Goal: Task Accomplishment & Management: Use online tool/utility

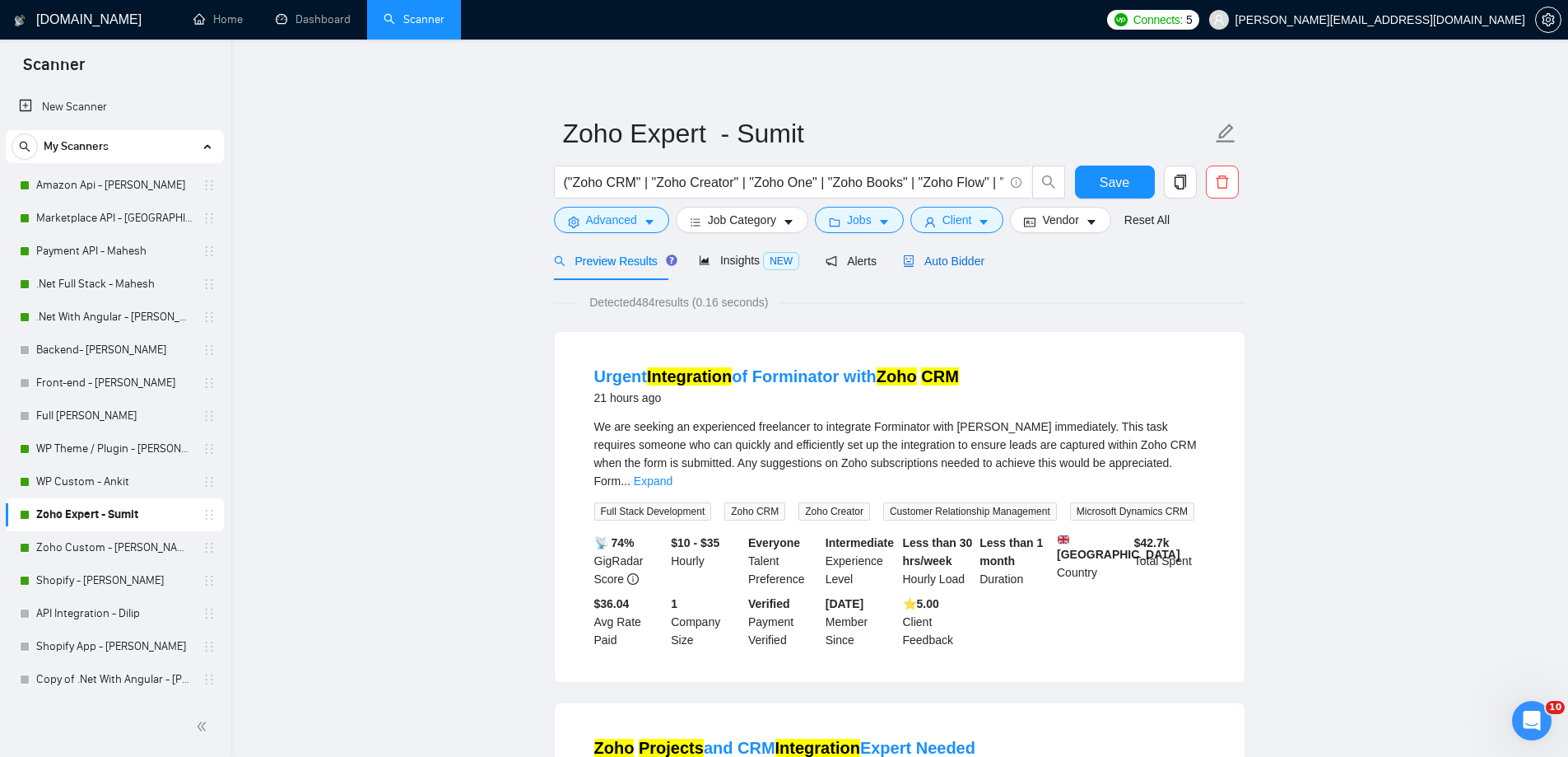
click at [949, 254] on span "Auto Bidder" at bounding box center [943, 261] width 81 height 13
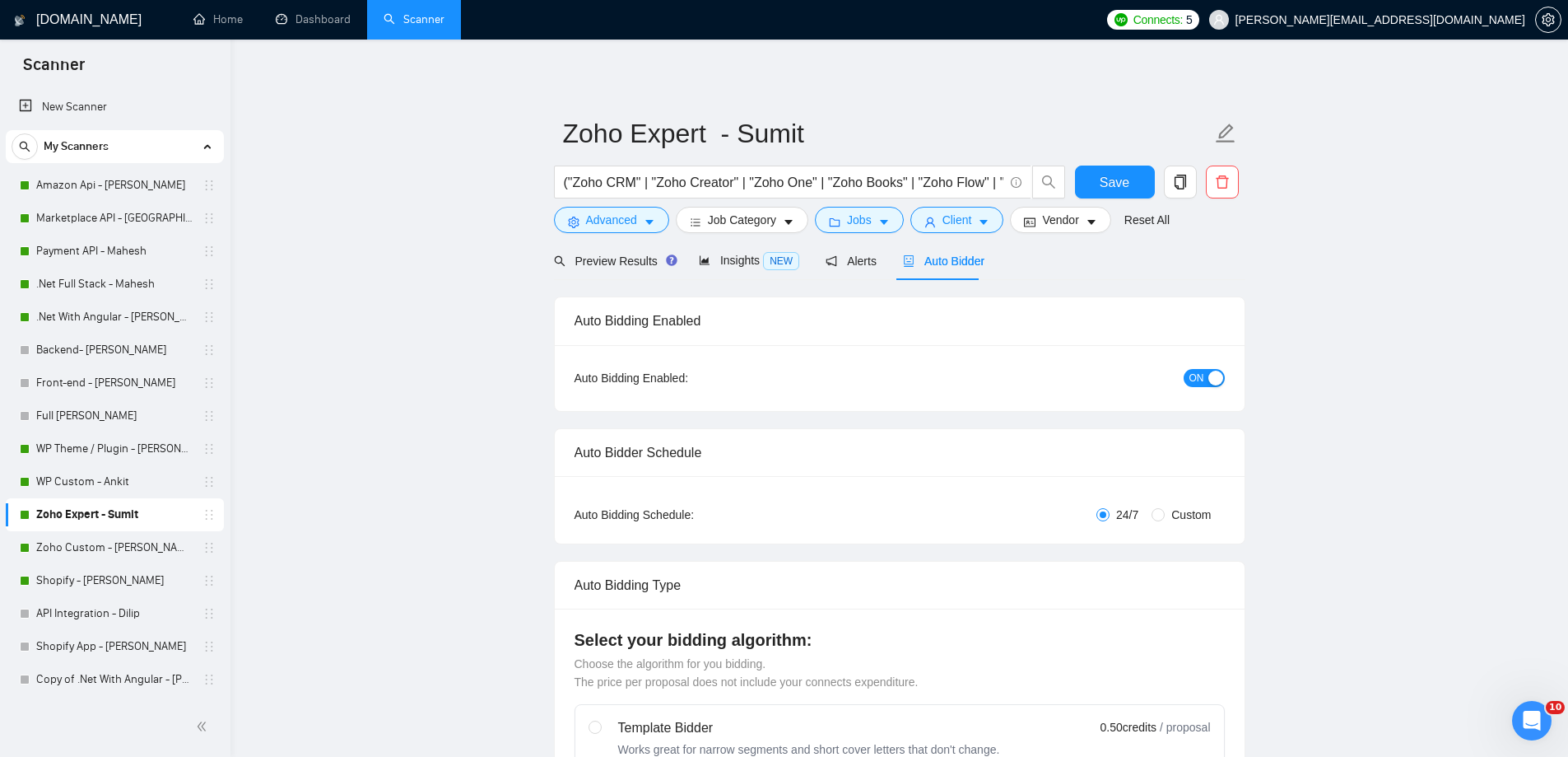
radio input "false"
radio input "true"
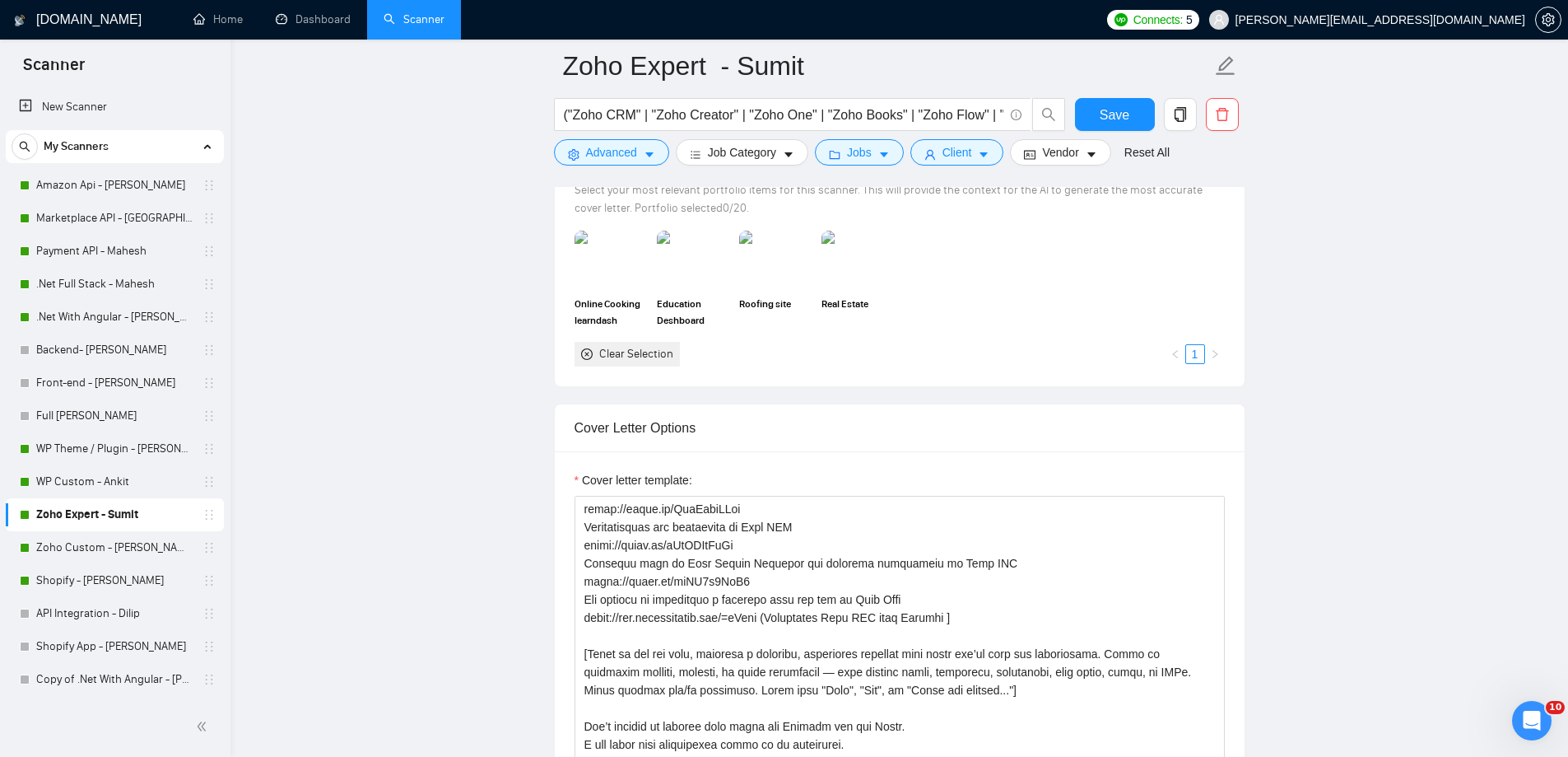
scroll to position [434, 0]
click at [135, 423] on link "Full [PERSON_NAME]" at bounding box center [114, 416] width 157 height 33
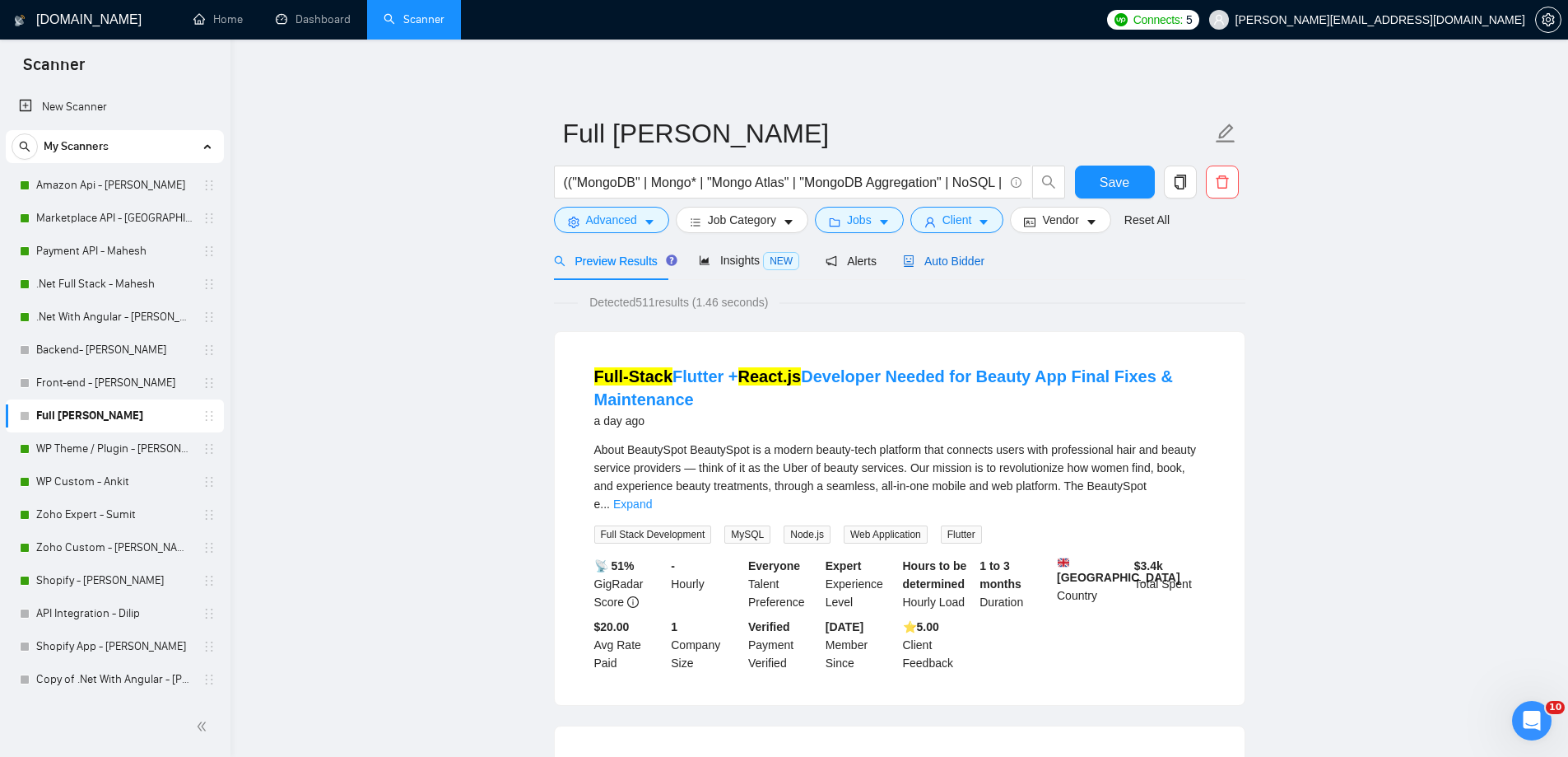
click at [924, 252] on div "Auto Bidder" at bounding box center [943, 261] width 81 height 18
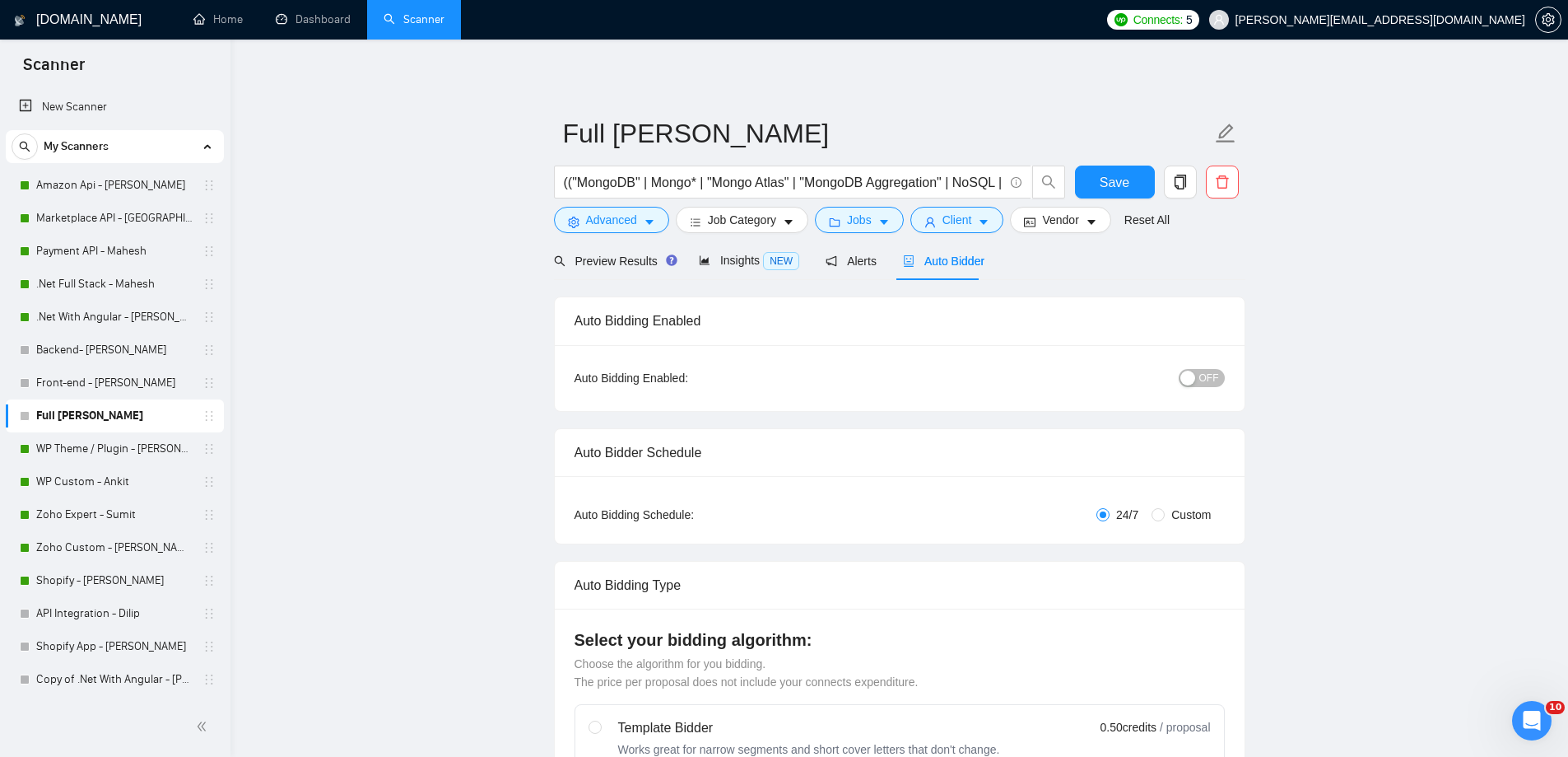
radio input "false"
radio input "true"
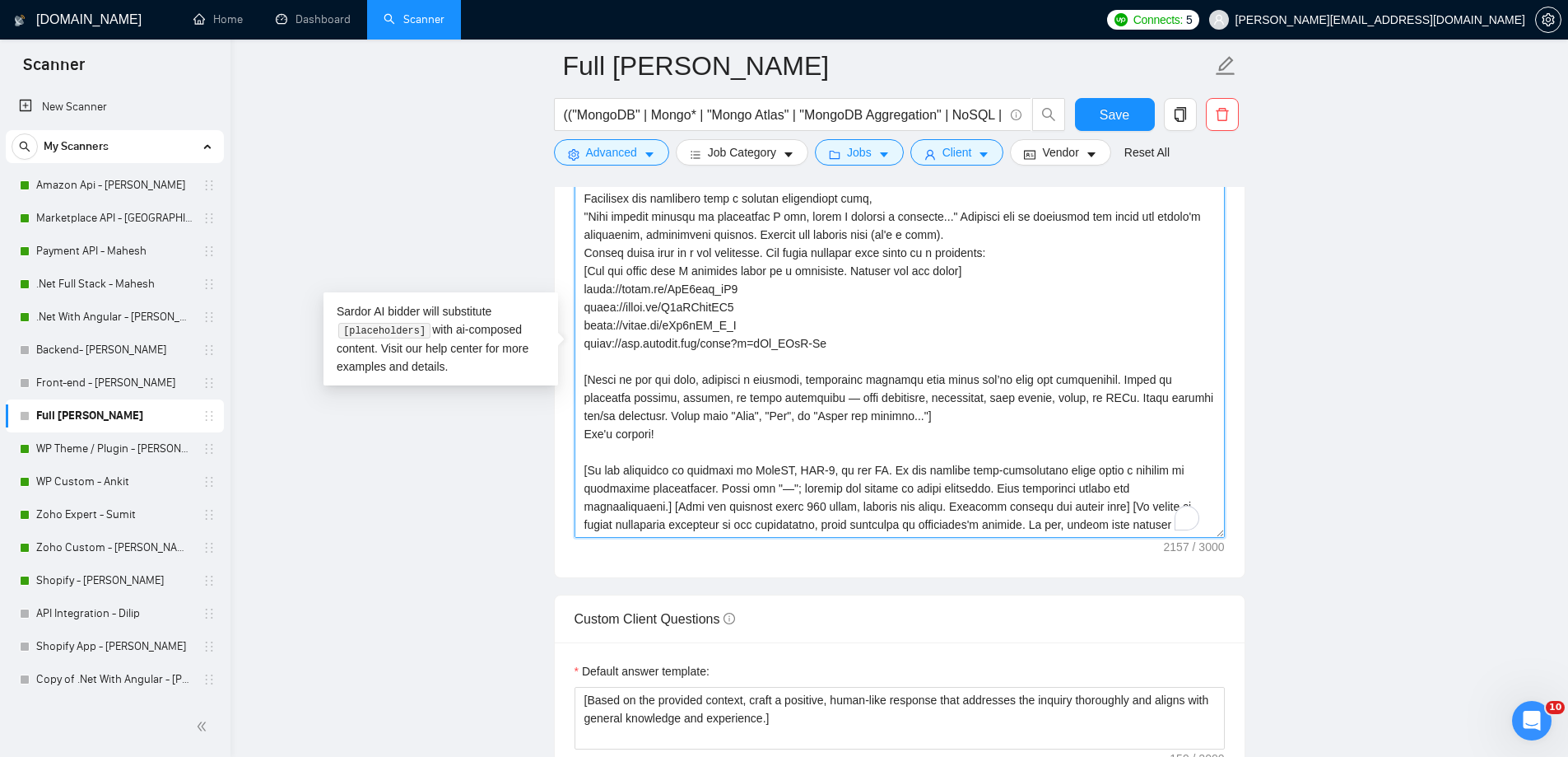
scroll to position [235, 0]
drag, startPoint x: 773, startPoint y: 494, endPoint x: 811, endPoint y: 488, distance: 38.5
click at [811, 488] on textarea "Cover letter template:" at bounding box center [899, 352] width 650 height 371
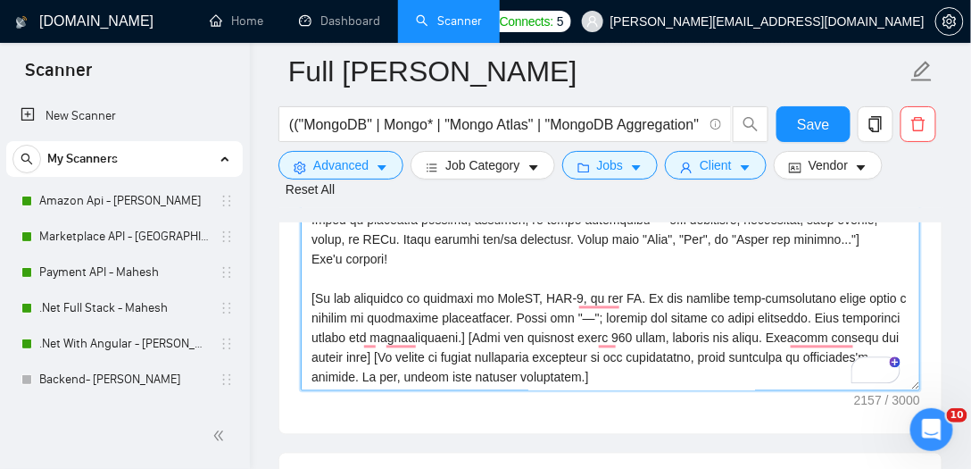
scroll to position [2463, 0]
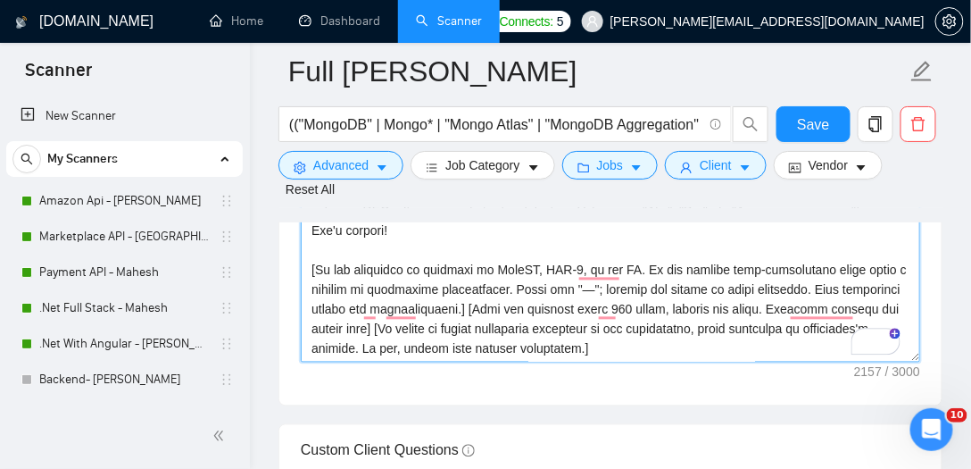
click at [670, 282] on textarea "Cover letter template:" at bounding box center [611, 162] width 620 height 402
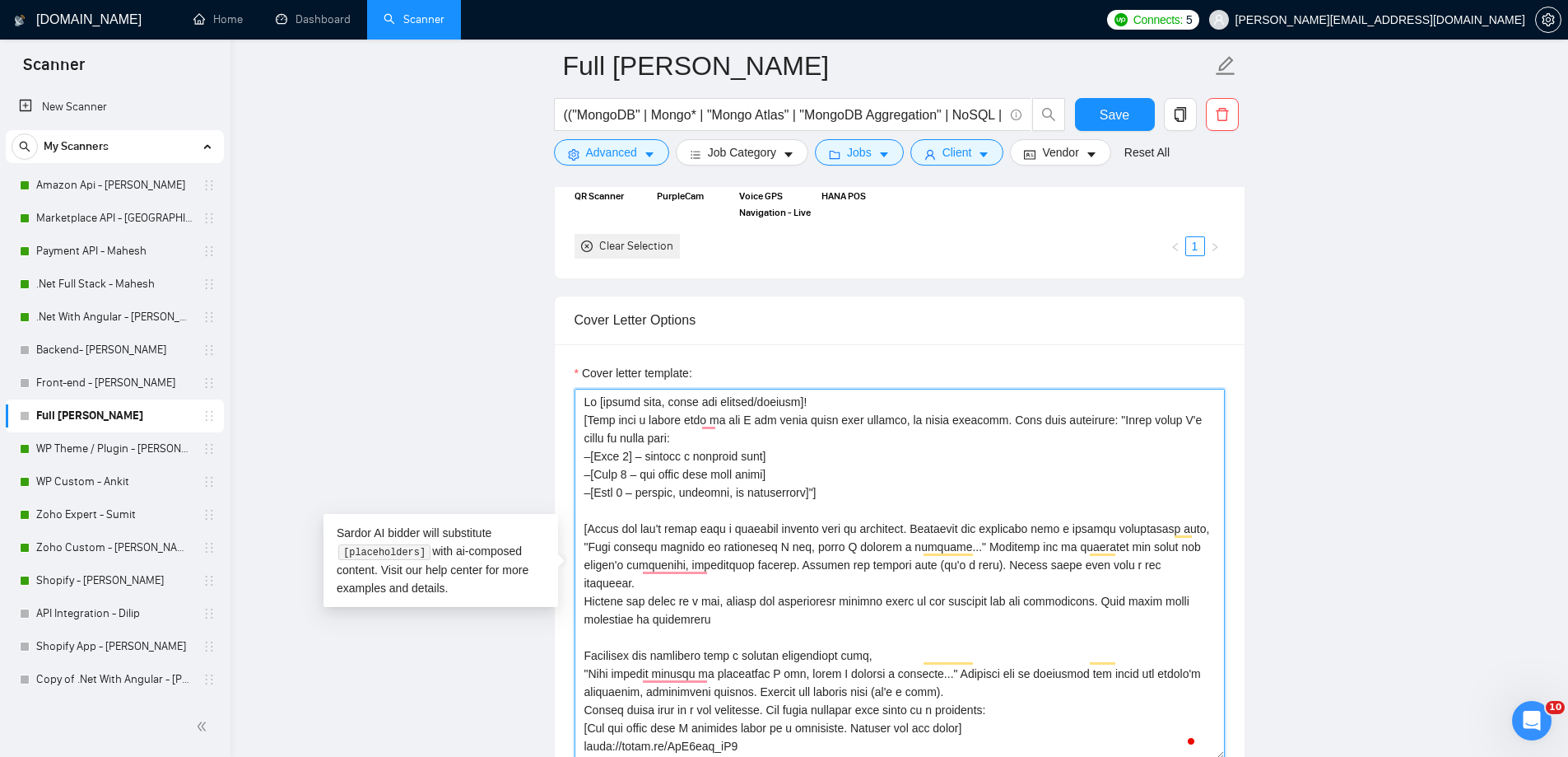
scroll to position [1773, 0]
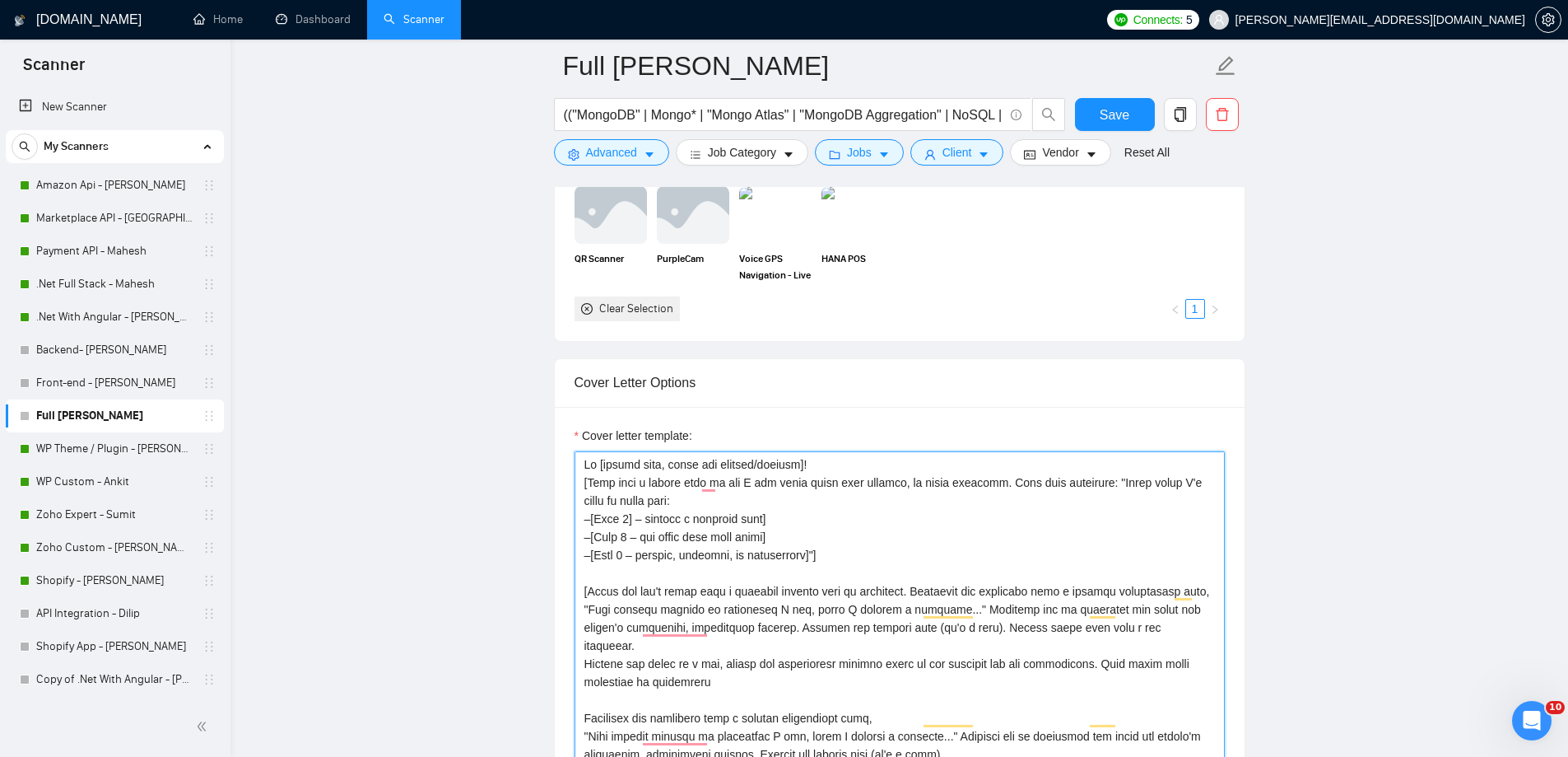
click at [584, 467] on textarea "Cover letter template:" at bounding box center [899, 636] width 650 height 371
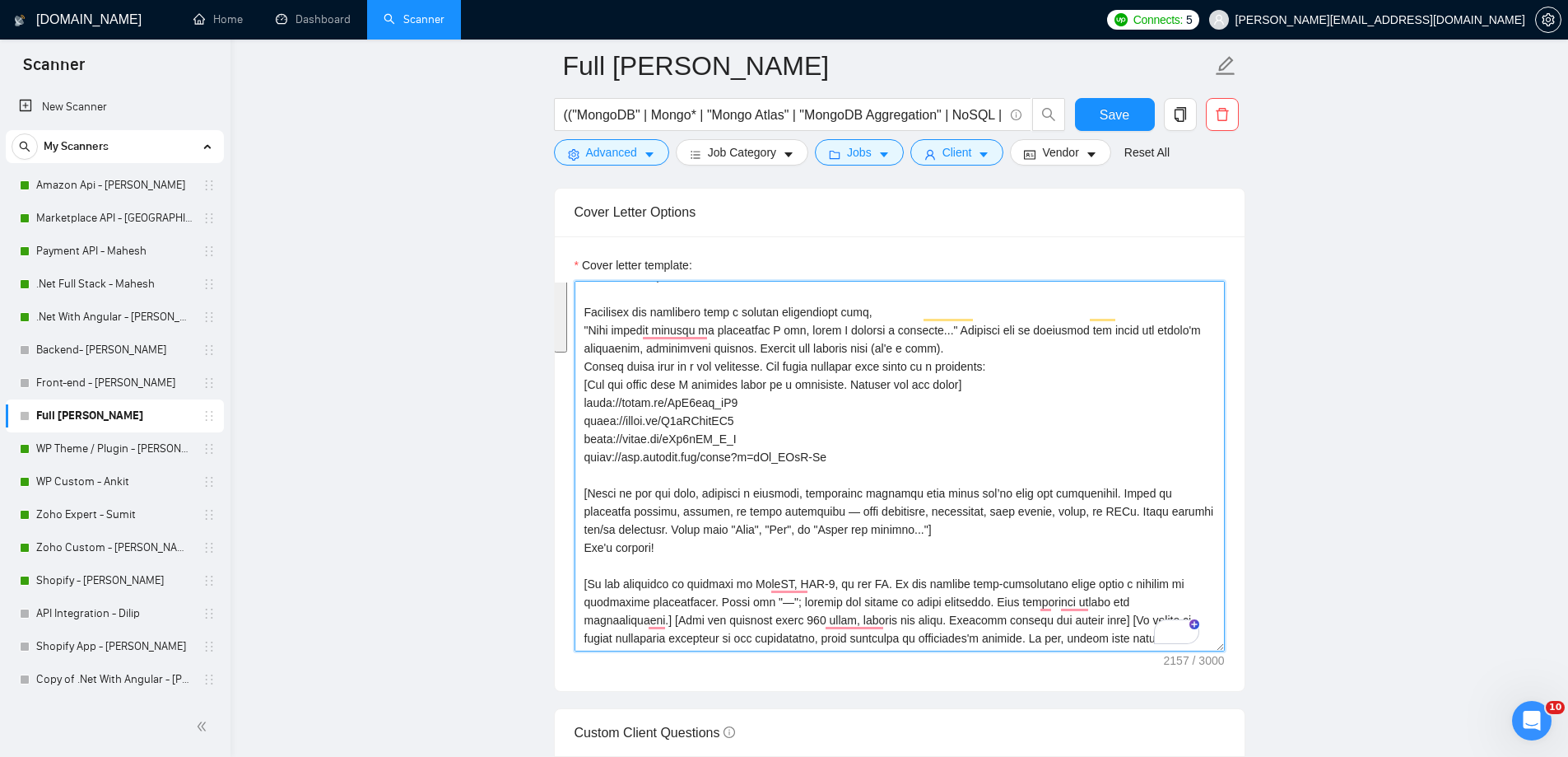
scroll to position [1960, 0]
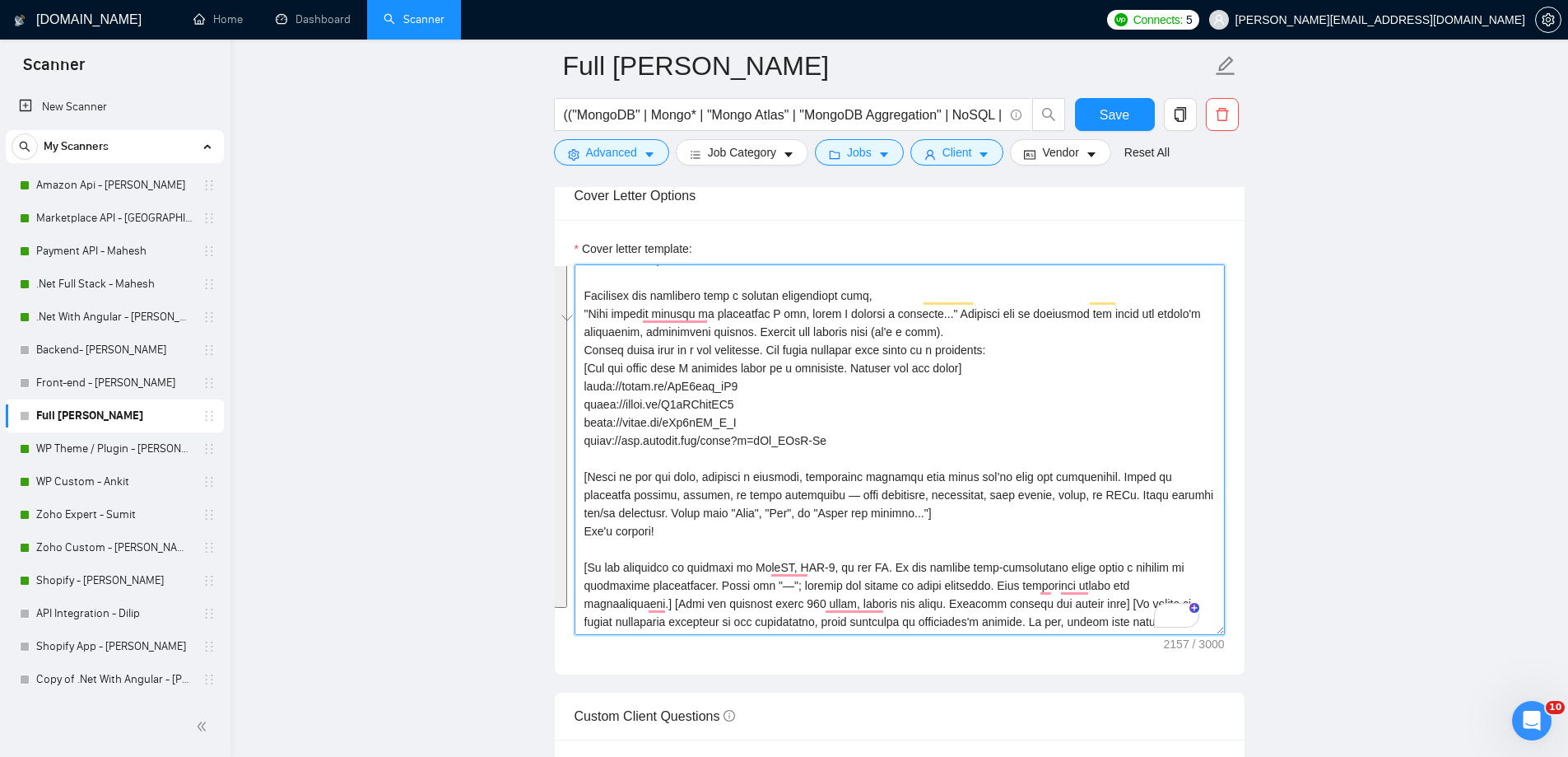
drag, startPoint x: 584, startPoint y: 467, endPoint x: 1144, endPoint y: 596, distance: 574.7
click at [1145, 596] on textarea "Cover letter template:" at bounding box center [899, 450] width 650 height 371
click at [413, 440] on main "Full [PERSON_NAME] (("MongoDB" | Mongo* | "Mongo Atlas" | "MongoDB Aggregation"…" at bounding box center [900, 533] width 1285 height 4856
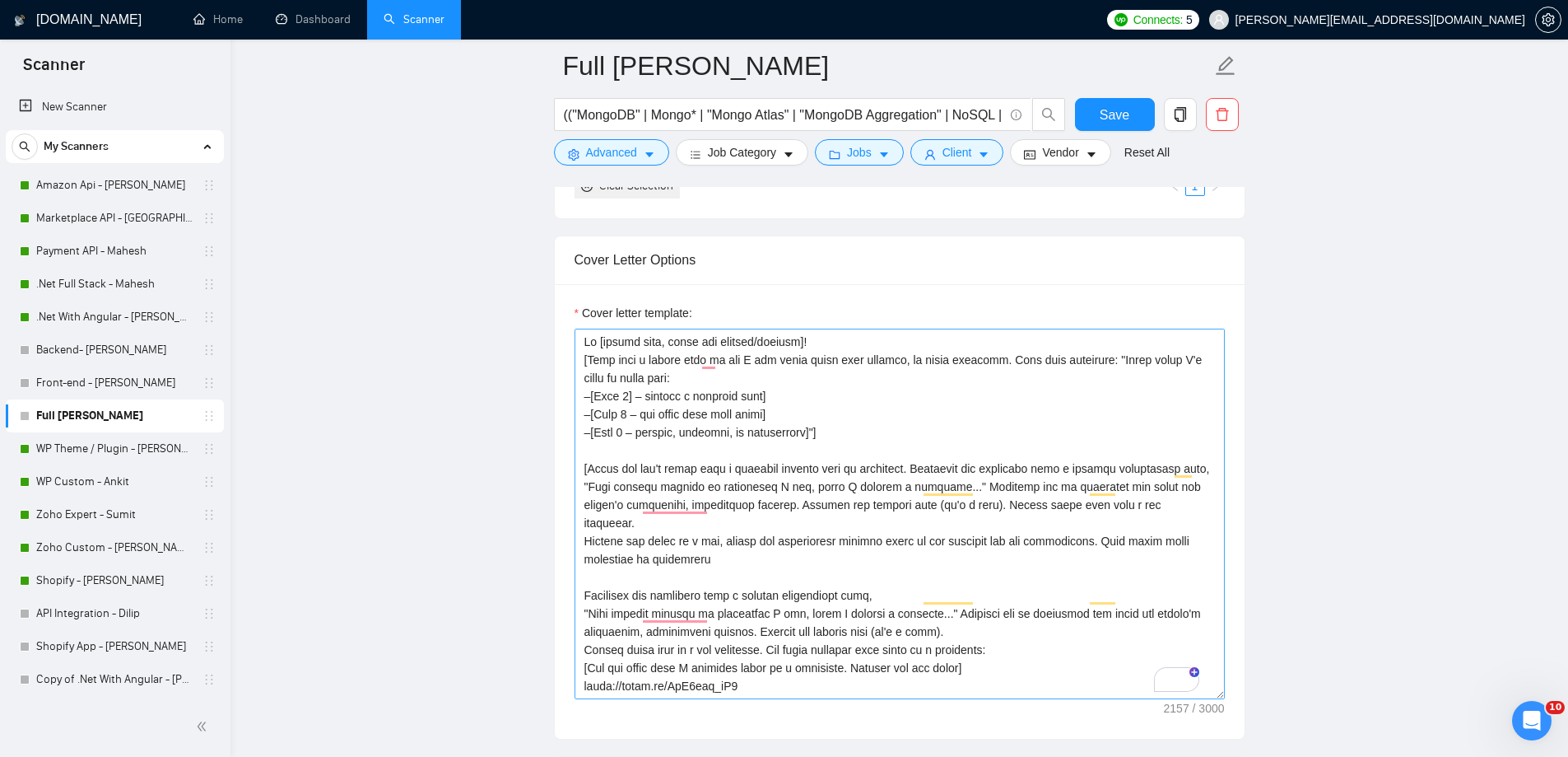
scroll to position [37, 0]
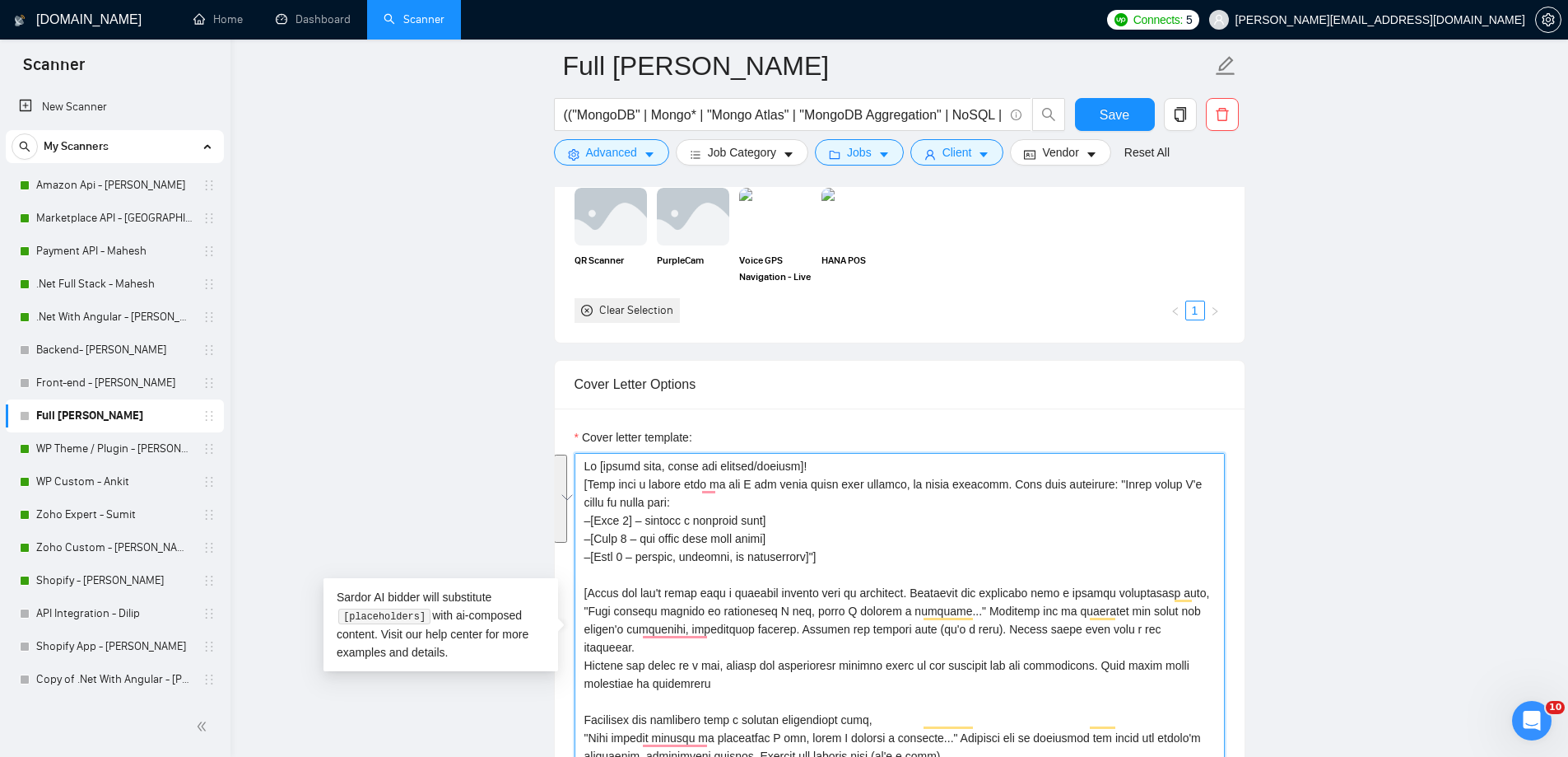
drag, startPoint x: 832, startPoint y: 557, endPoint x: 580, endPoint y: 480, distance: 263.5
click at [580, 480] on div "Cover Letter Options Cover letter template:" at bounding box center [900, 611] width 691 height 503
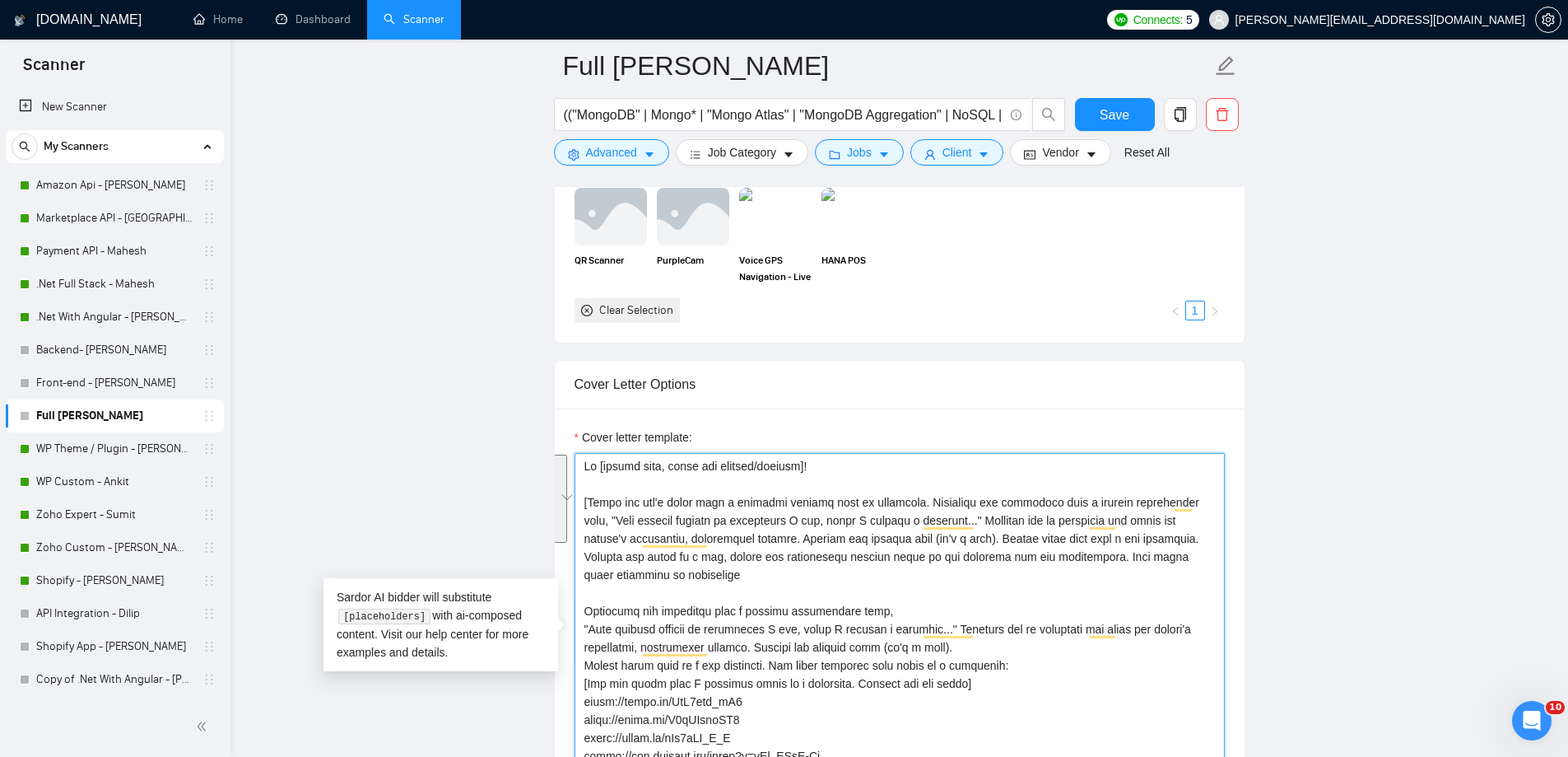
drag, startPoint x: 710, startPoint y: 579, endPoint x: 594, endPoint y: 511, distance: 134.5
click at [594, 511] on textarea "Cover letter template:" at bounding box center [899, 638] width 650 height 371
click at [717, 577] on textarea "Cover letter template:" at bounding box center [899, 638] width 650 height 371
drag, startPoint x: 717, startPoint y: 577, endPoint x: 592, endPoint y: 506, distance: 143.8
click at [592, 506] on textarea "Cover letter template:" at bounding box center [899, 638] width 650 height 371
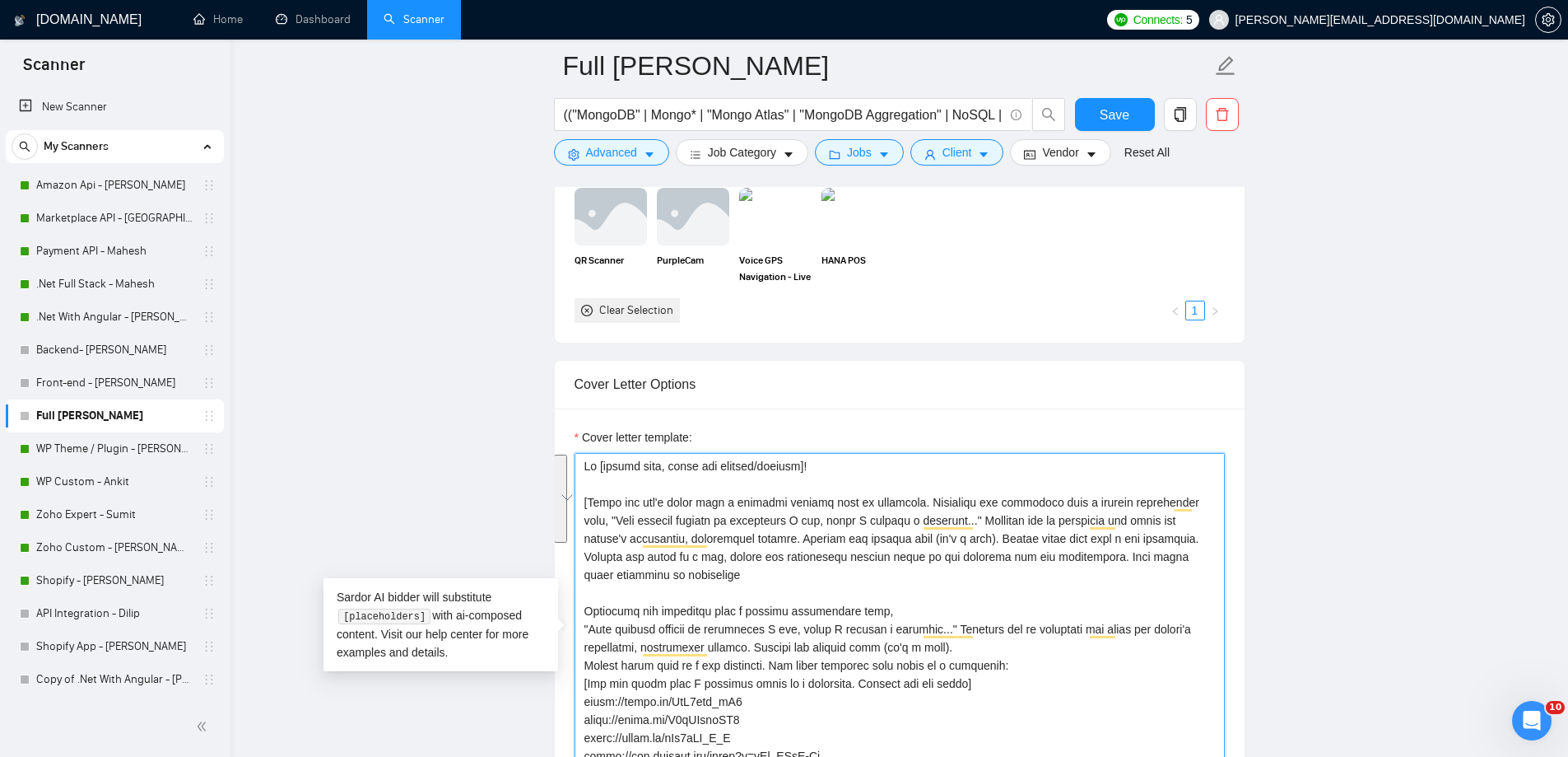
paste textarea "make a convincicng cover letter as per the job descriptiton and "It shord we sh…"
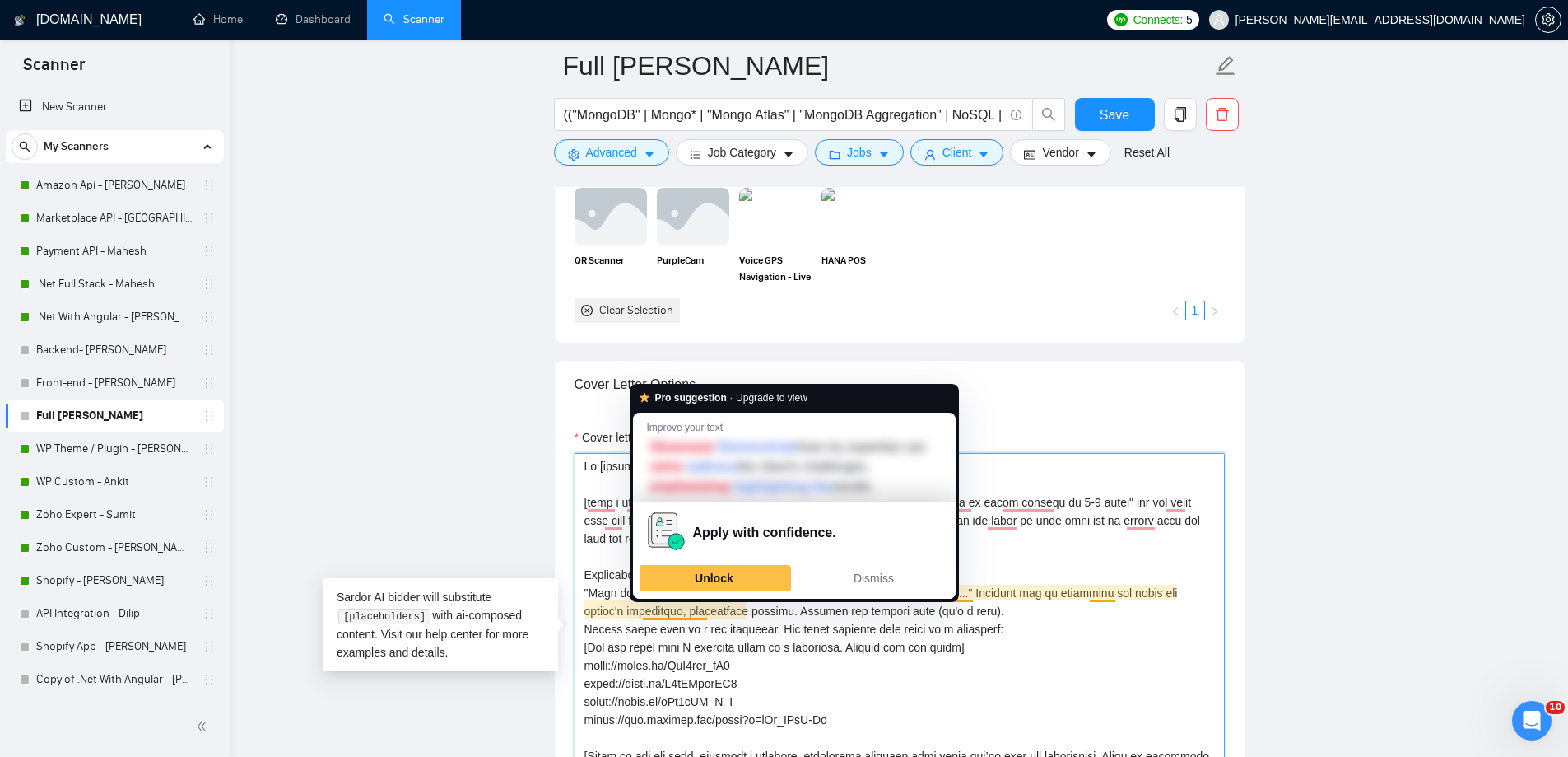
click at [1016, 697] on textarea "Cover letter template:" at bounding box center [899, 638] width 650 height 371
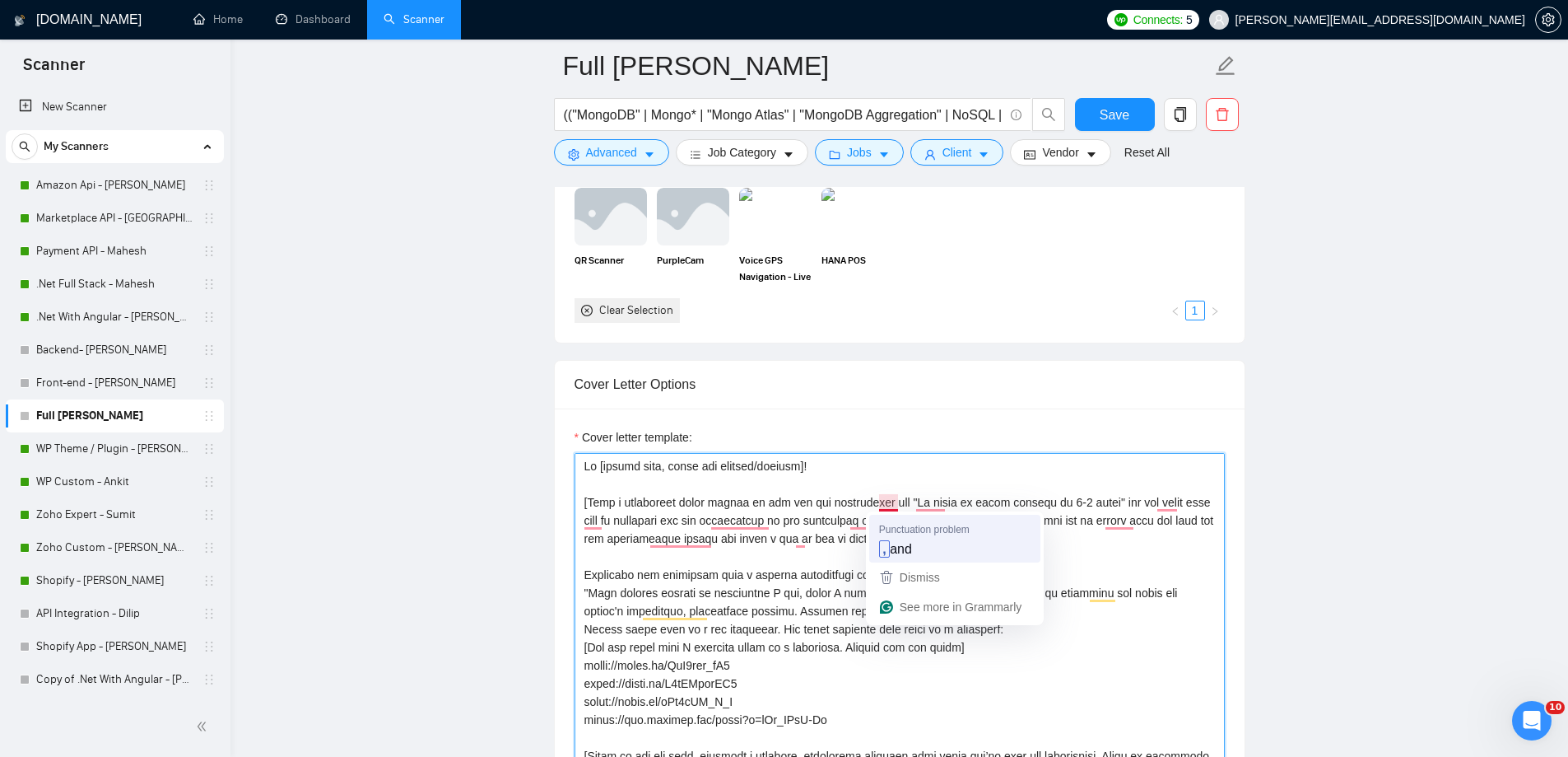
click at [895, 548] on textarea "Cover letter template:" at bounding box center [899, 638] width 650 height 371
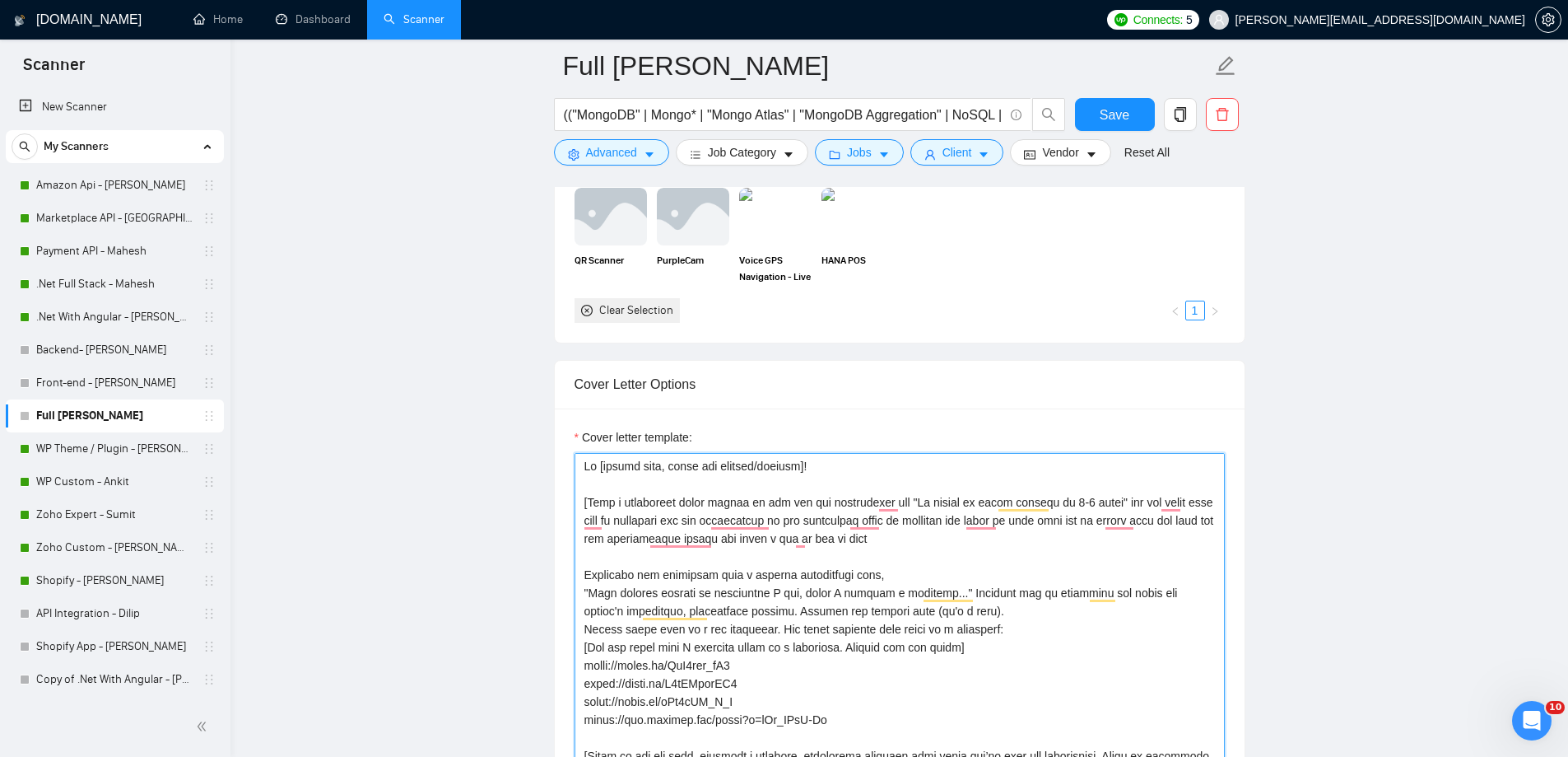
click at [1081, 502] on textarea "Cover letter template:" at bounding box center [899, 638] width 650 height 371
click at [1115, 500] on textarea "Cover letter template:" at bounding box center [899, 638] width 650 height 371
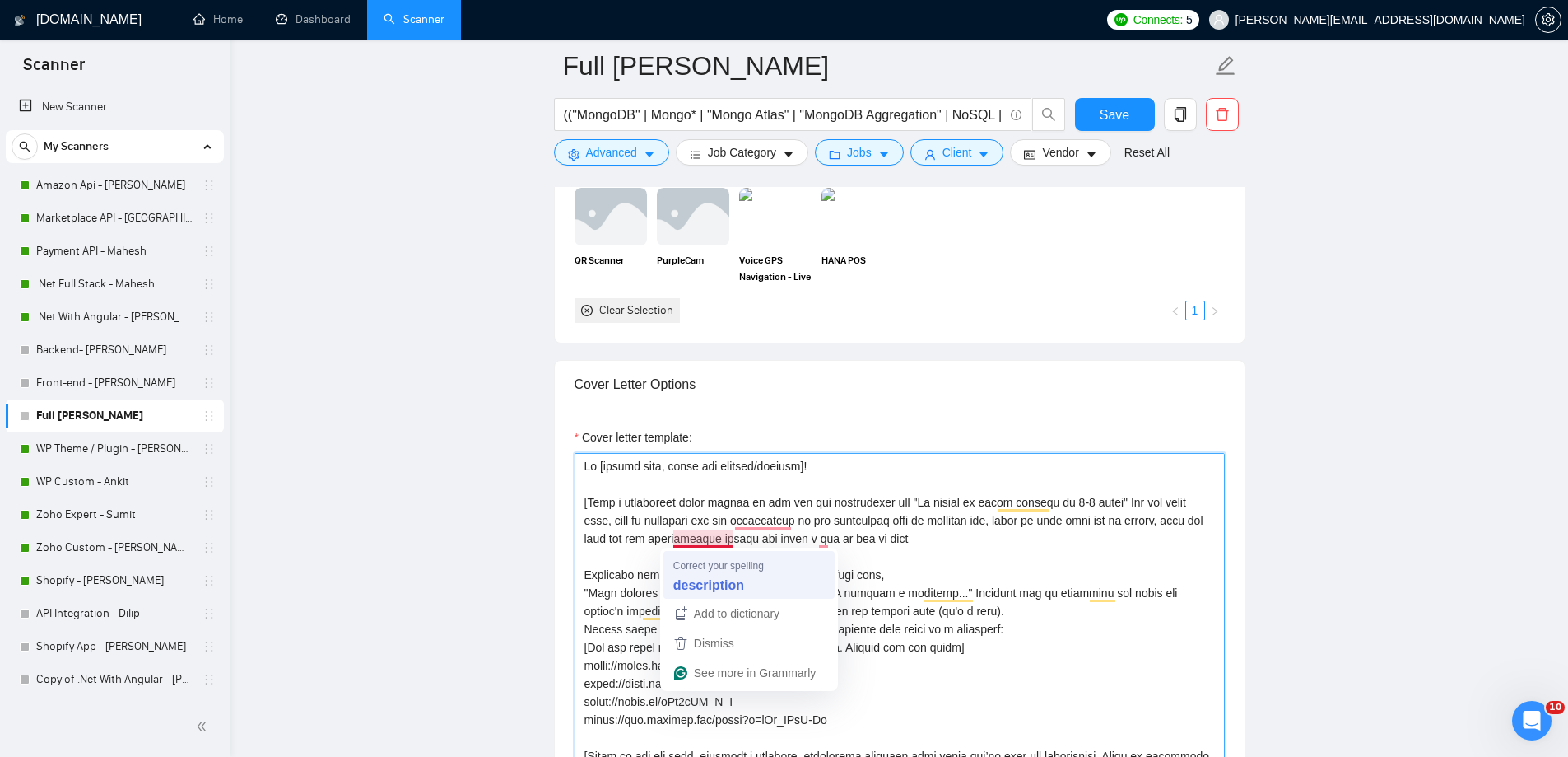
type textarea "Hi [client name, never use company/country]! ​[Make a convincing cover letter a…"
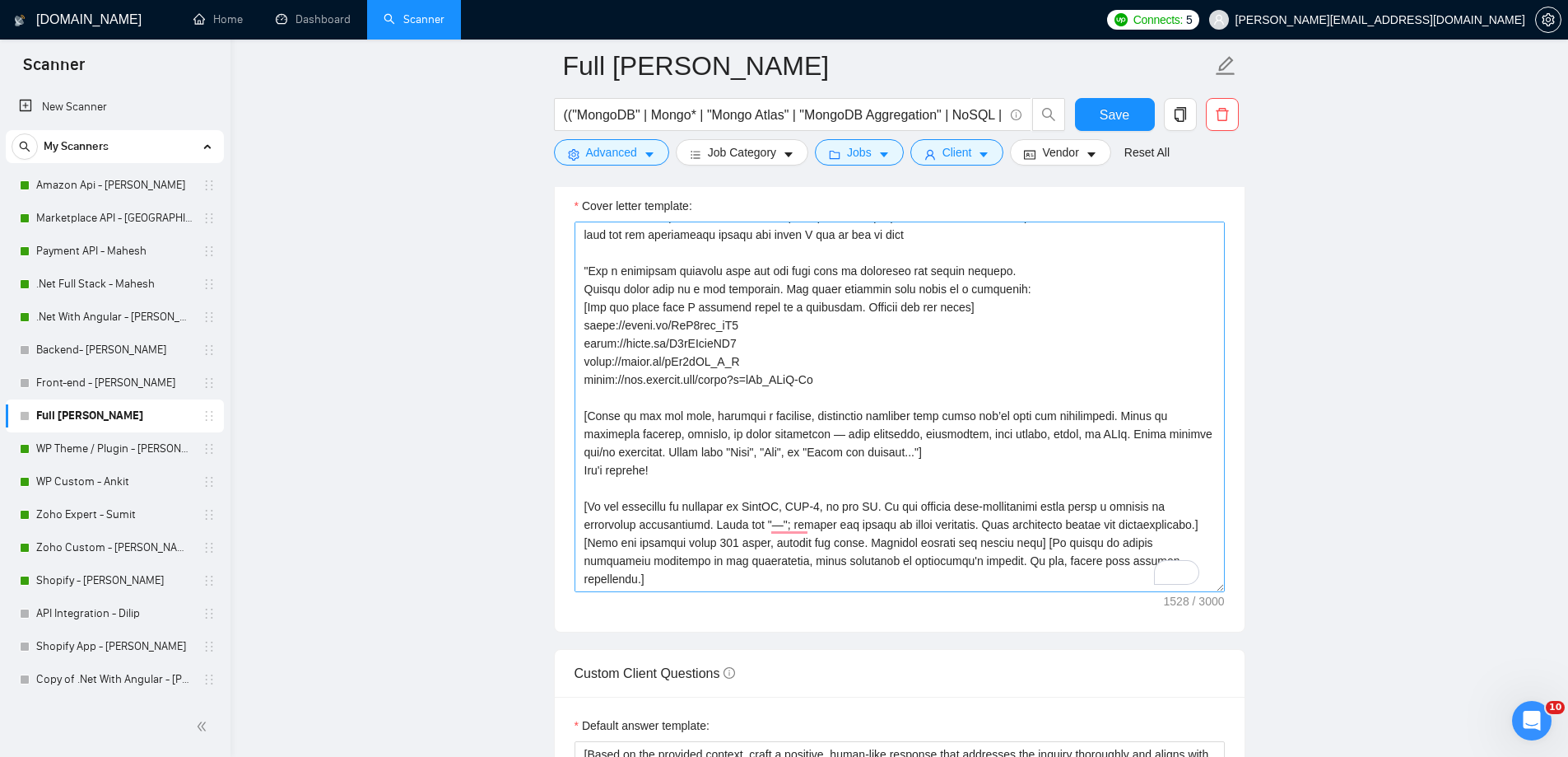
scroll to position [2021, 0]
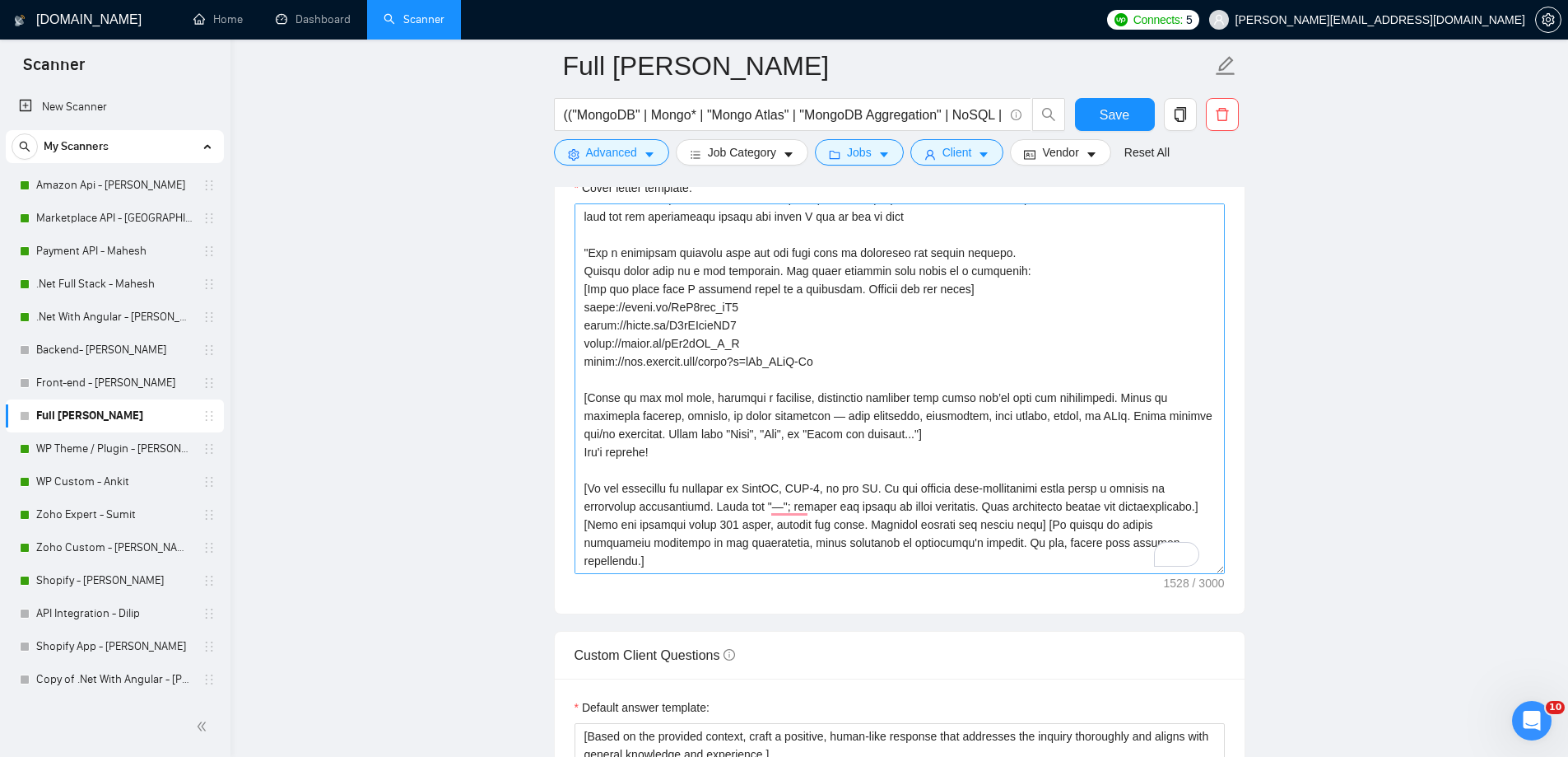
drag, startPoint x: 663, startPoint y: 451, endPoint x: 580, endPoint y: 455, distance: 83.1
click at [580, 455] on div "Cover Letter Options Cover letter template:" at bounding box center [900, 362] width 691 height 503
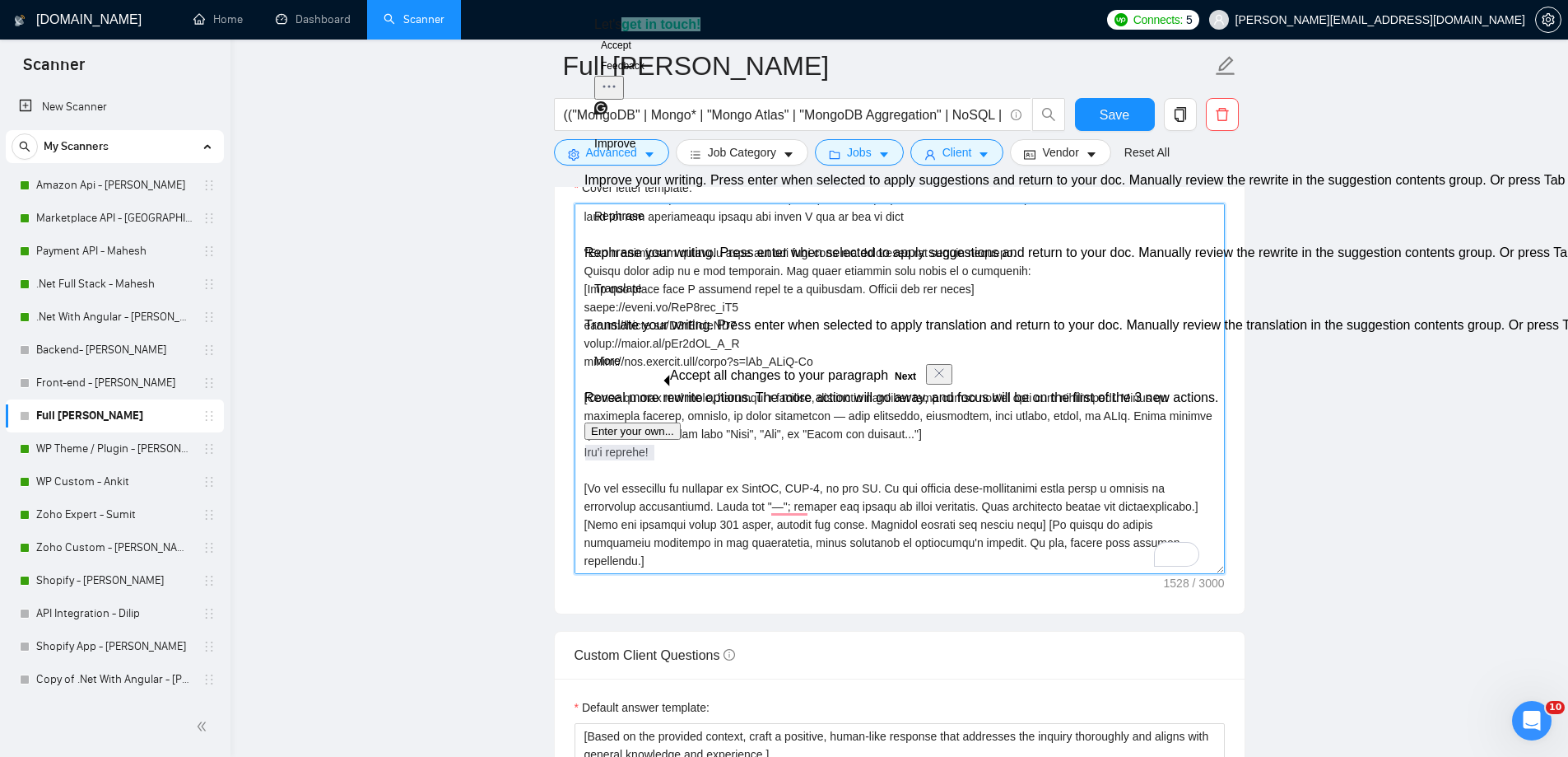
click at [662, 452] on textarea "Cover letter template:" at bounding box center [899, 389] width 650 height 371
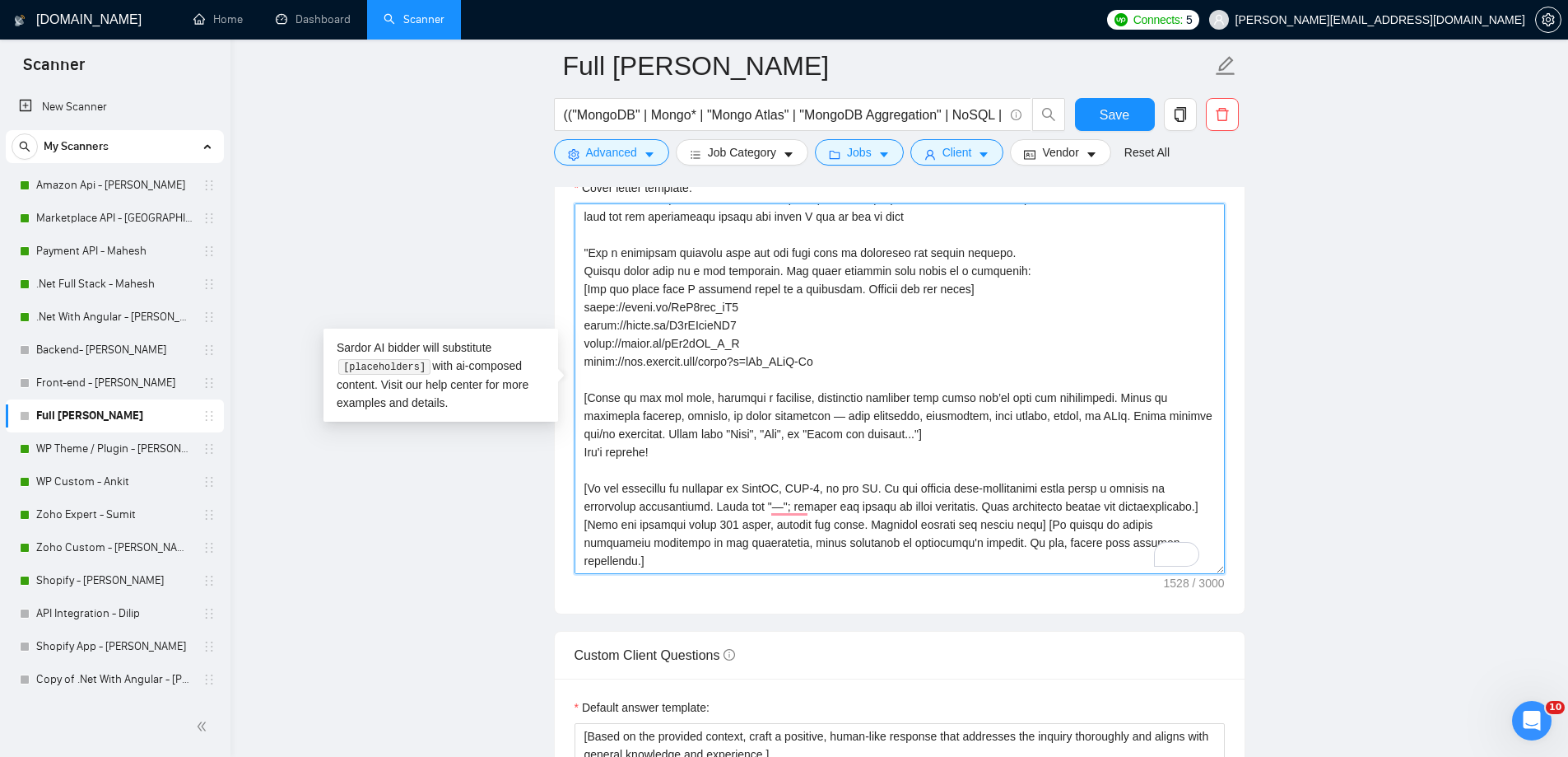
drag, startPoint x: 662, startPoint y: 452, endPoint x: 570, endPoint y: 401, distance: 105.2
paste textarea "call for action line as per the job descriptiton"
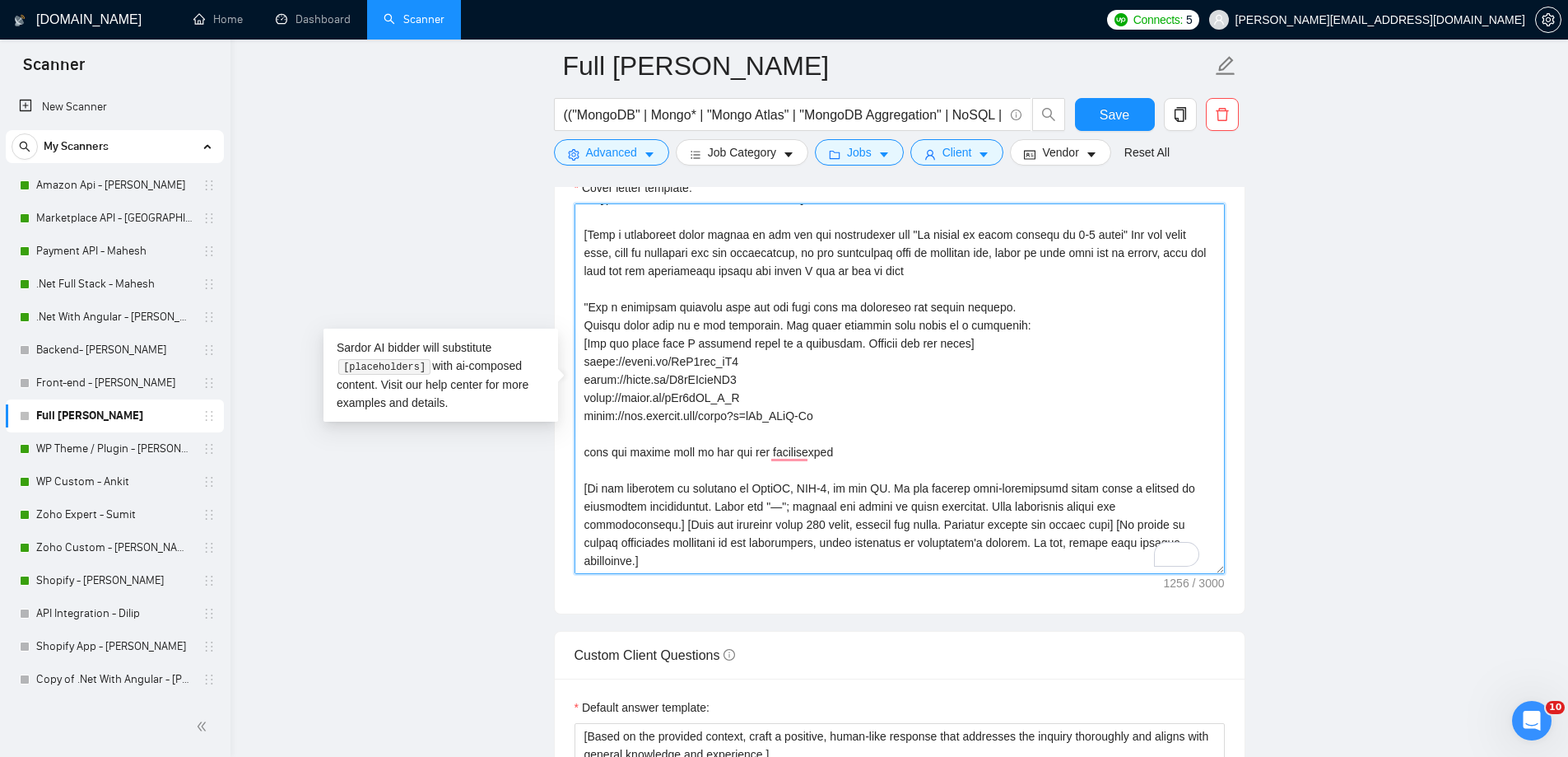
scroll to position [18, 0]
click at [581, 455] on textarea "Cover letter template:" at bounding box center [899, 389] width 650 height 371
click at [832, 455] on textarea "Cover letter template:" at bounding box center [899, 389] width 650 height 371
click at [589, 455] on textarea "Cover letter template:" at bounding box center [899, 389] width 650 height 371
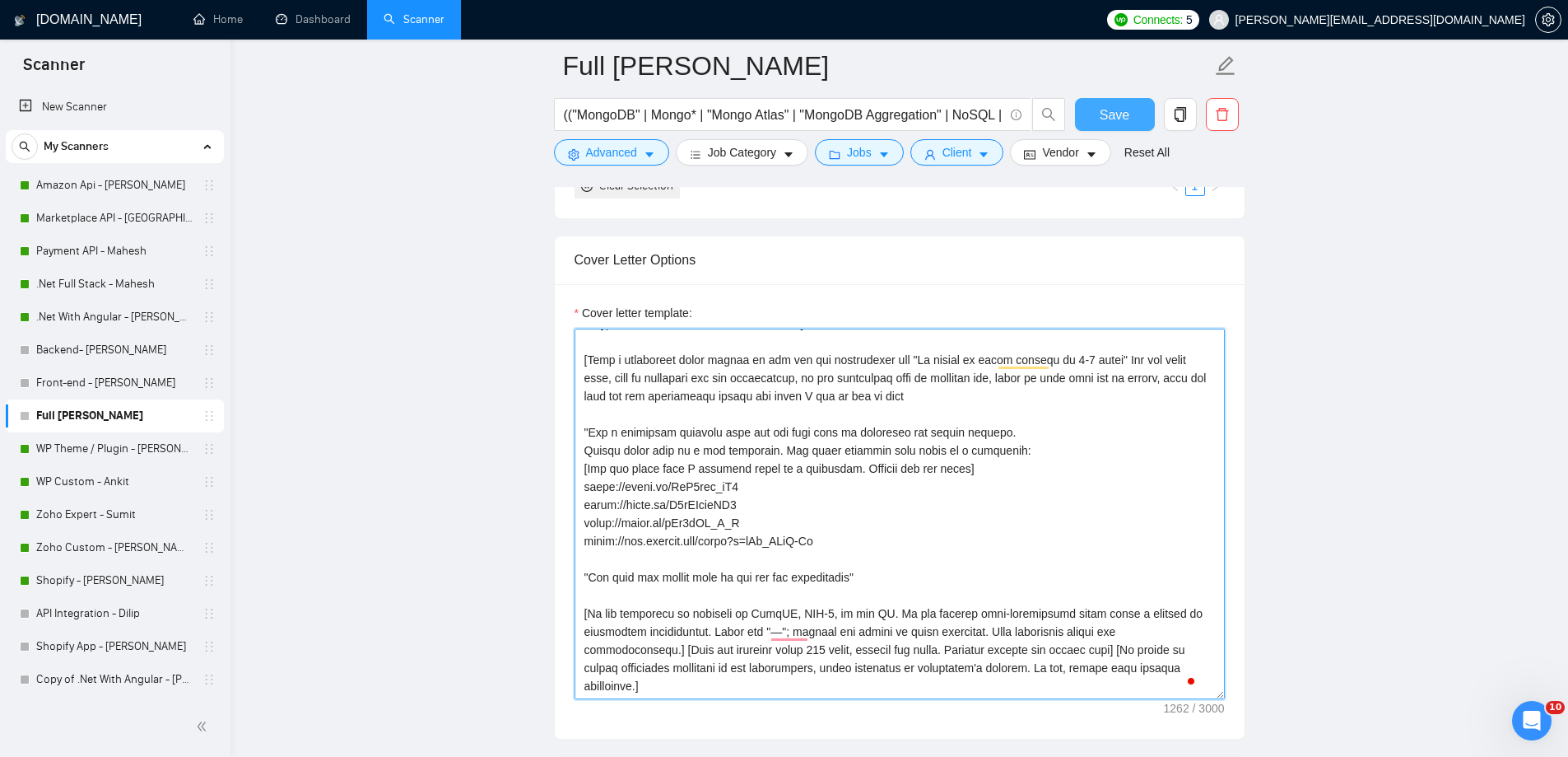
type textarea "Lo [ipsumd sita, conse adi elitsed/doeiusm]! ​[Temp i utlaboreet dolor magnaa e…"
click at [1111, 109] on span "Save" at bounding box center [1114, 114] width 29 height 20
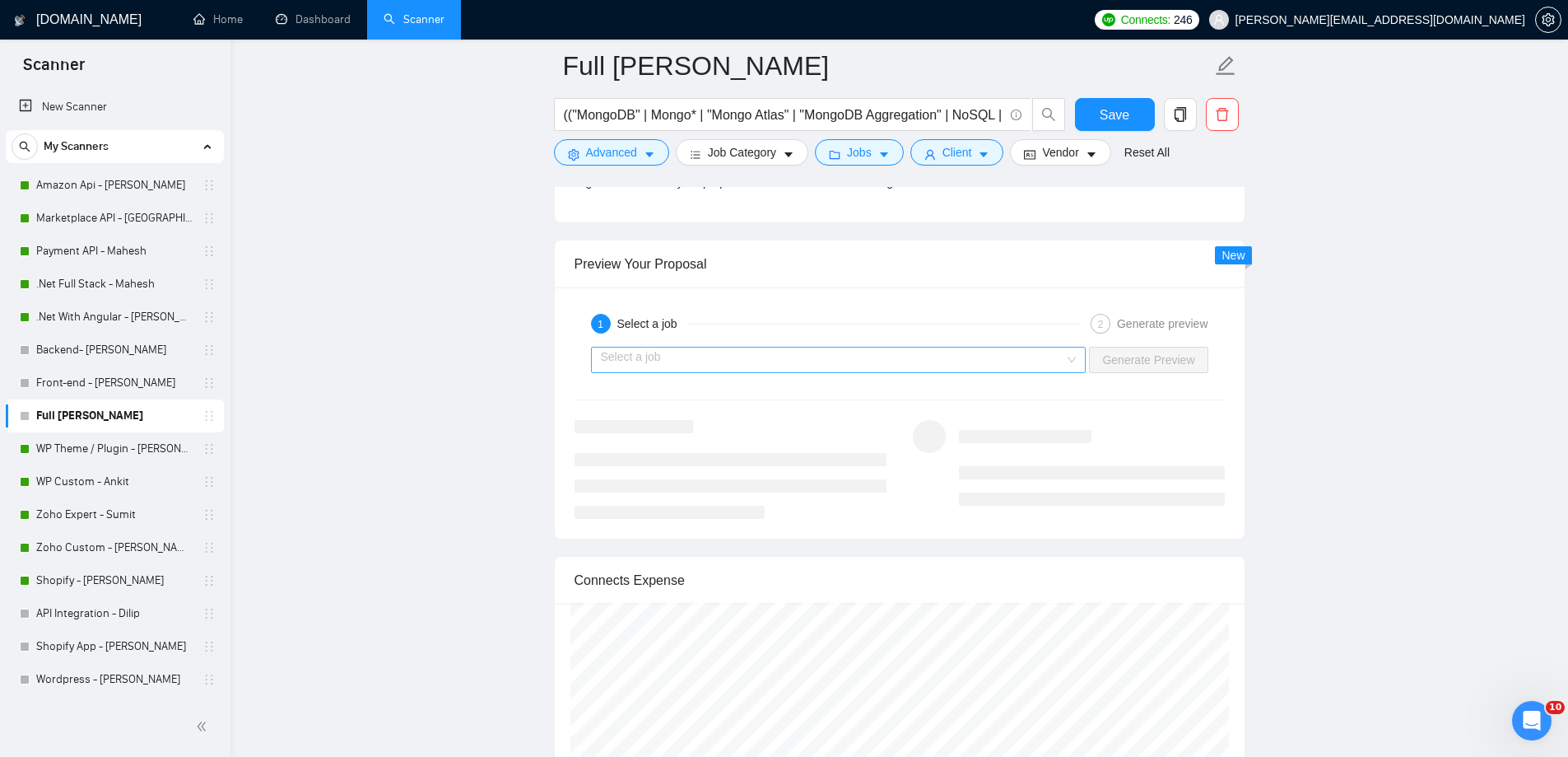
click at [856, 348] on input "search" at bounding box center [833, 360] width 465 height 25
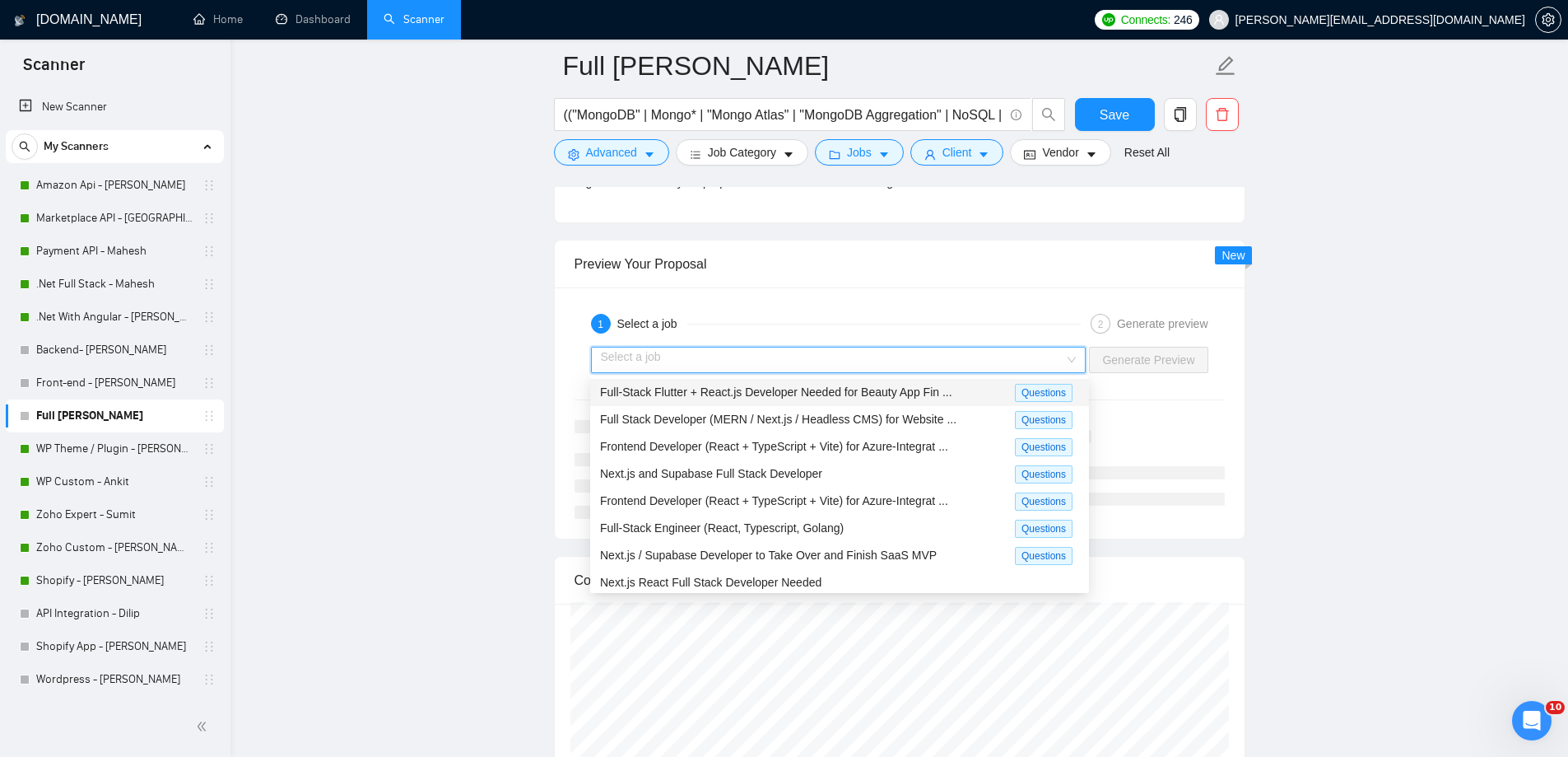
drag, startPoint x: 833, startPoint y: 388, endPoint x: 846, endPoint y: 357, distance: 33.6
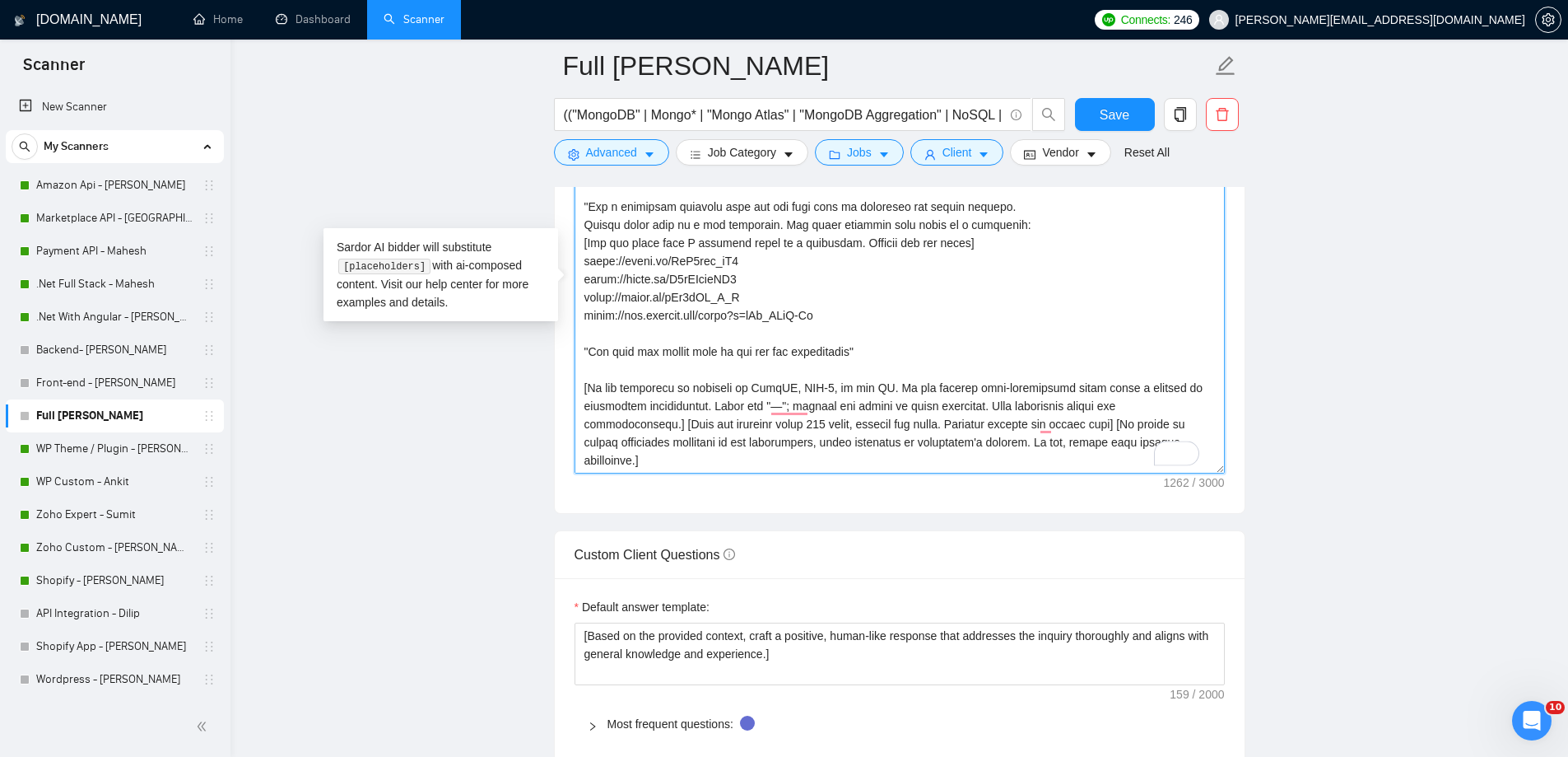
drag, startPoint x: 584, startPoint y: 302, endPoint x: 1118, endPoint y: 467, distance: 558.9
click at [1118, 467] on textarea "Cover letter template:" at bounding box center [899, 289] width 650 height 371
click at [1000, 351] on textarea "Cover letter template:" at bounding box center [899, 289] width 650 height 371
click at [118, 690] on link "Wordpress - [PERSON_NAME]" at bounding box center [114, 680] width 157 height 33
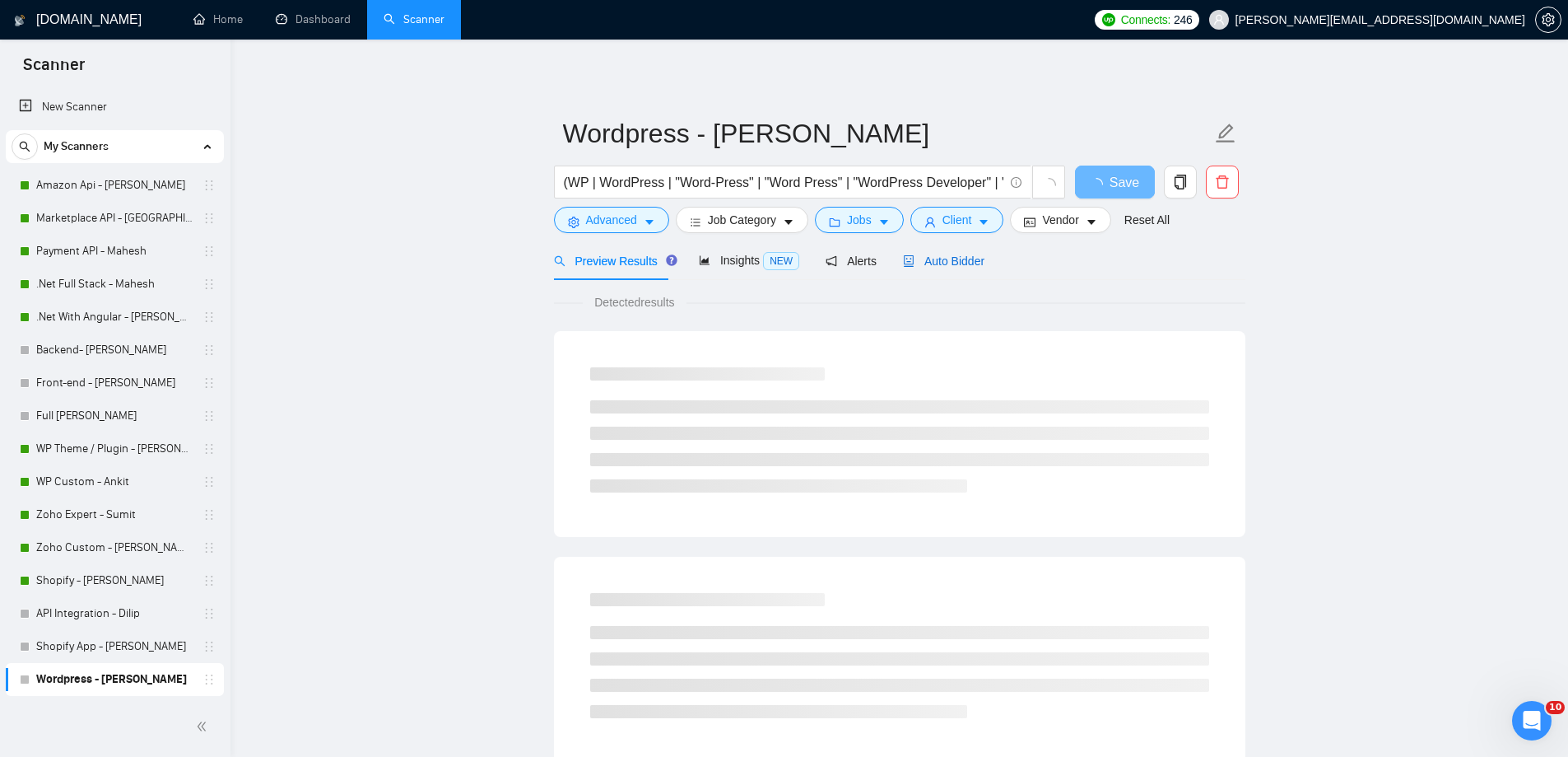
click at [921, 266] on span "Auto Bidder" at bounding box center [943, 261] width 81 height 13
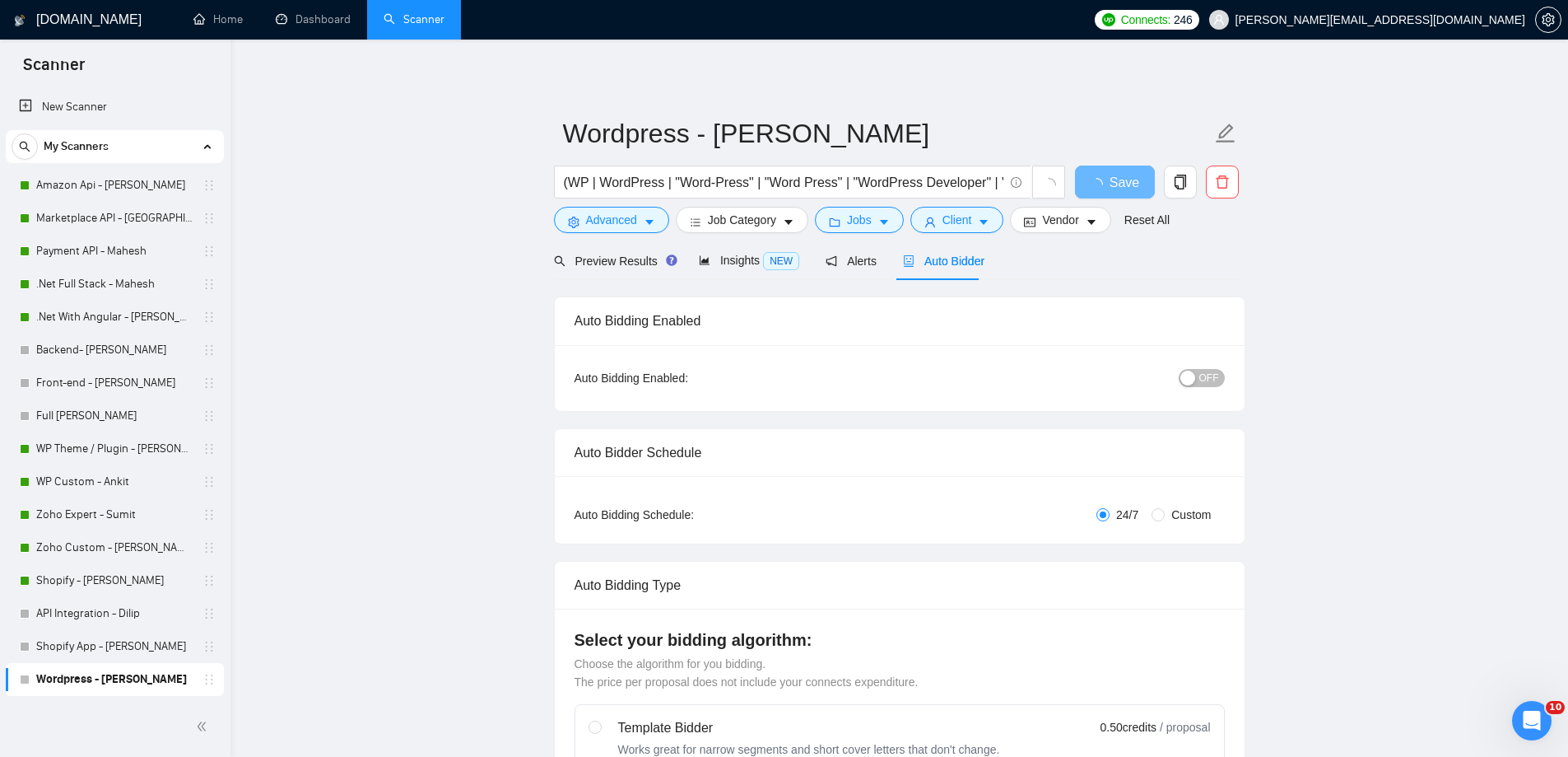
radio input "false"
radio input "true"
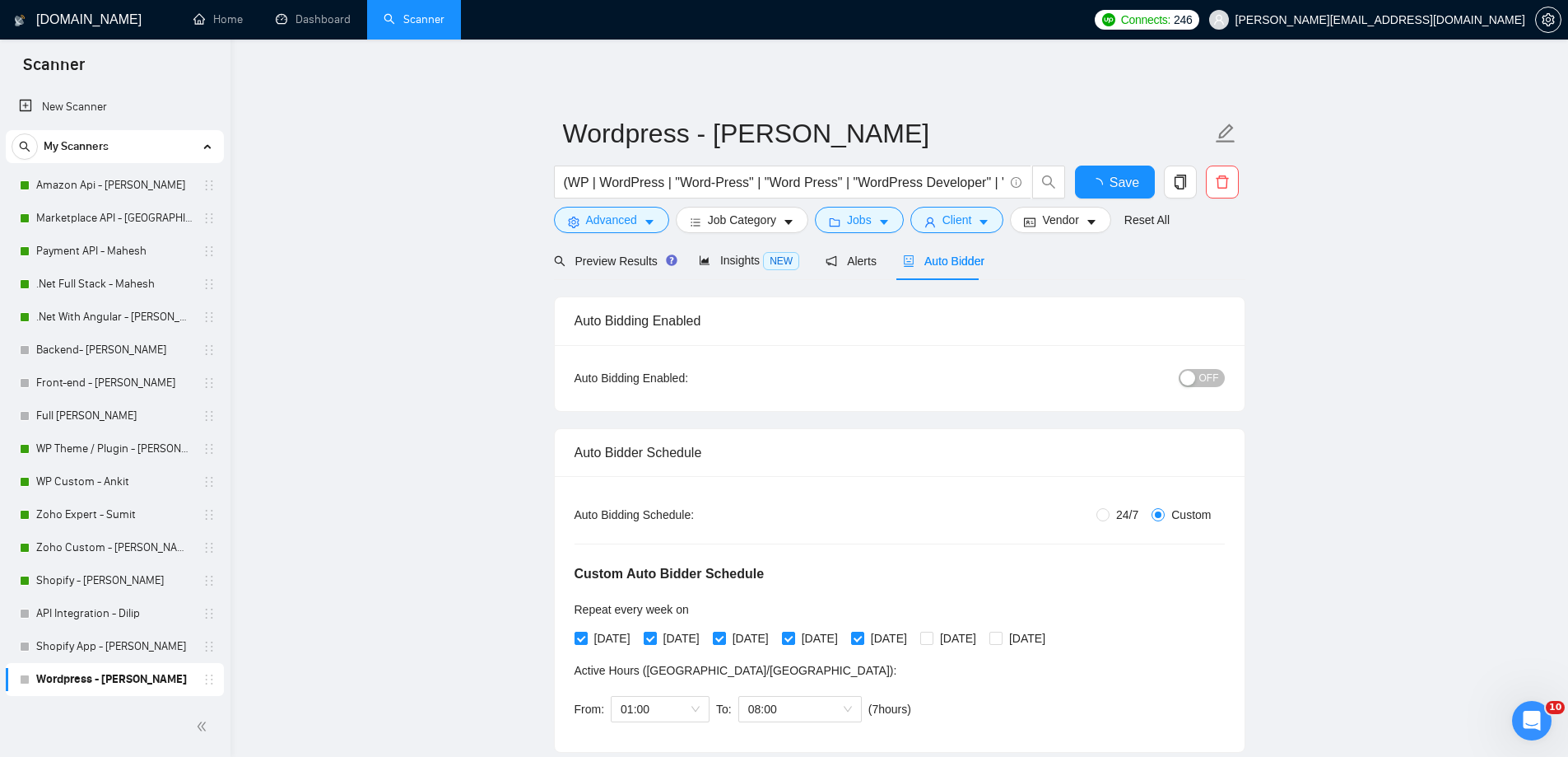
click at [921, 266] on span "Auto Bidder" at bounding box center [943, 261] width 81 height 13
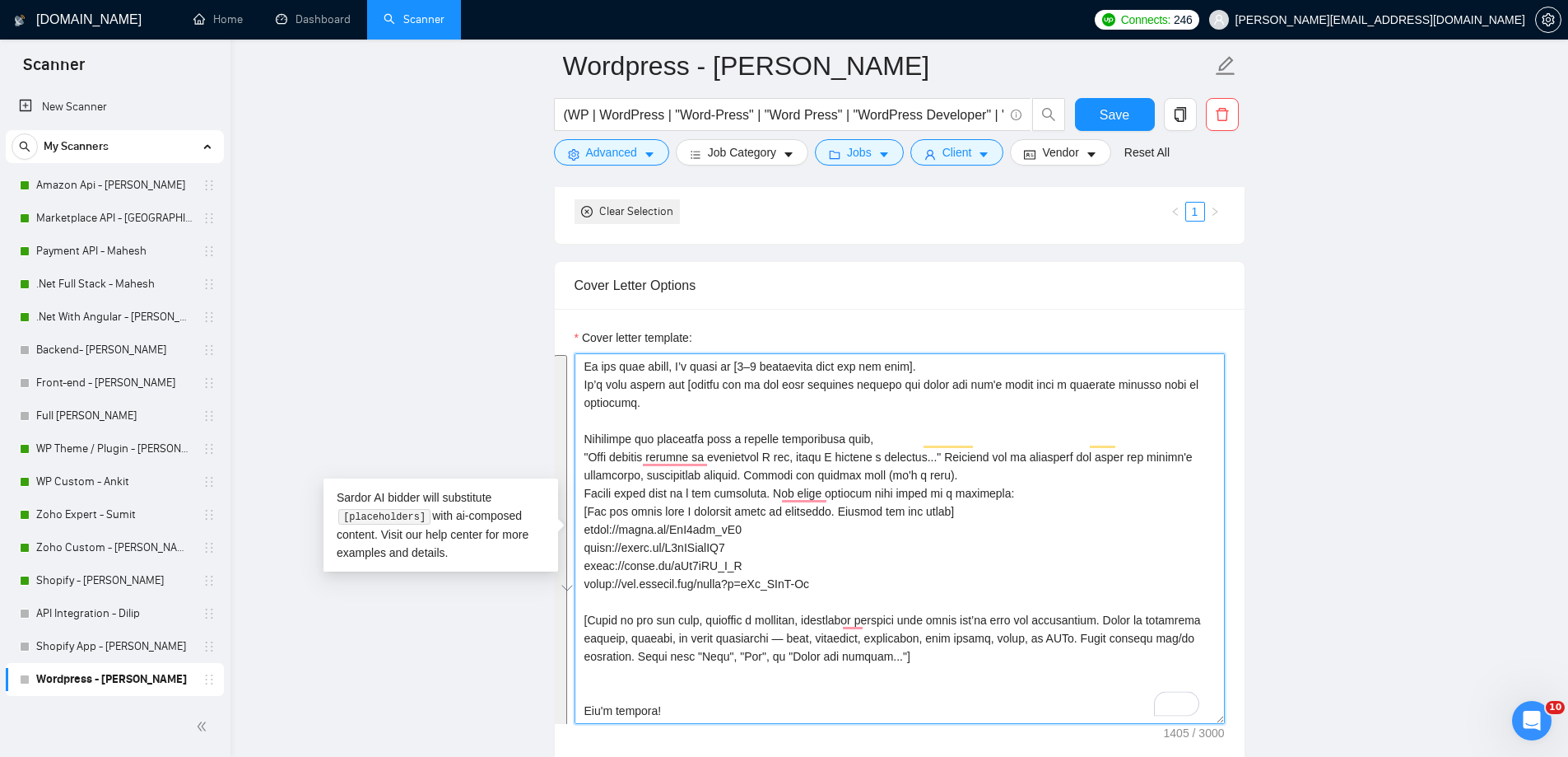
scroll to position [127, 0]
drag, startPoint x: 584, startPoint y: 365, endPoint x: 793, endPoint y: 709, distance: 402.5
click at [793, 709] on textarea "Cover letter template:" at bounding box center [899, 538] width 650 height 371
paste textarea "l [ipsumd sita, conse adi elitsed/doeiusm]! ​[Temp i utlaboreet dolor magnaa en…"
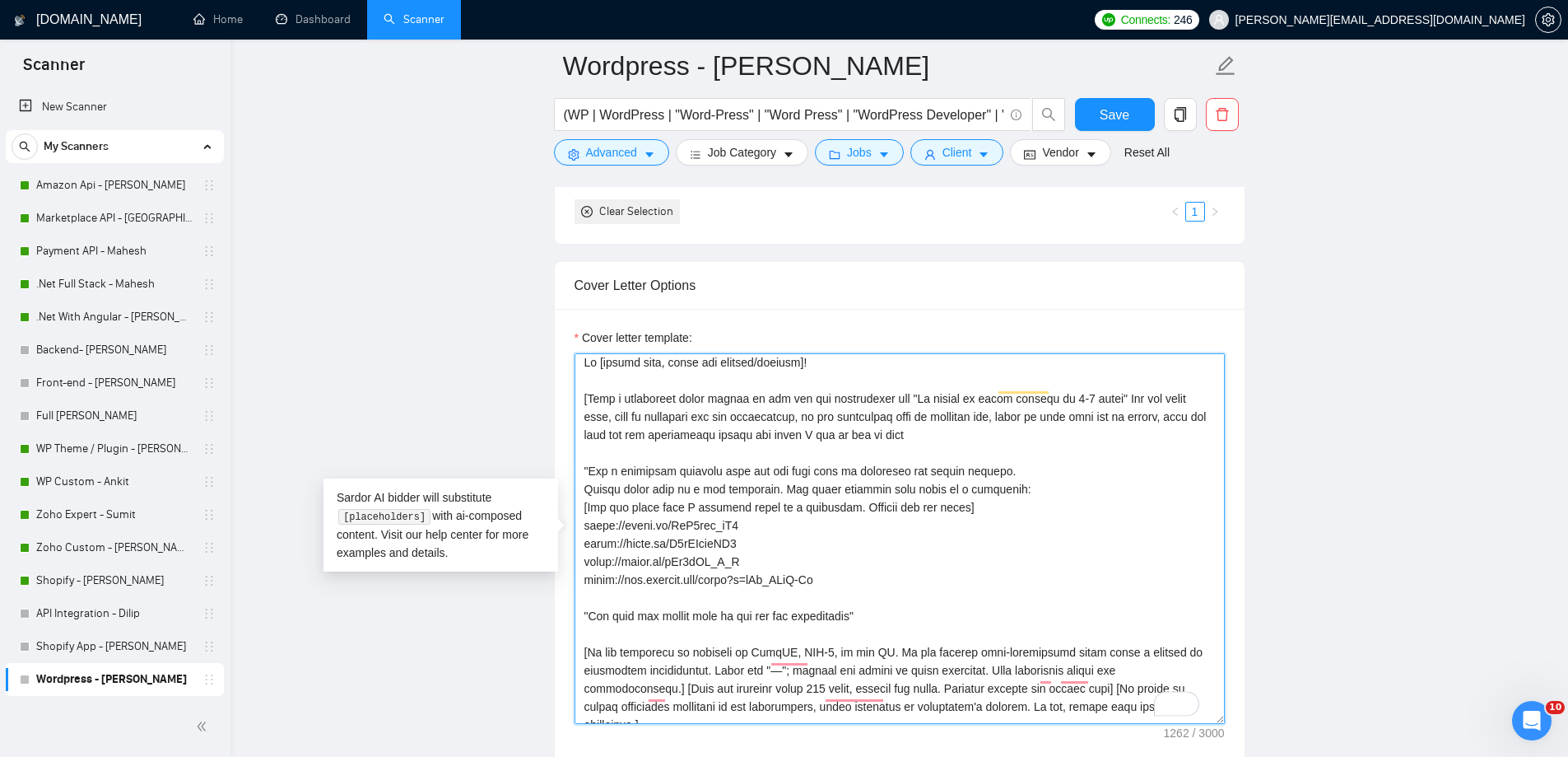
scroll to position [4, 0]
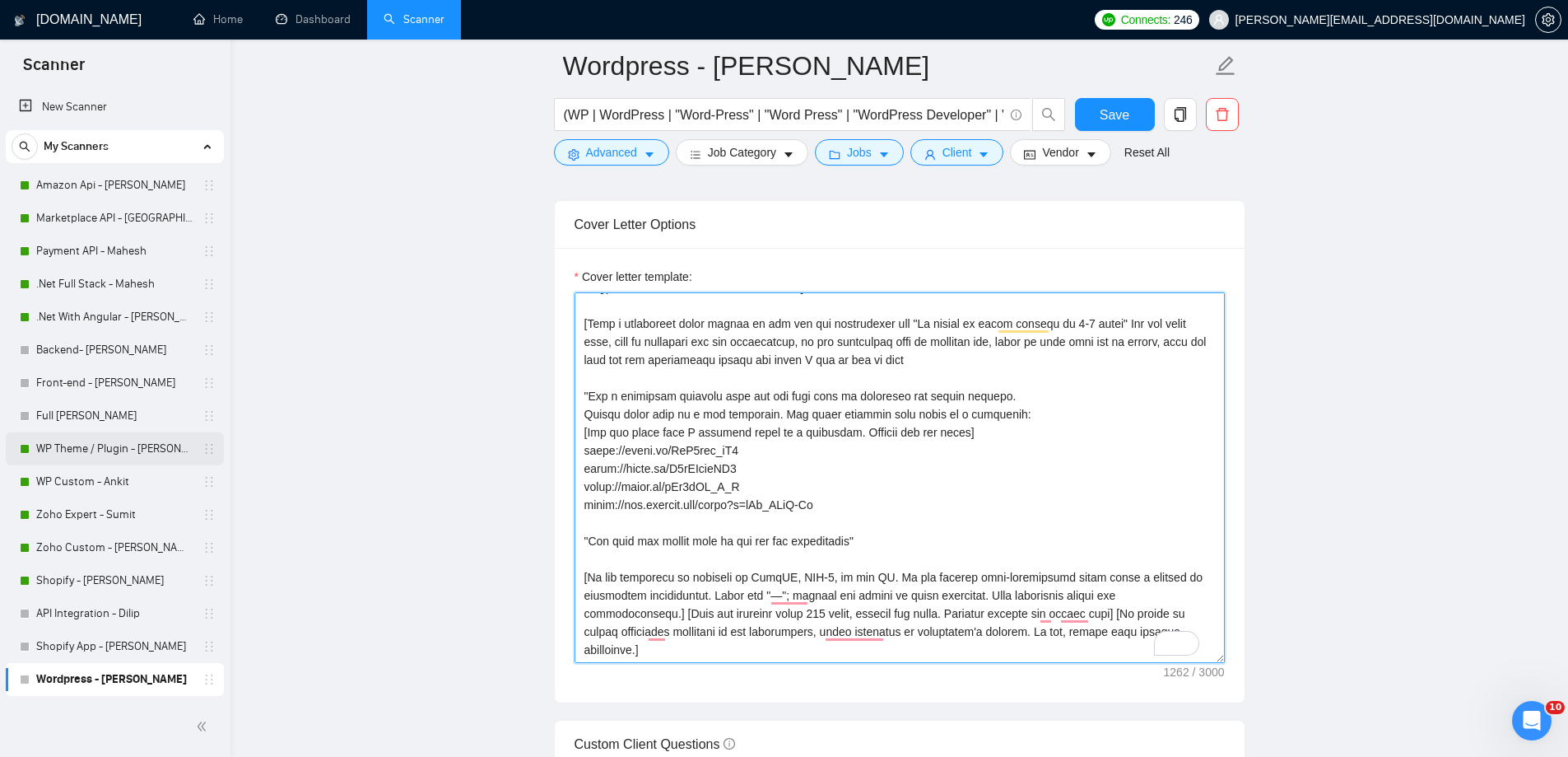
type textarea "Lo [ipsumd sita, conse adi elitsed/doeiusm]! ​[Temp i utlaboreet dolor magnaa e…"
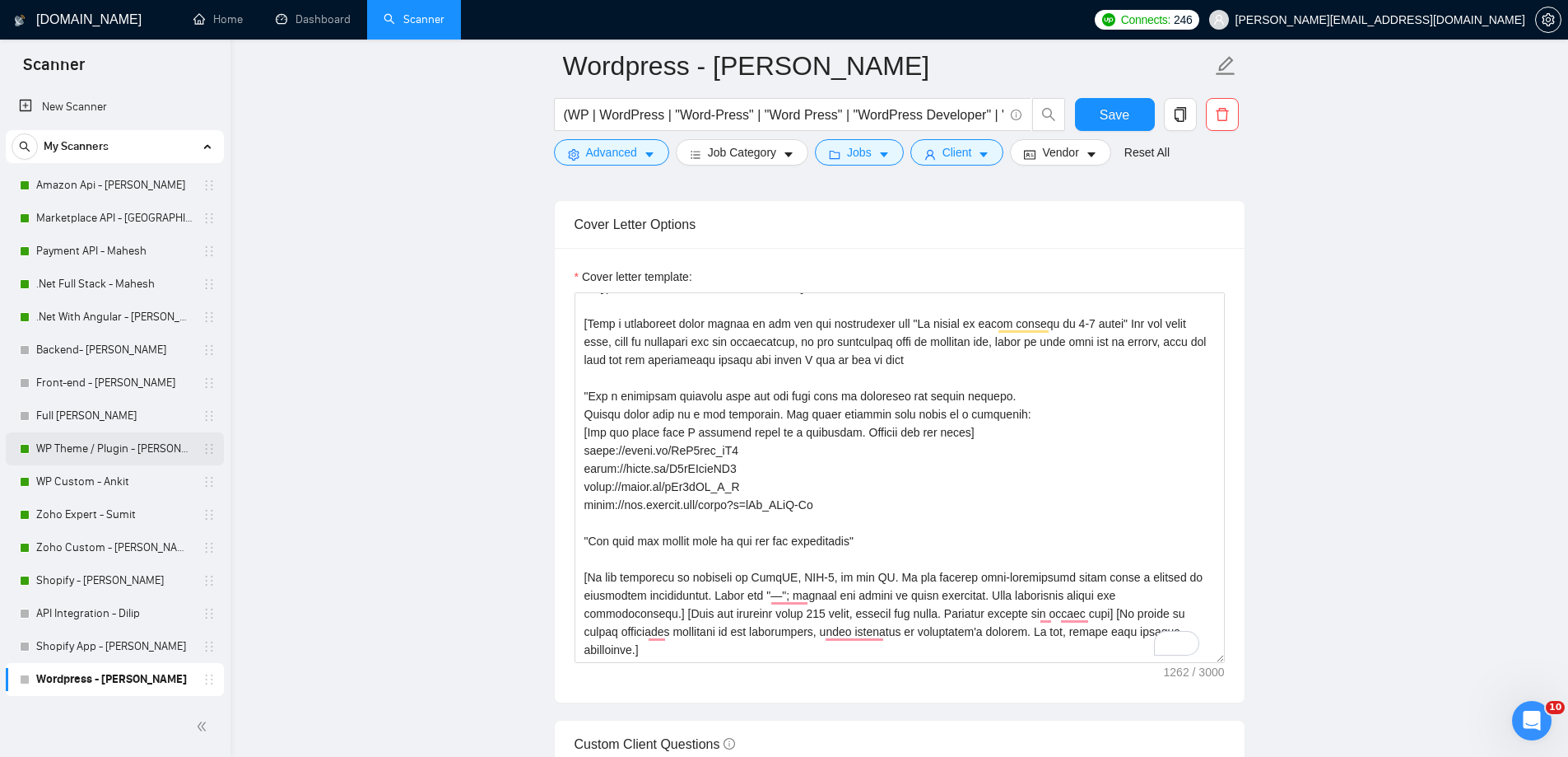
click at [114, 458] on link "WP Theme / Plugin - [PERSON_NAME]" at bounding box center [114, 449] width 157 height 33
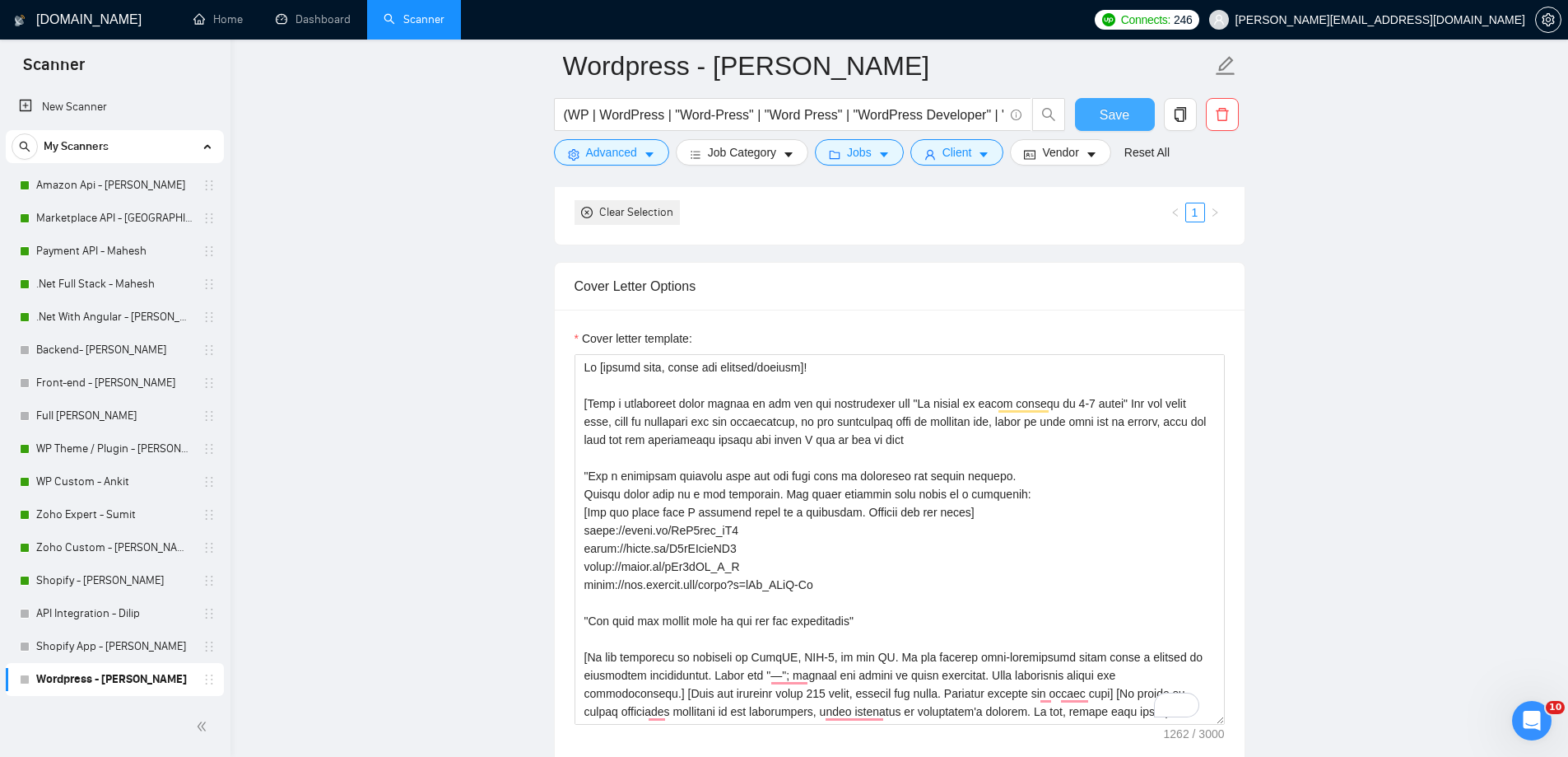
click at [1091, 117] on button "Save" at bounding box center [1114, 114] width 80 height 33
click at [136, 456] on link "WP Theme / Plugin - [PERSON_NAME]" at bounding box center [114, 449] width 157 height 33
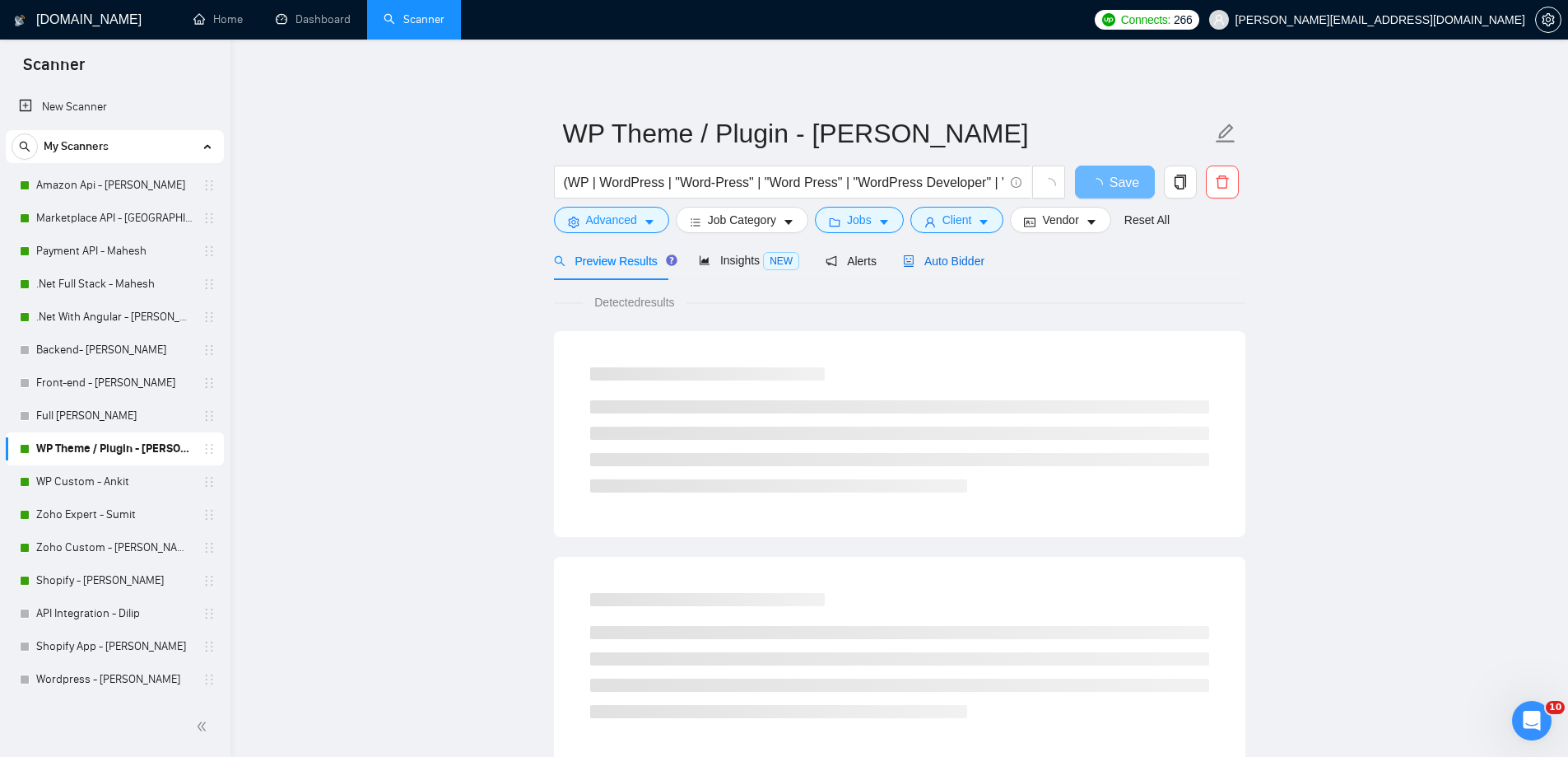
click at [933, 257] on span "Auto Bidder" at bounding box center [943, 261] width 81 height 13
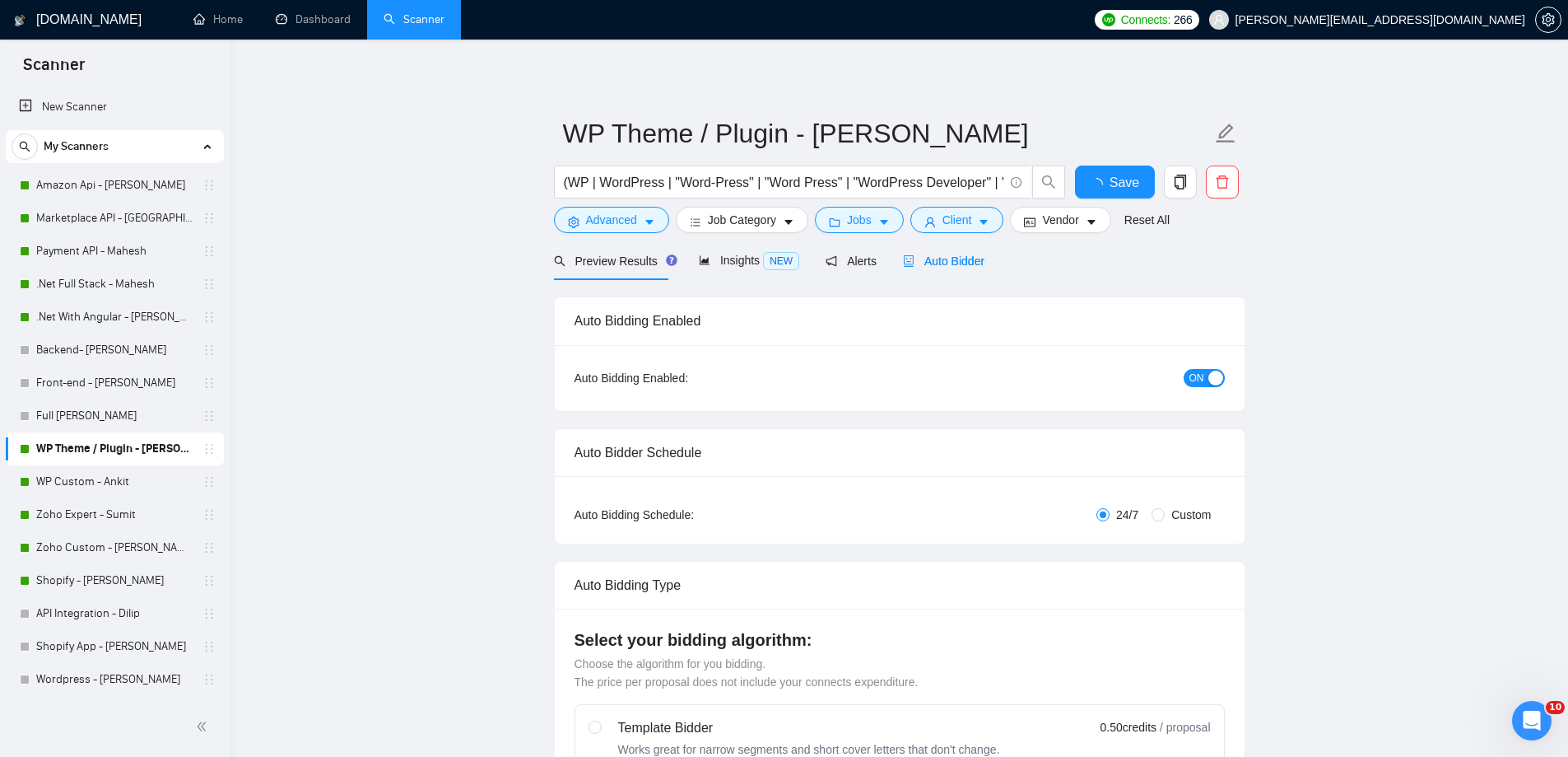
click at [933, 260] on span "Auto Bidder" at bounding box center [943, 261] width 81 height 13
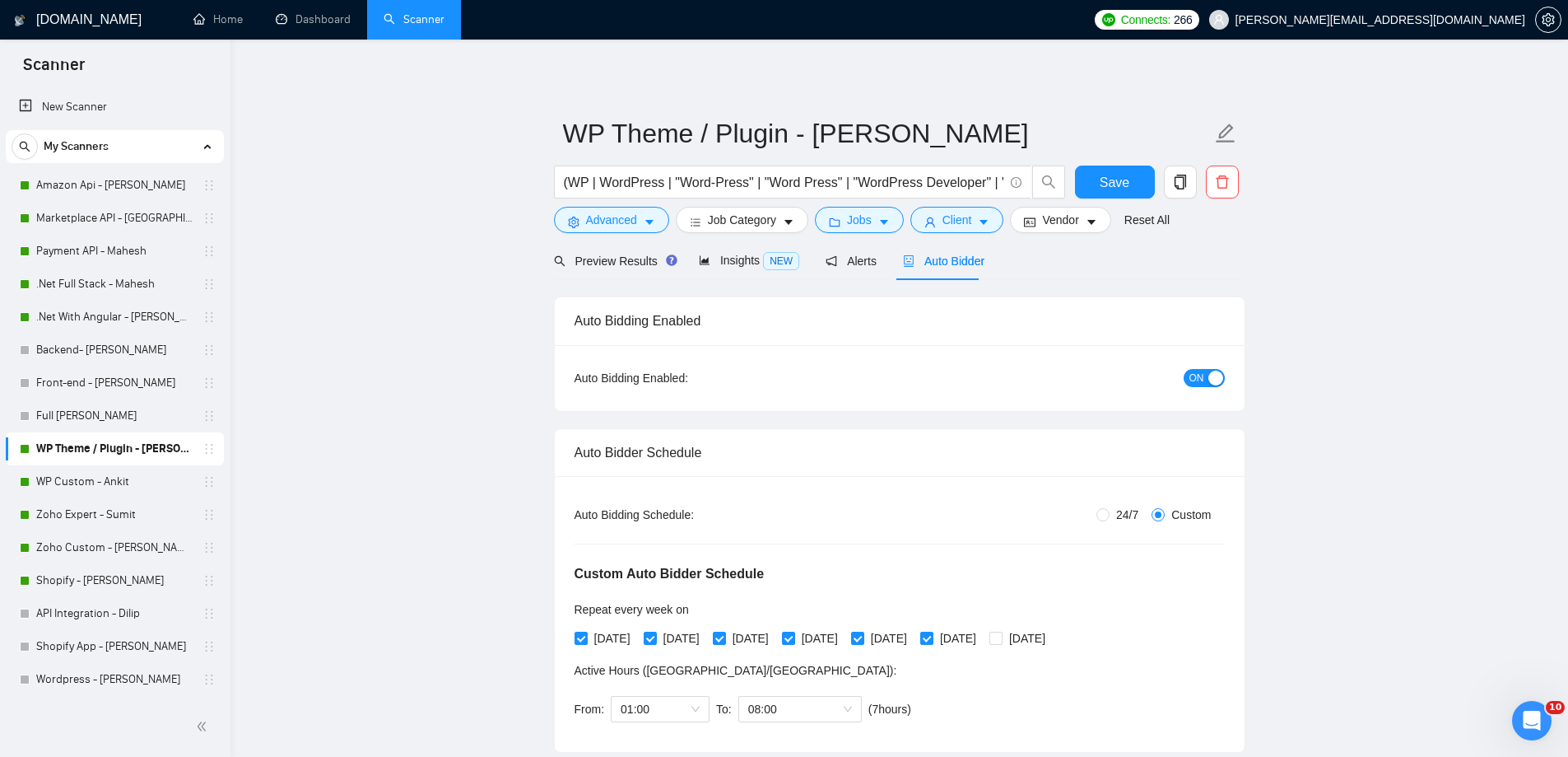
radio input "false"
radio input "true"
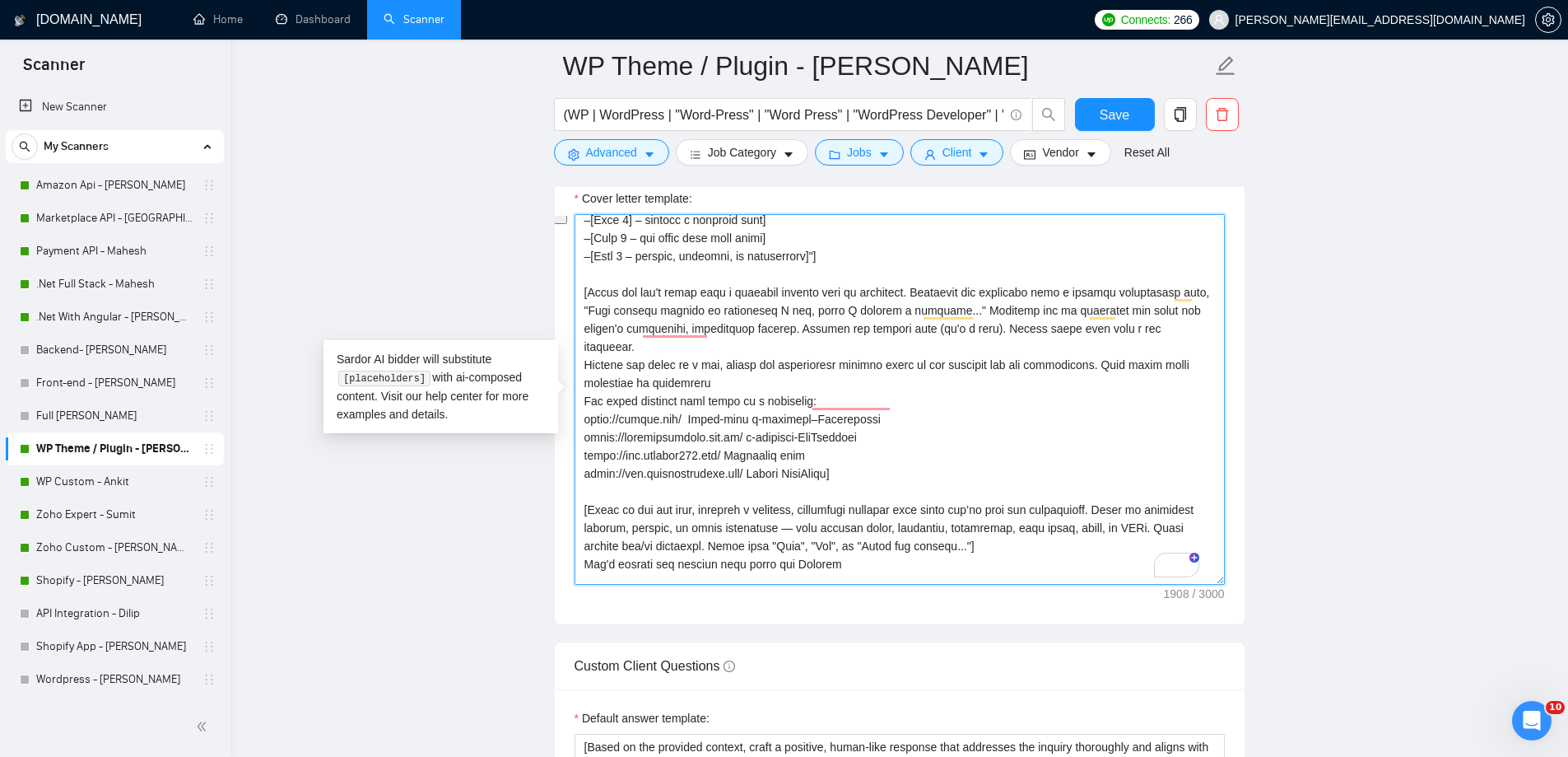
drag, startPoint x: 869, startPoint y: 464, endPoint x: 572, endPoint y: 401, distance: 303.6
click at [572, 401] on div "Cover Letter Options Cover letter template:" at bounding box center [900, 373] width 691 height 503
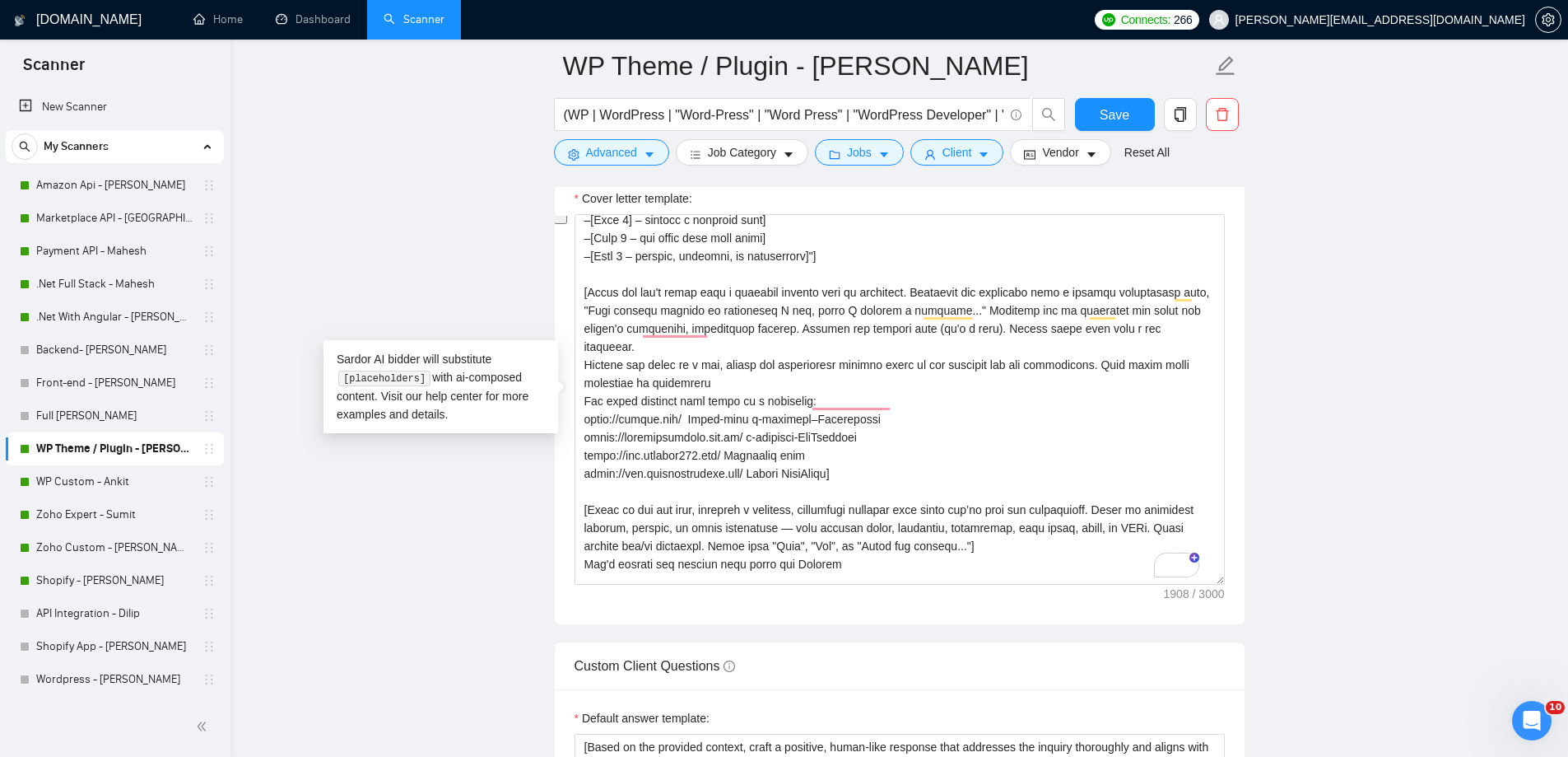
click at [281, 496] on main "WP Theme / Plugin - [PERSON_NAME] (WP | WordPress | "Word-Press" | "Word Press"…" at bounding box center [900, 405] width 1285 height 4920
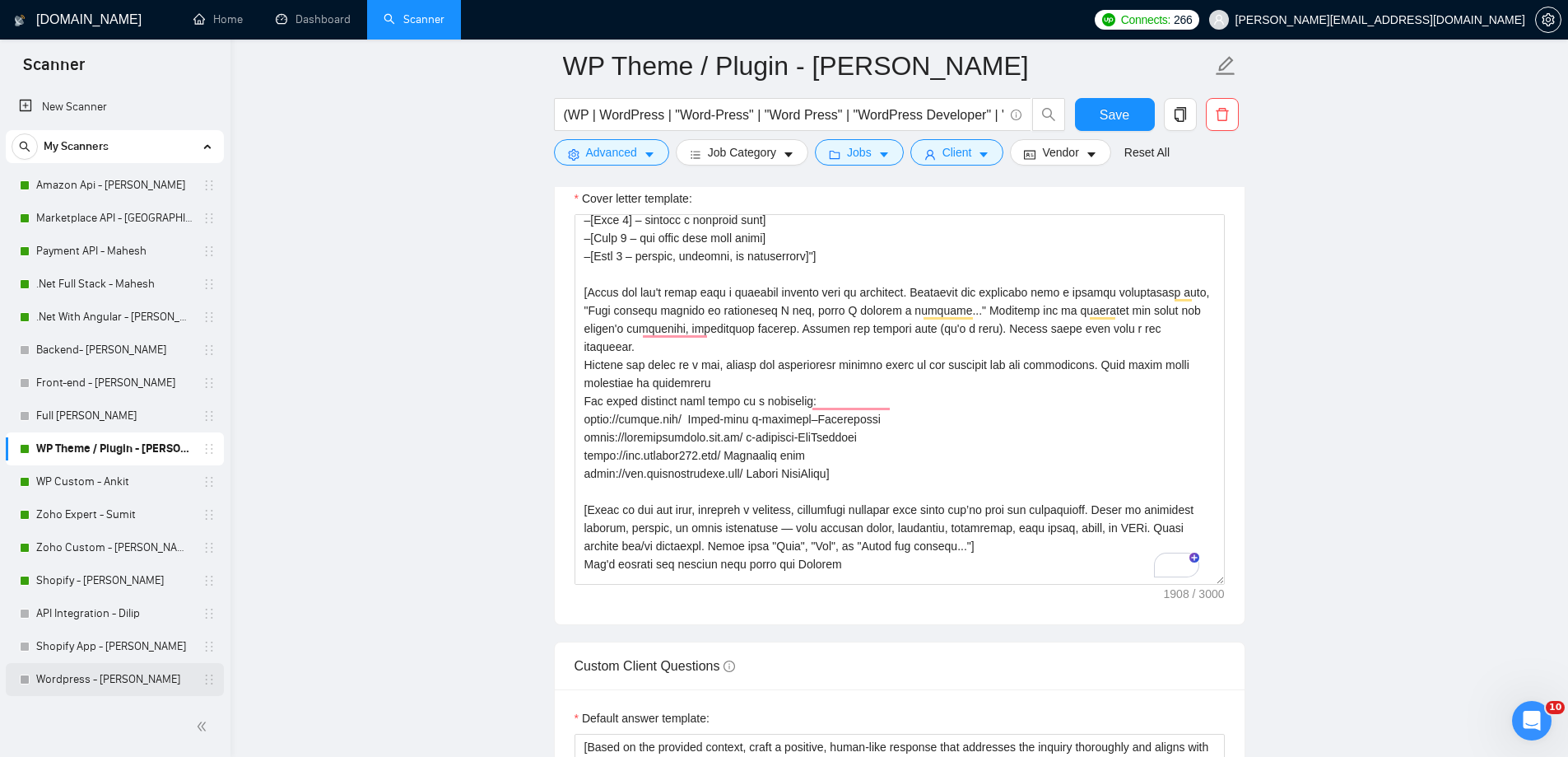
click at [77, 671] on link "Wordpress - [PERSON_NAME]" at bounding box center [114, 680] width 157 height 33
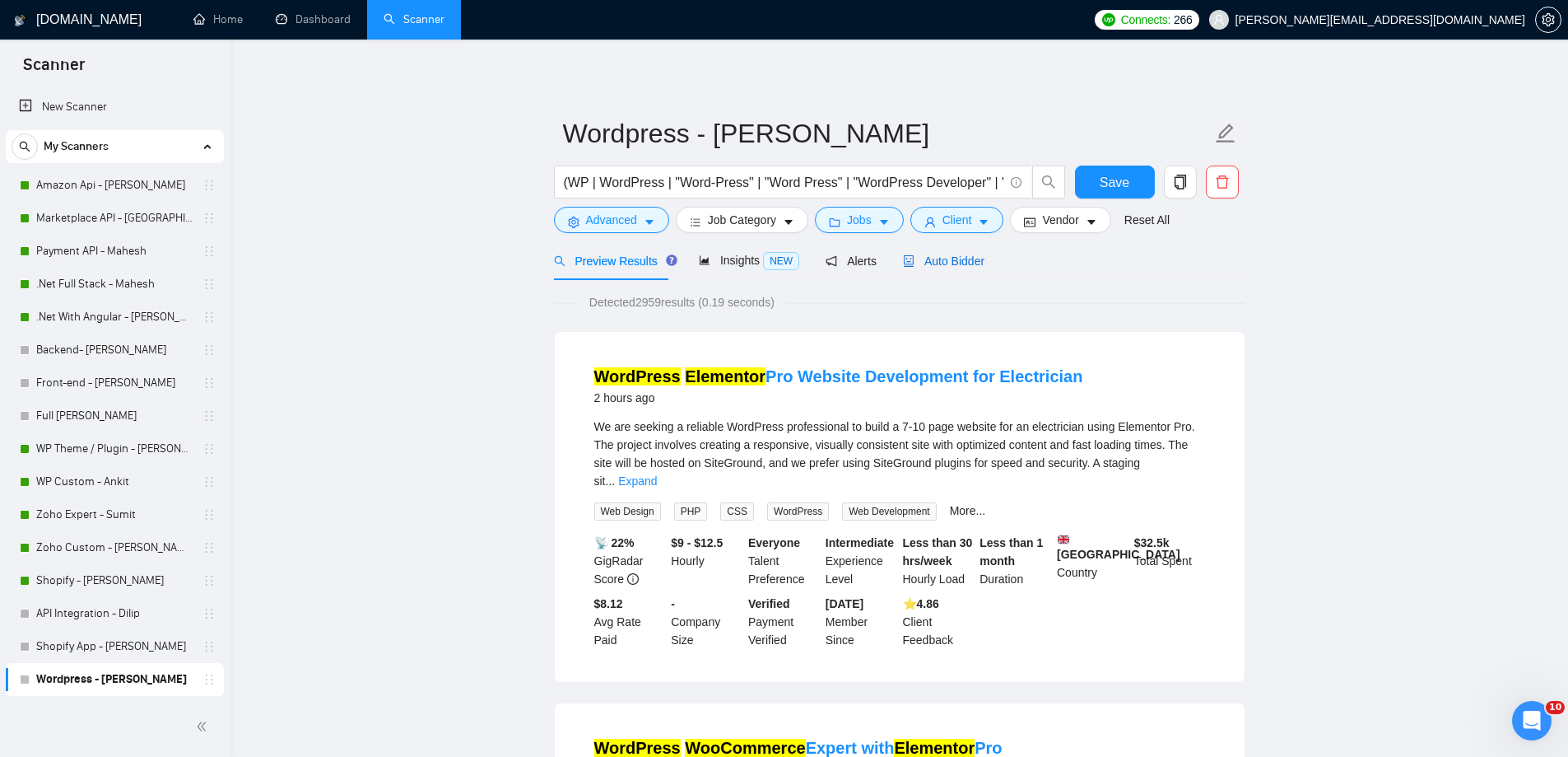
click at [914, 260] on span "Auto Bidder" at bounding box center [943, 261] width 81 height 13
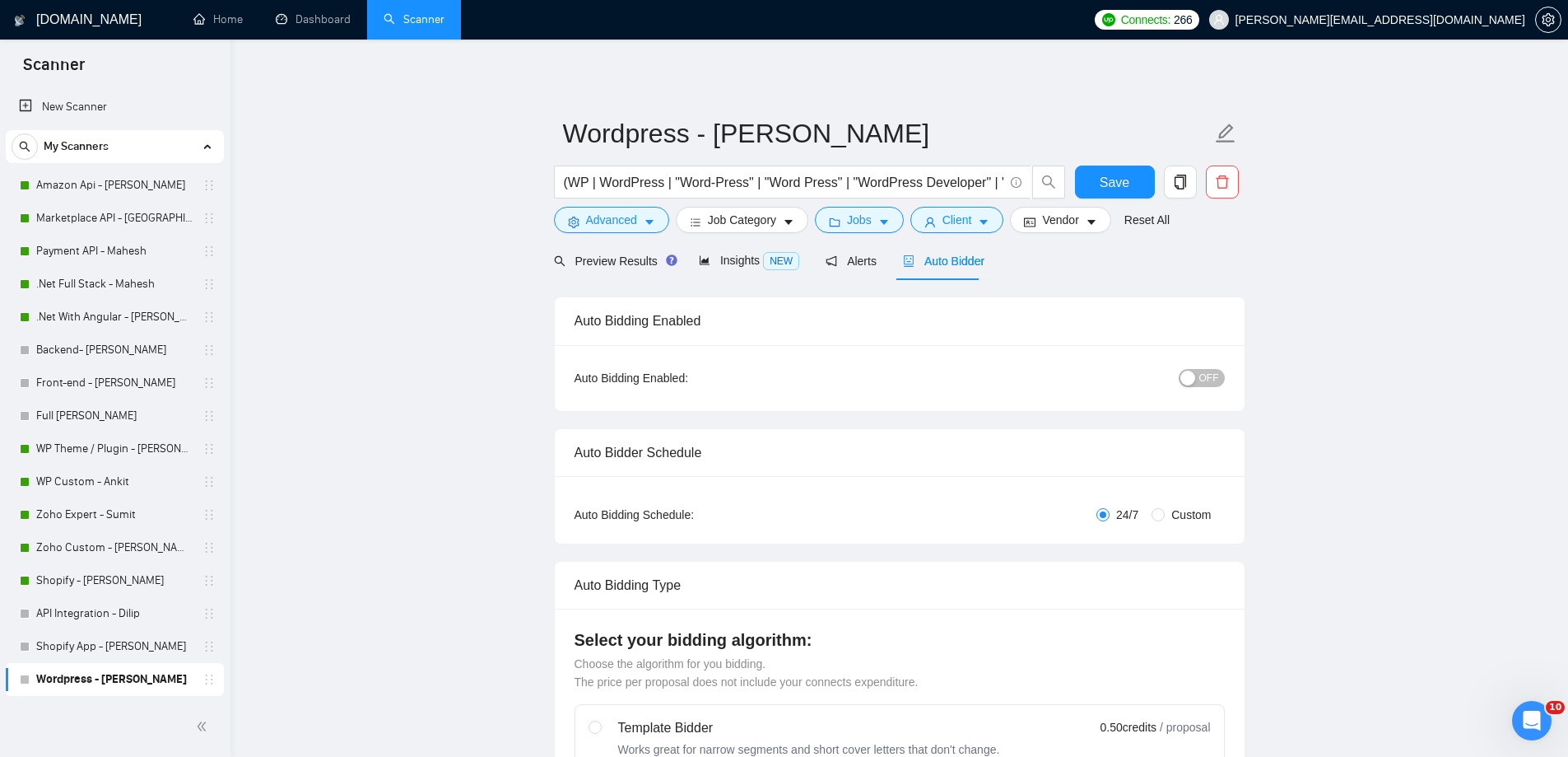
radio input "false"
radio input "true"
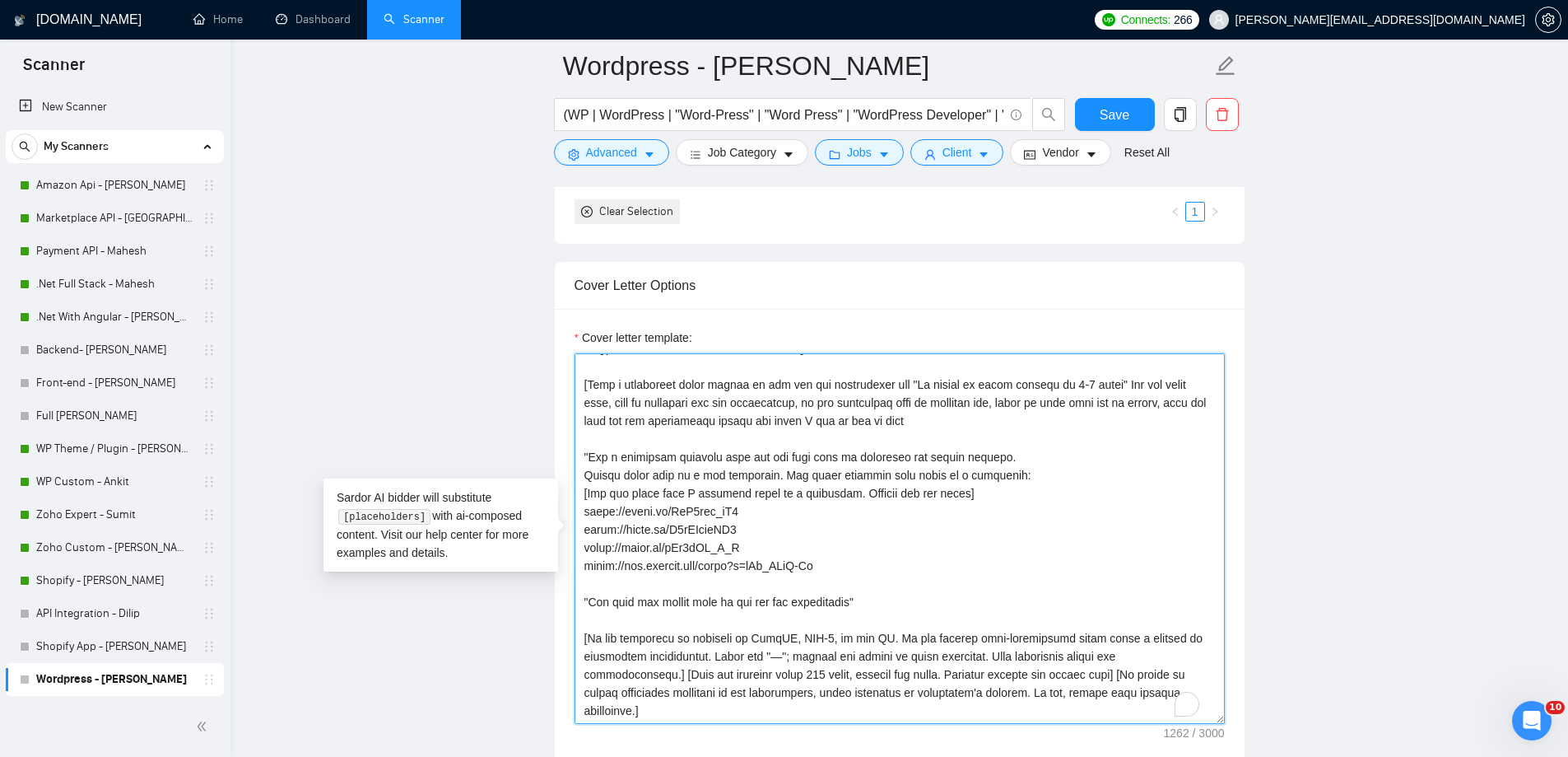
drag, startPoint x: 858, startPoint y: 550, endPoint x: 688, endPoint y: 566, distance: 170.8
click at [688, 566] on textarea "Cover letter template:" at bounding box center [899, 538] width 650 height 371
drag, startPoint x: 871, startPoint y: 558, endPoint x: 581, endPoint y: 518, distance: 292.7
click at [581, 518] on div "Cover Letter Options Cover letter template:" at bounding box center [900, 513] width 691 height 503
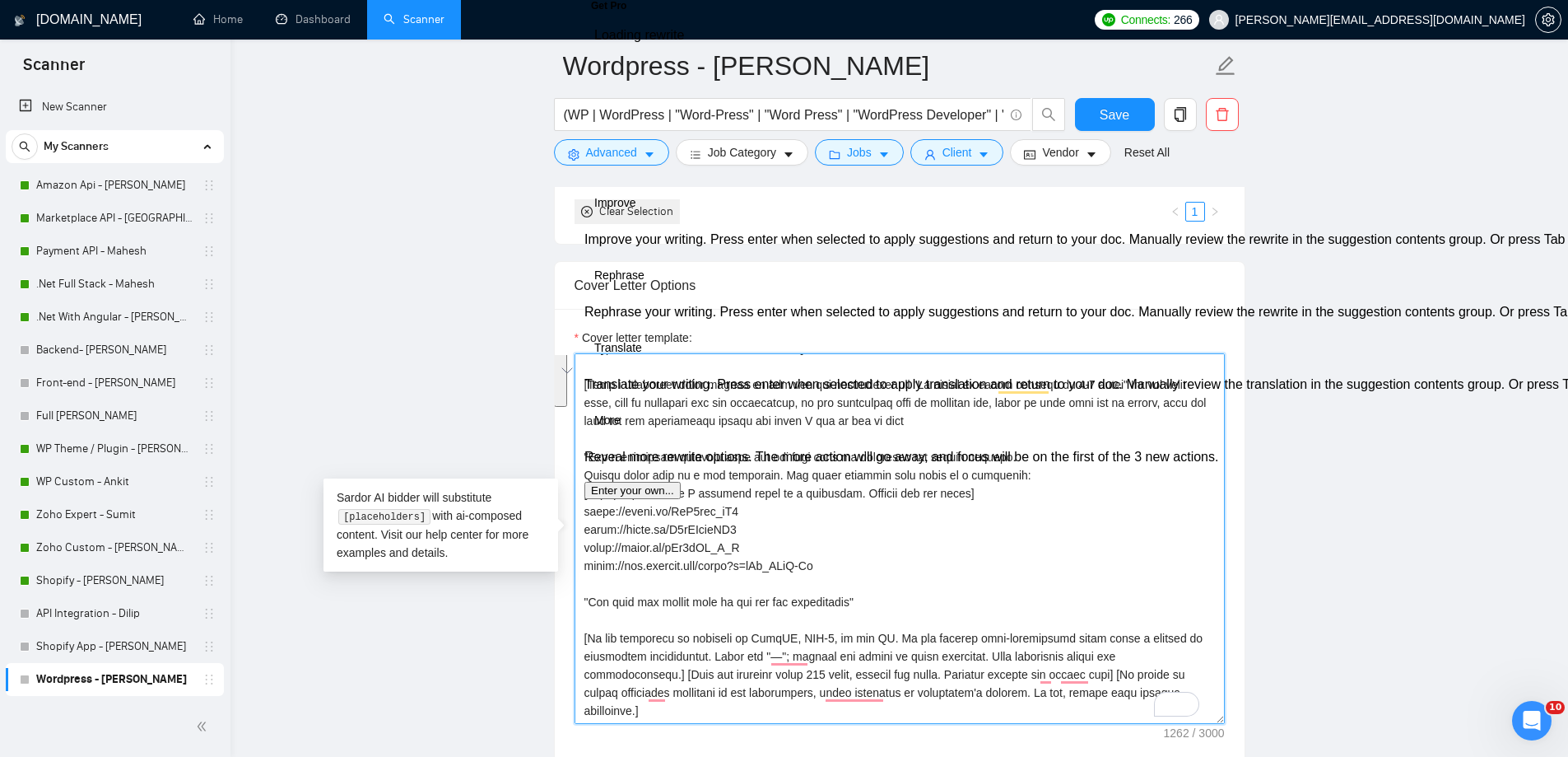
paste textarea "[DOMAIN_NAME][URL] Multi-site e-commerce–Woocommerce [URL][DOMAIN_NAME] e-comme…"
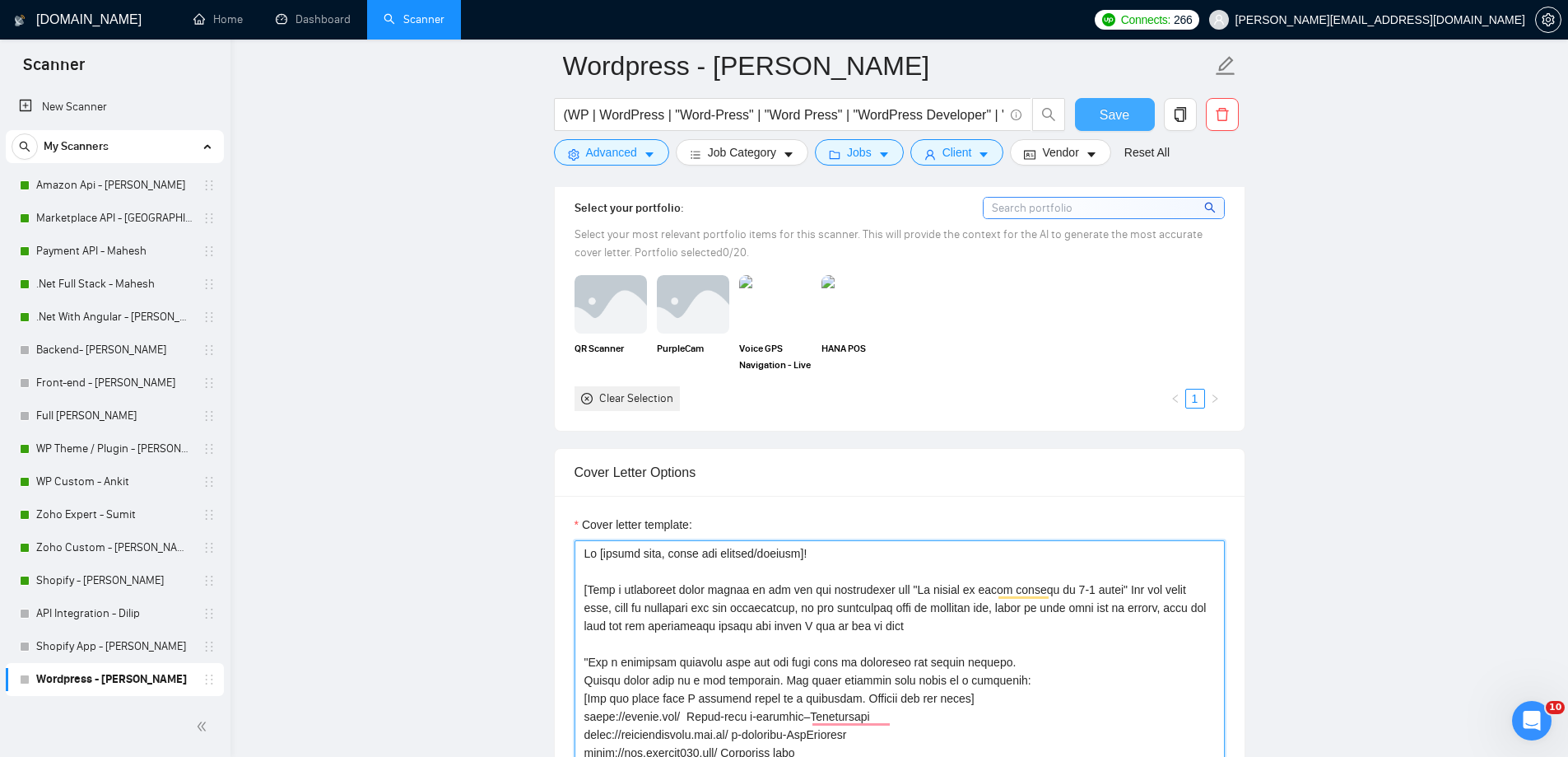
type textarea "Lo [ipsumd sita, conse adi elitsed/doeiusm]! ​[Temp i utlaboreet dolor magnaa e…"
click at [1077, 119] on button "Save" at bounding box center [1114, 114] width 80 height 33
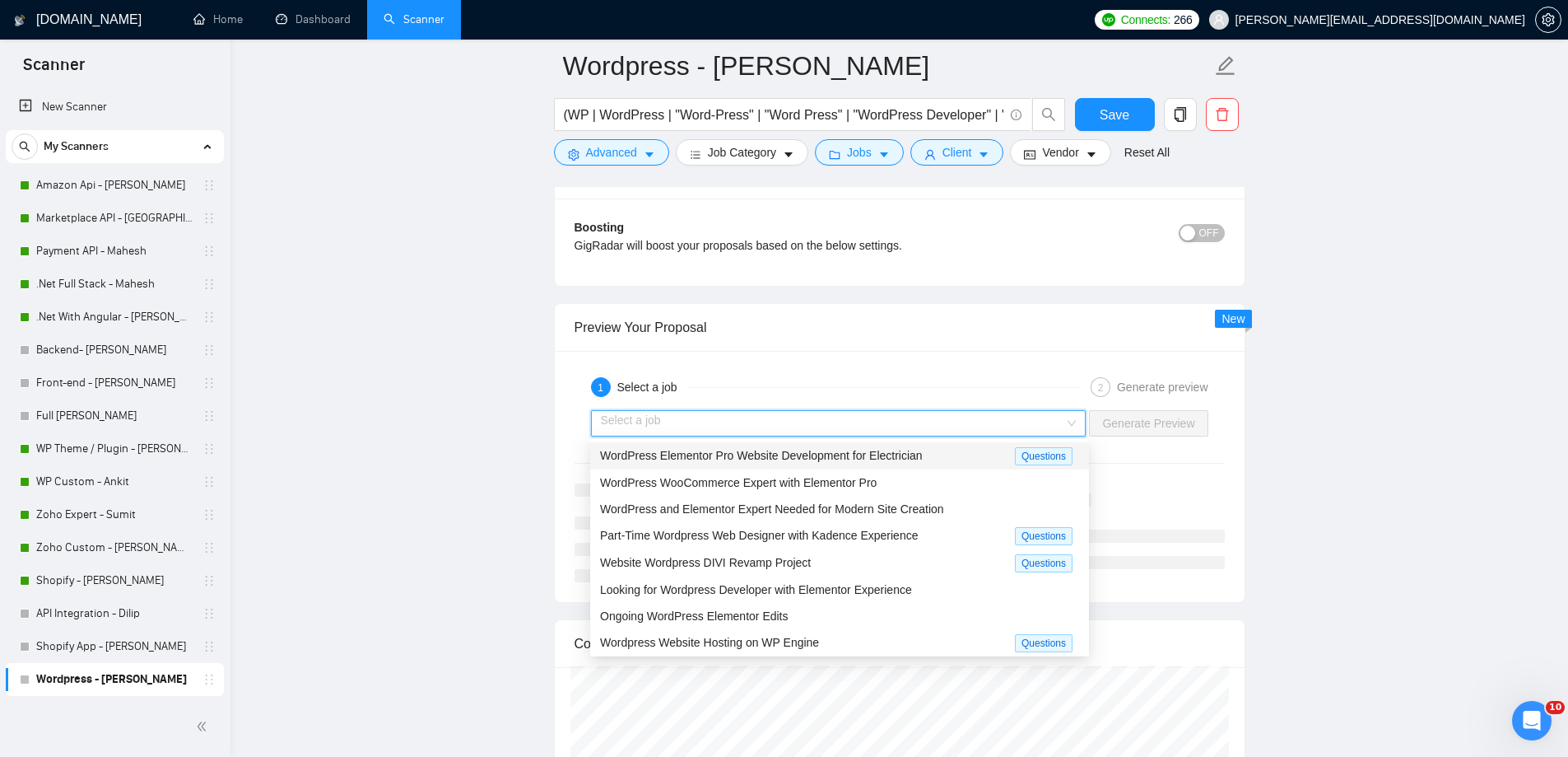
click at [924, 430] on input "search" at bounding box center [833, 423] width 465 height 25
click at [848, 461] on span "WordPress Elementor Pro Website Development for Electrician" at bounding box center [761, 455] width 323 height 13
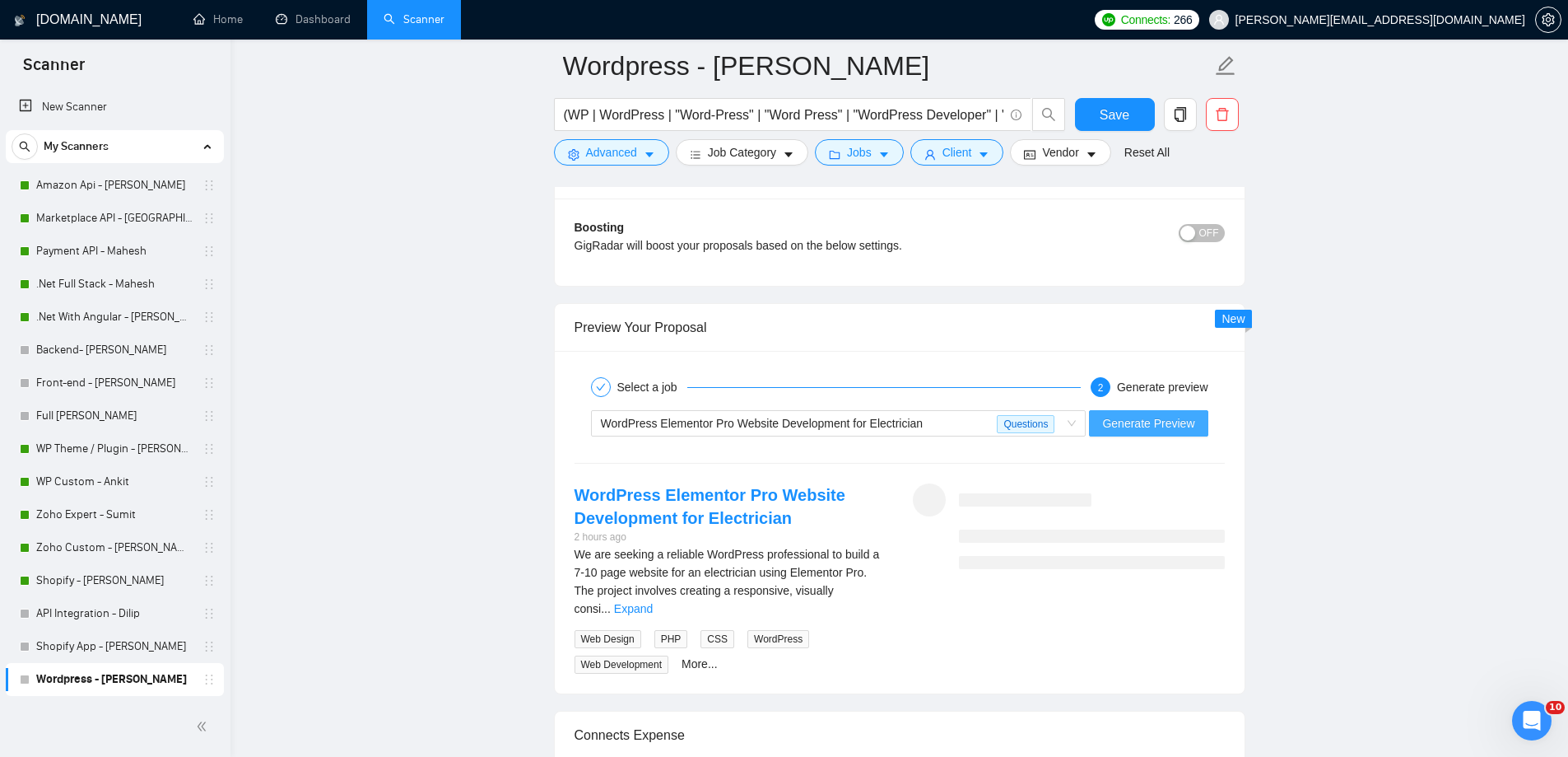
click at [1127, 423] on span "Generate Preview" at bounding box center [1149, 423] width 92 height 18
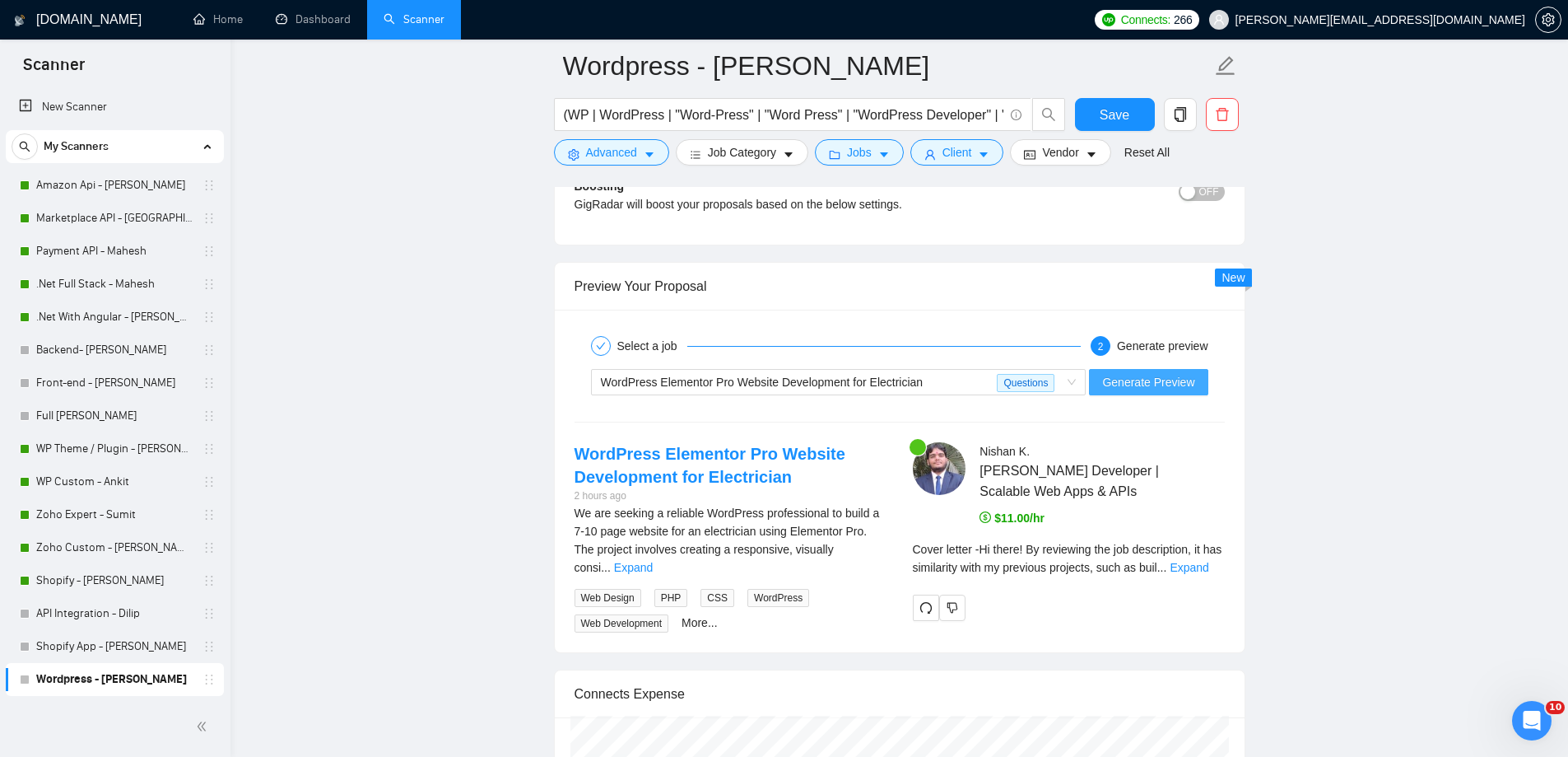
scroll to position [3242, 0]
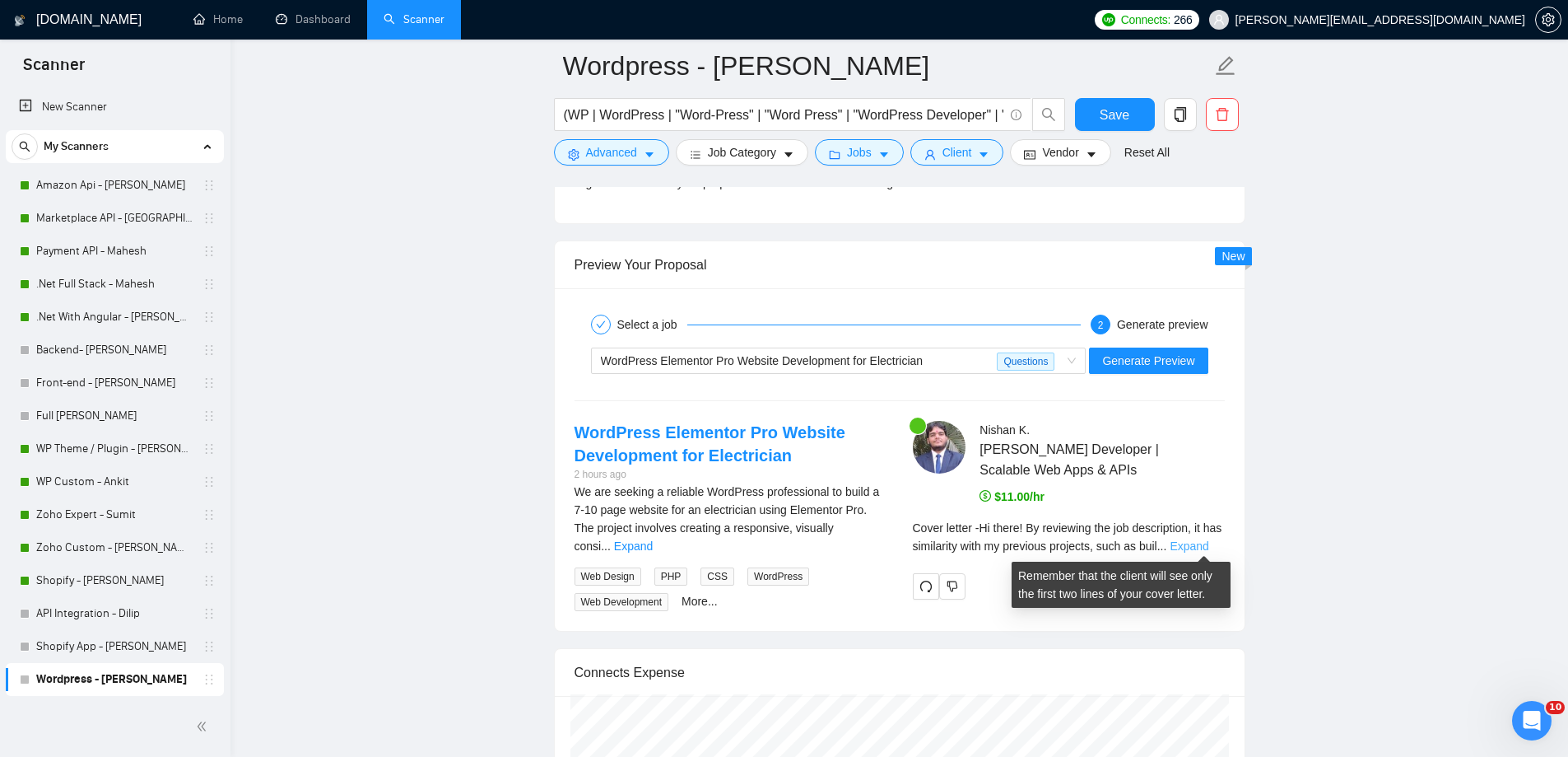
click at [1208, 546] on link "Expand" at bounding box center [1189, 546] width 39 height 13
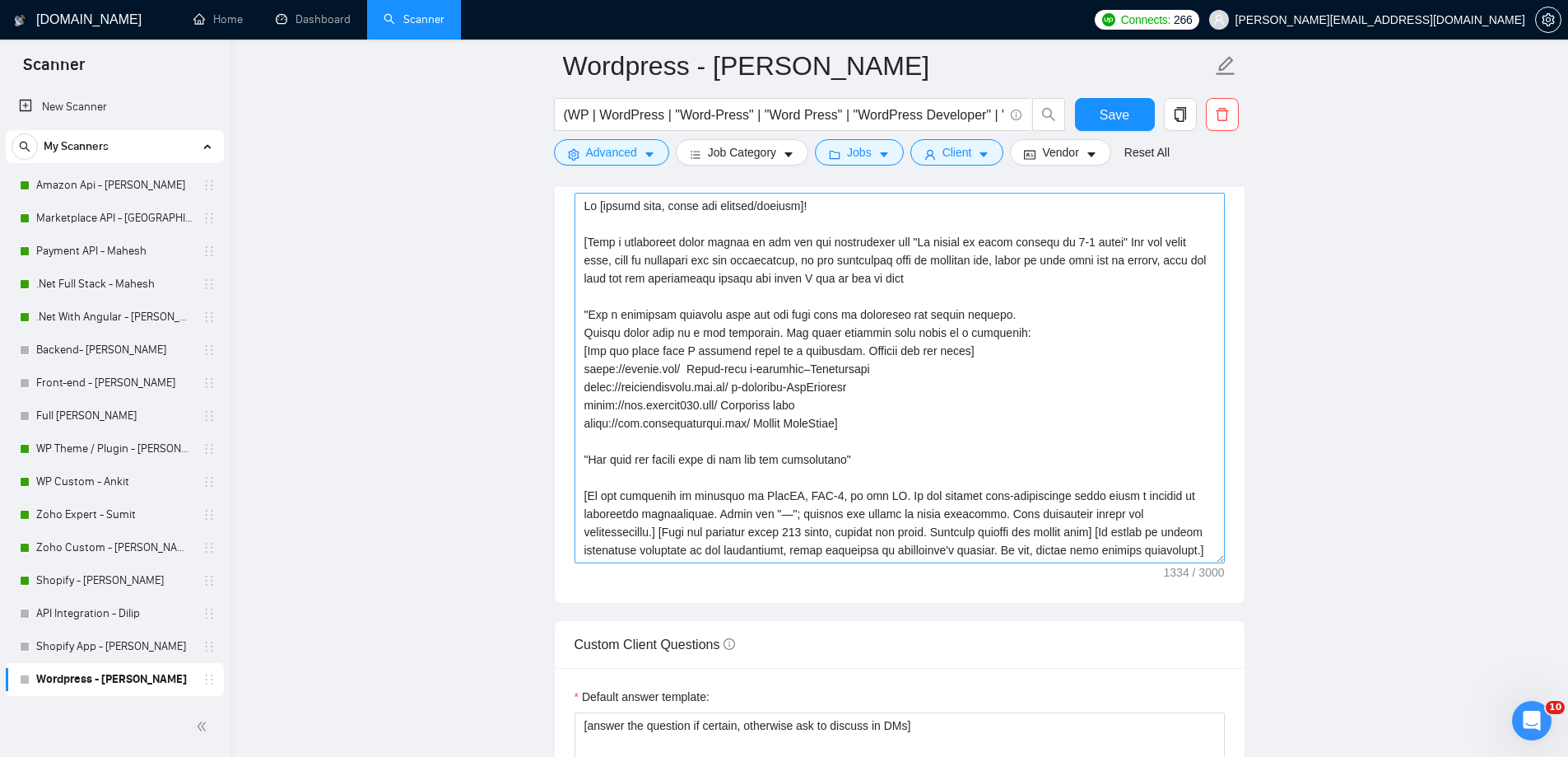
scroll to position [1995, 0]
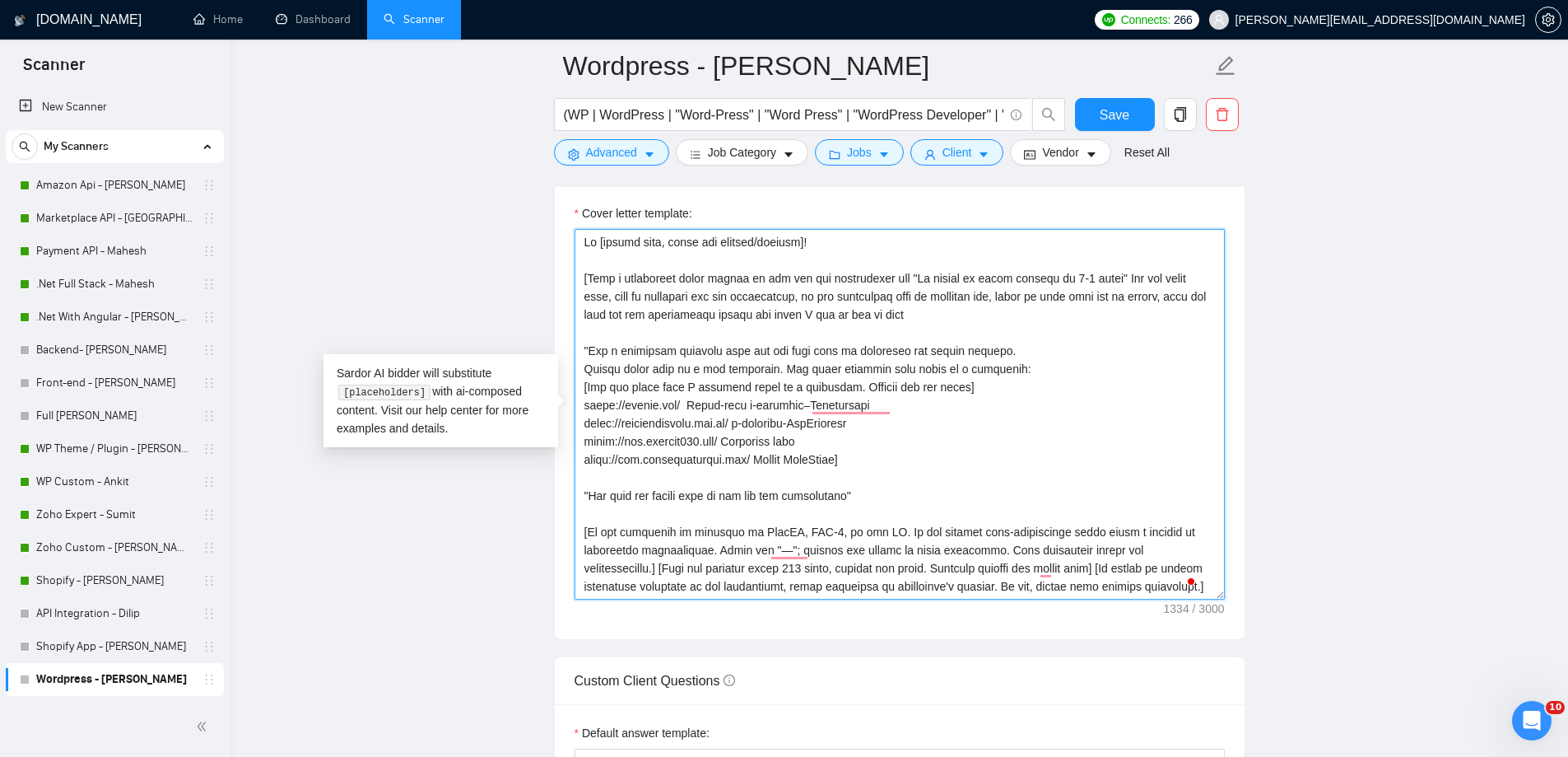
drag, startPoint x: 580, startPoint y: 372, endPoint x: 773, endPoint y: 373, distance: 193.0
click at [773, 373] on textarea "Cover letter template:" at bounding box center [899, 414] width 650 height 371
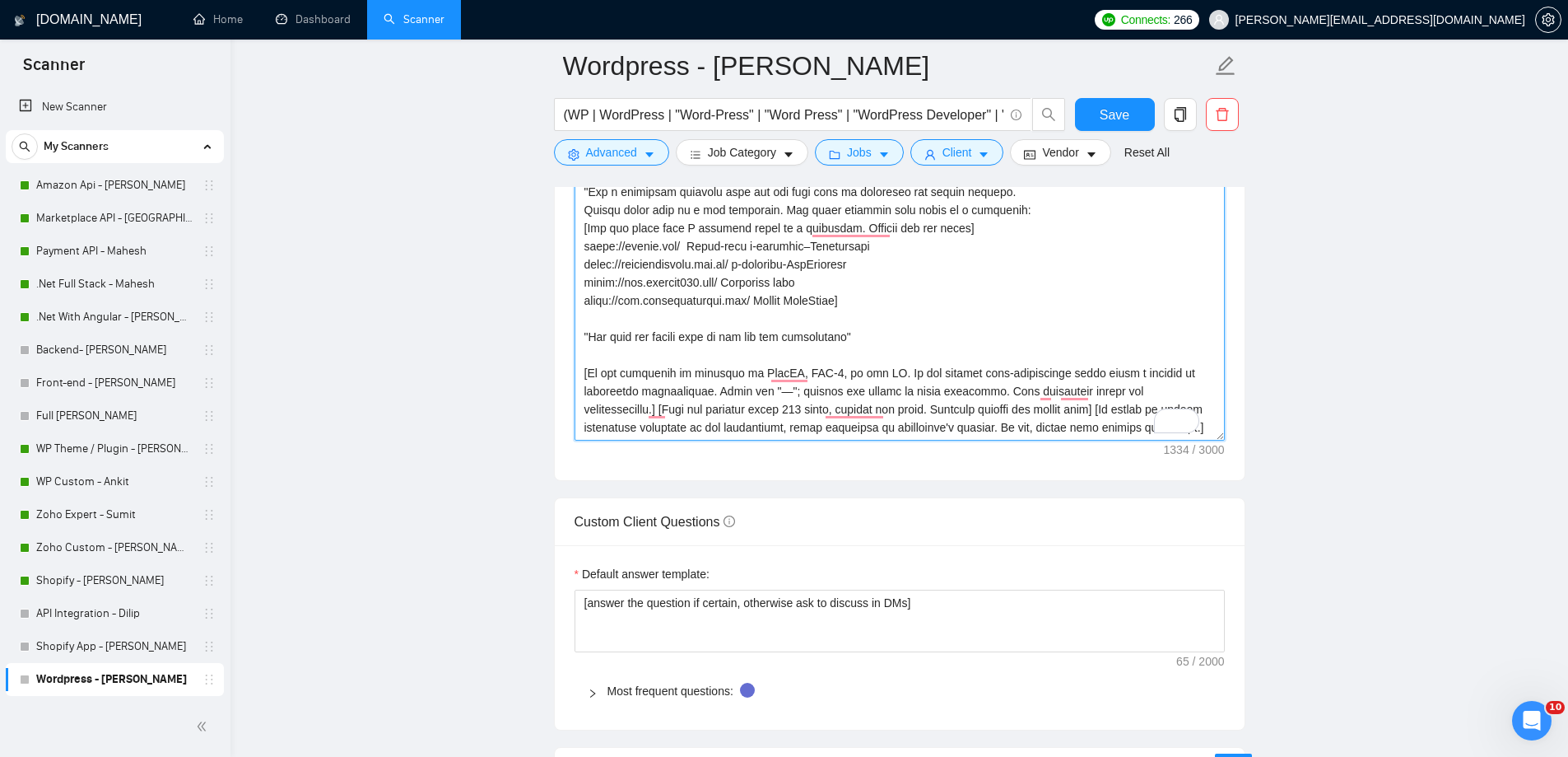
scroll to position [2030, 0]
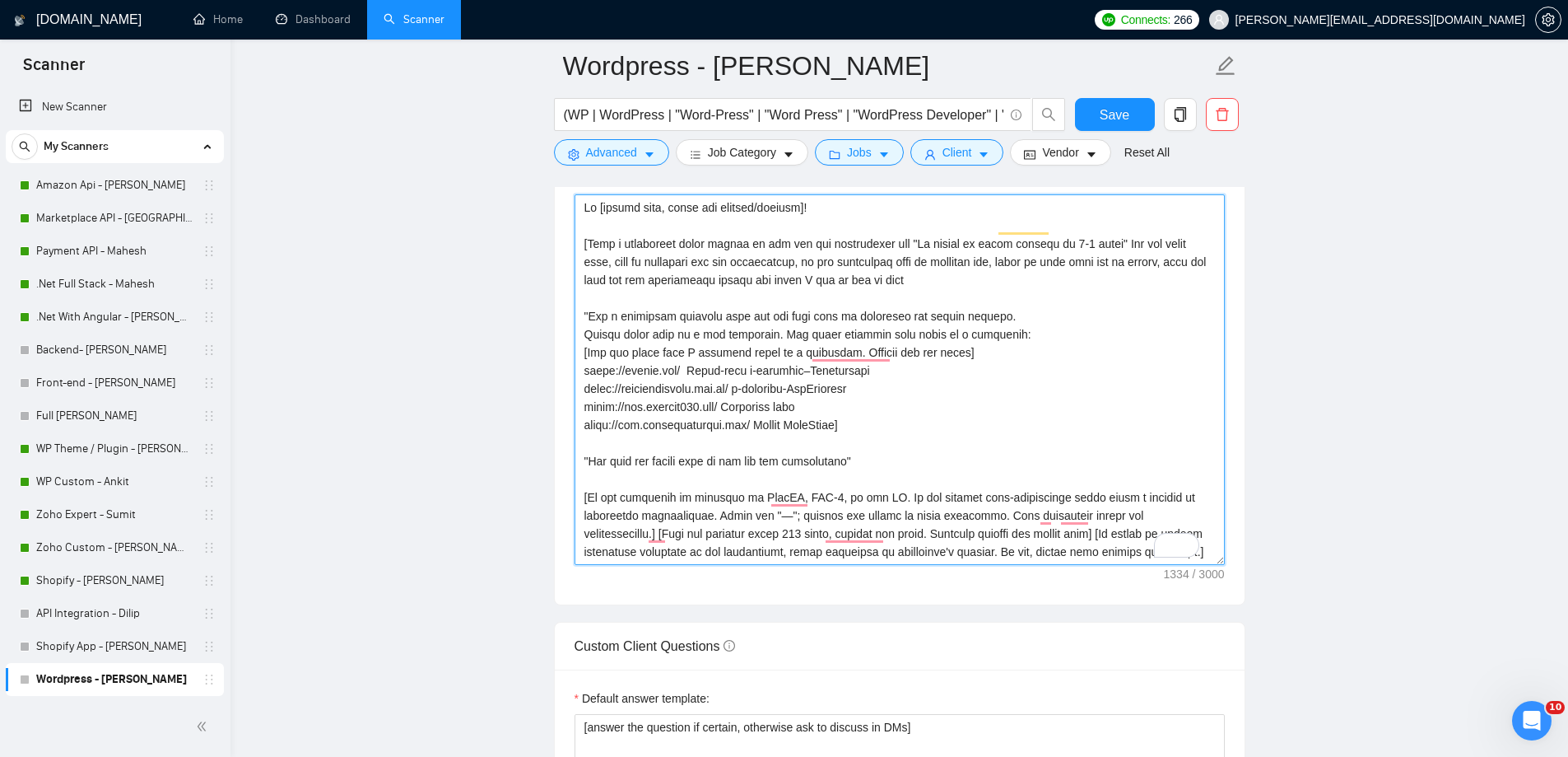
click at [584, 443] on textarea "Cover letter template:" at bounding box center [899, 380] width 650 height 371
paste textarea "Always write this in a new paragraph."
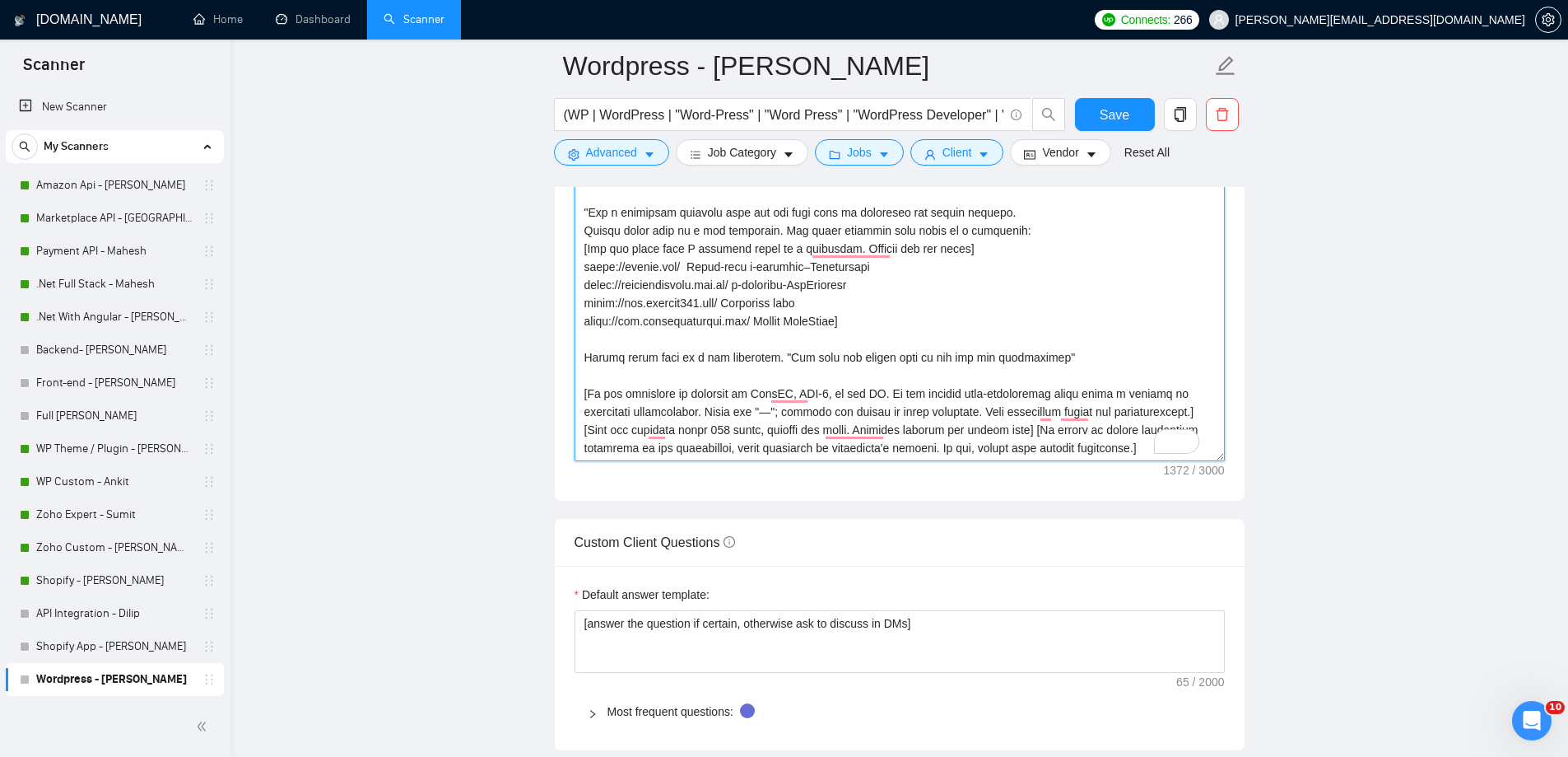
scroll to position [2094, 0]
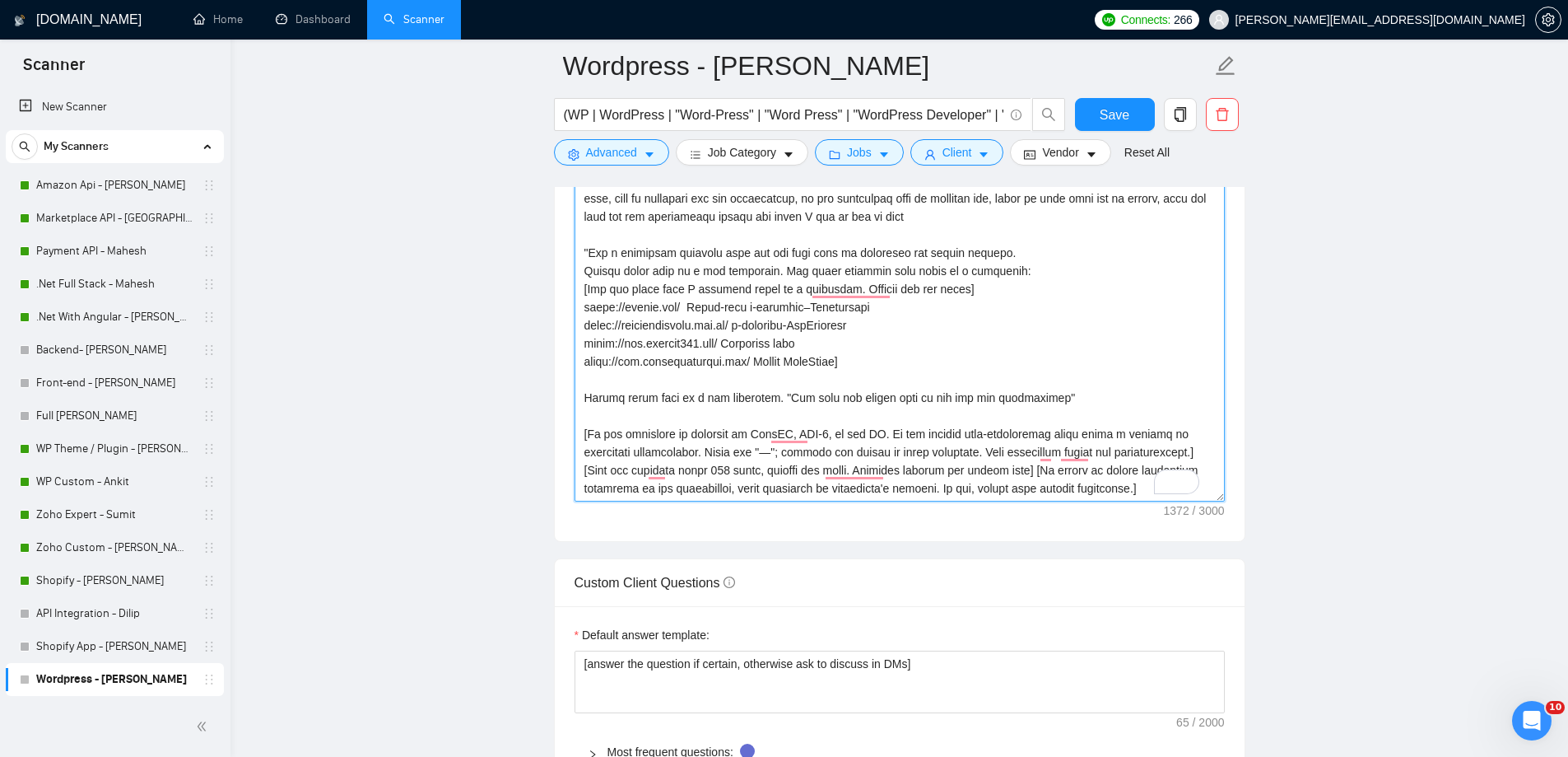
click at [1047, 378] on textarea "Cover letter template:" at bounding box center [899, 316] width 650 height 371
drag, startPoint x: 667, startPoint y: 382, endPoint x: 772, endPoint y: 381, distance: 105.0
click at [772, 381] on textarea "Cover letter template:" at bounding box center [899, 316] width 650 height 371
click at [599, 389] on textarea "Cover letter template:" at bounding box center [899, 316] width 650 height 371
paste textarea "in a new paragraph."
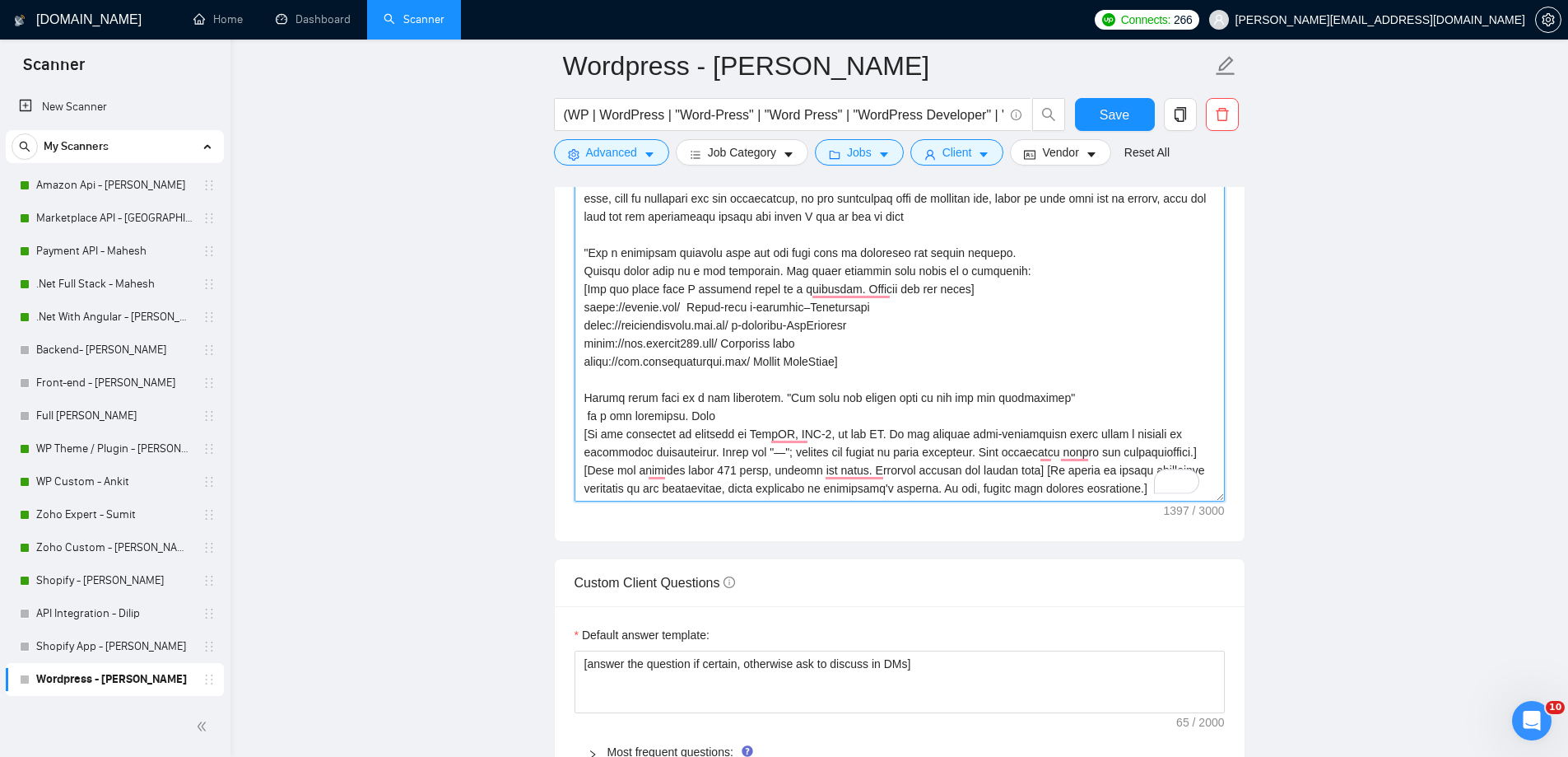
click at [689, 396] on textarea "Cover letter template:" at bounding box center [899, 316] width 650 height 371
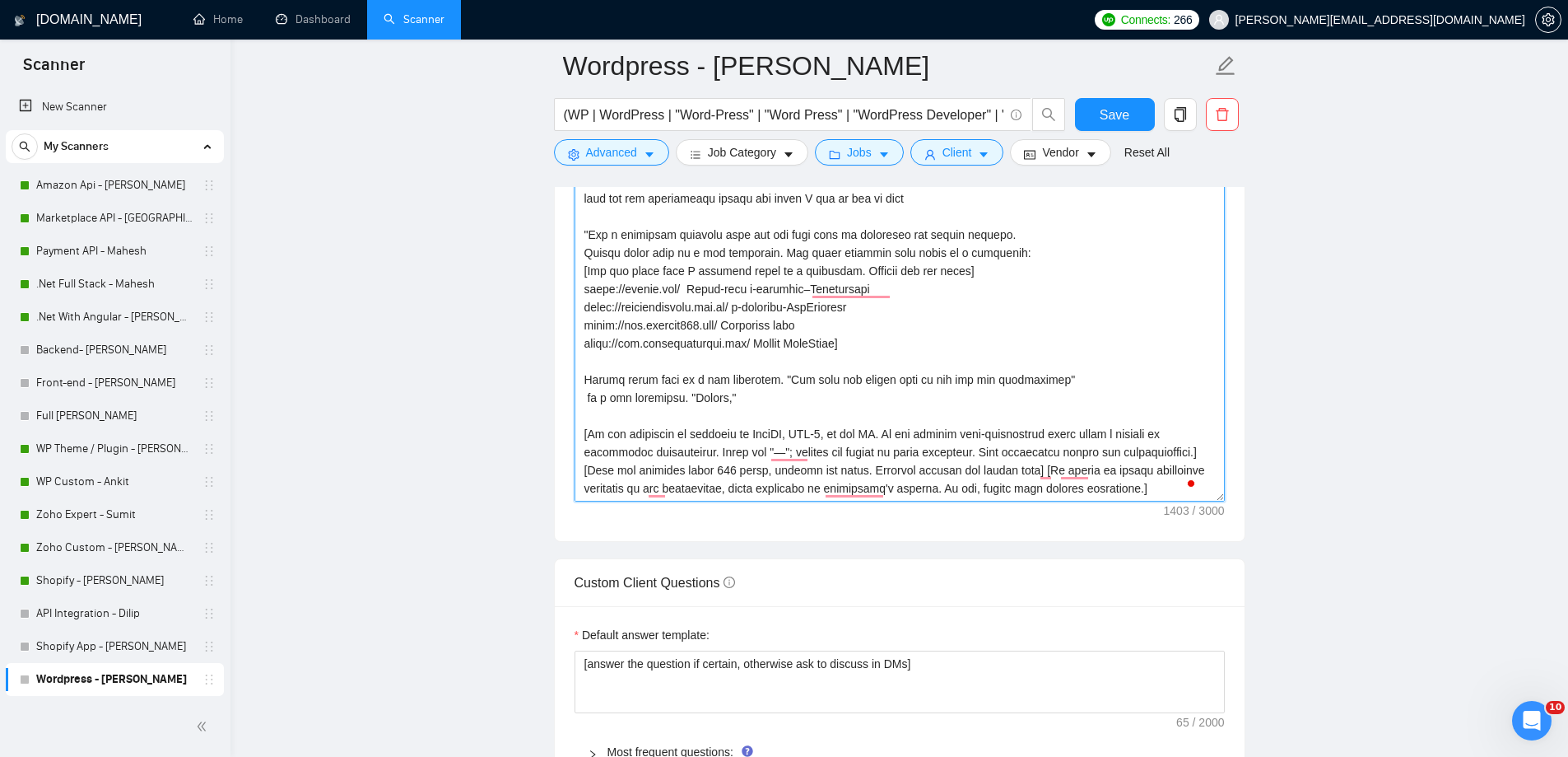
drag, startPoint x: 583, startPoint y: 403, endPoint x: 740, endPoint y: 397, distance: 157.1
click at [740, 397] on textarea "Cover letter template:" at bounding box center [899, 316] width 650 height 371
click at [592, 418] on textarea "Cover letter template:" at bounding box center [899, 316] width 650 height 371
paste textarea "in a new paragraph. "Thanks,""
drag, startPoint x: 734, startPoint y: 415, endPoint x: 695, endPoint y: 414, distance: 39.0
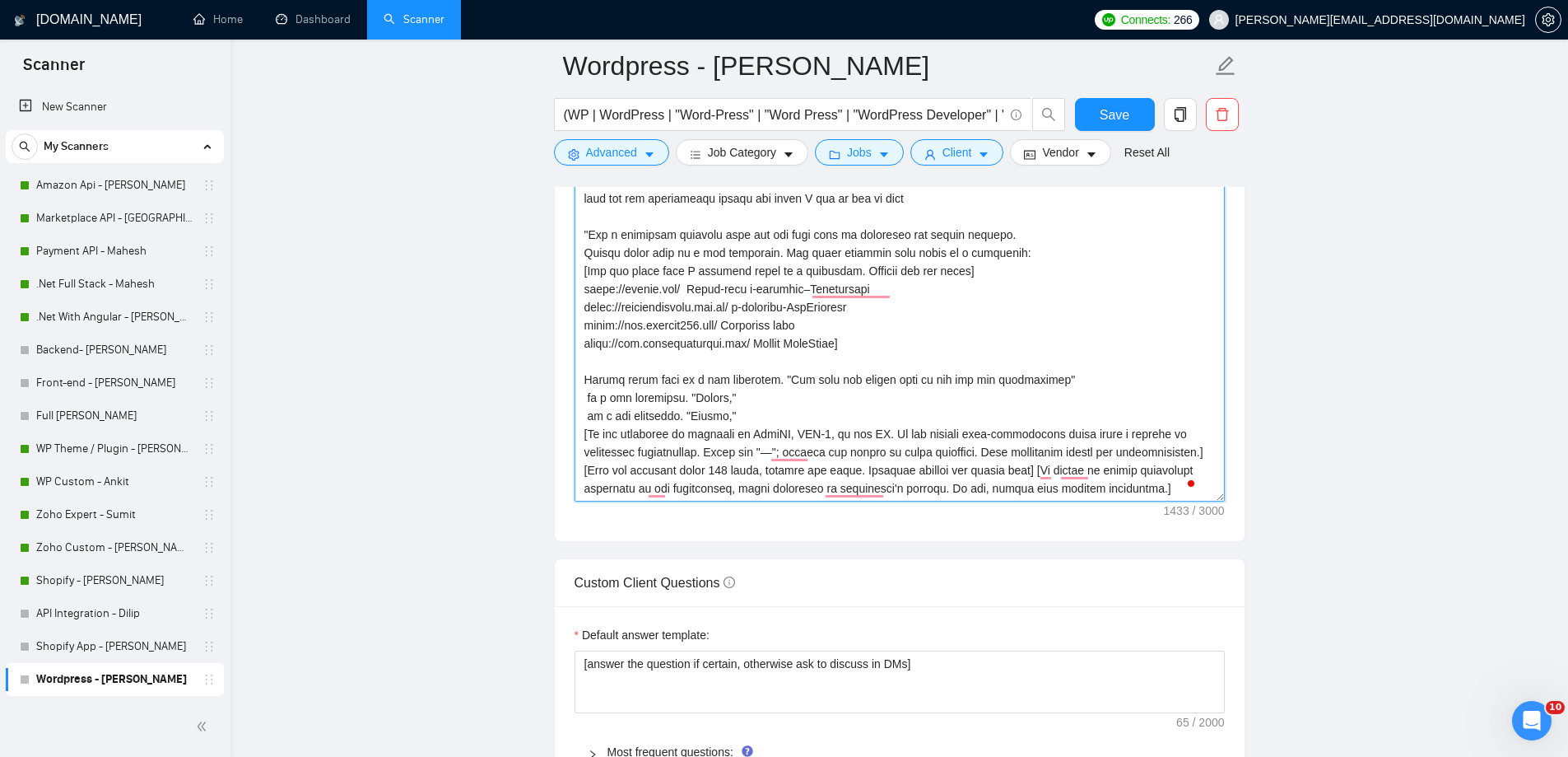
click at [695, 414] on textarea "Cover letter template:" at bounding box center [899, 316] width 650 height 371
click at [1135, 430] on textarea "Cover letter template:" at bounding box center [899, 316] width 650 height 371
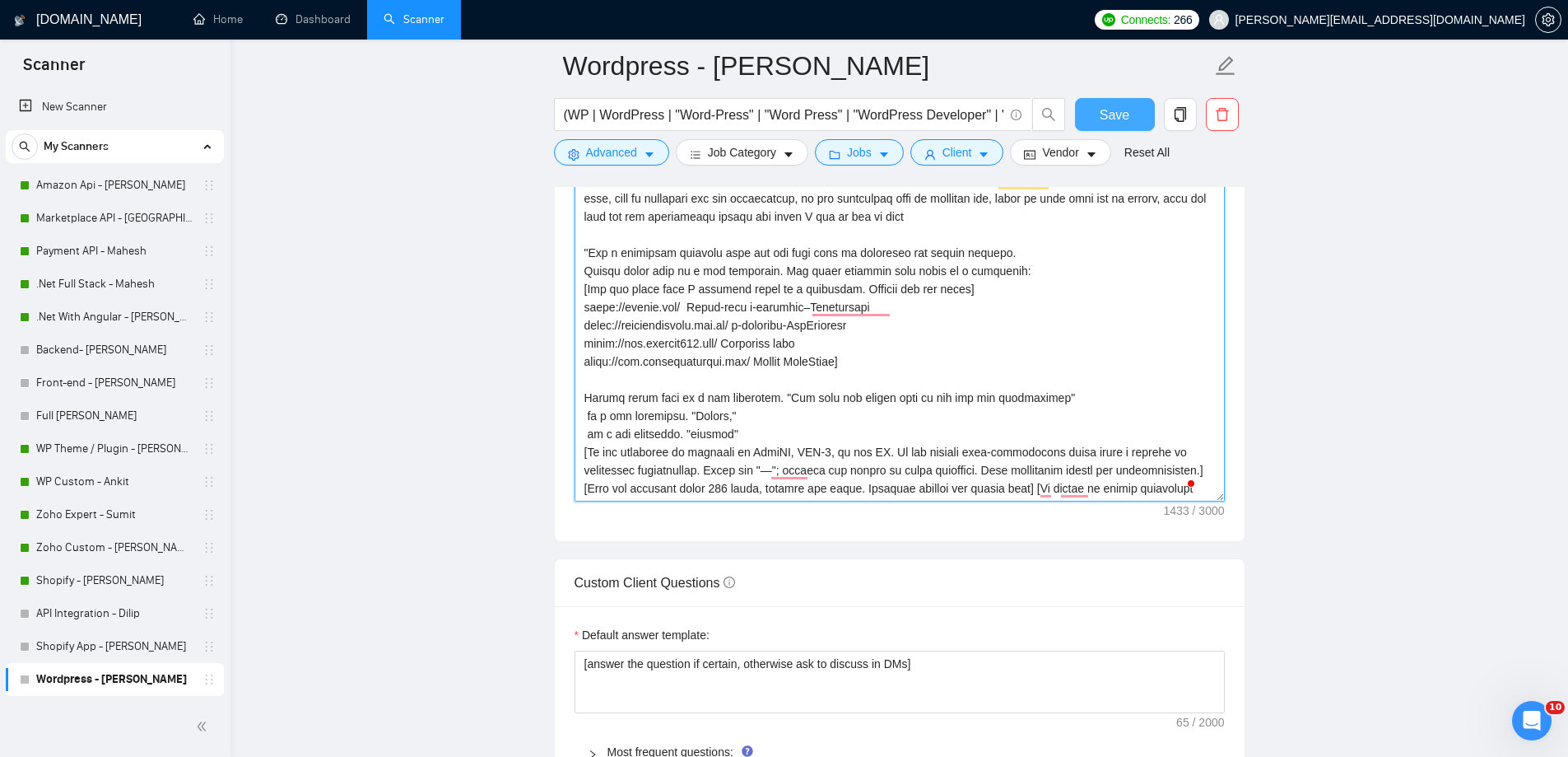
type textarea "Lo [ipsumd sita, conse adi elitsed/doeiusm]! ​[Temp i utlaboreet dolor magnaa e…"
click at [1114, 116] on span "Save" at bounding box center [1114, 114] width 29 height 20
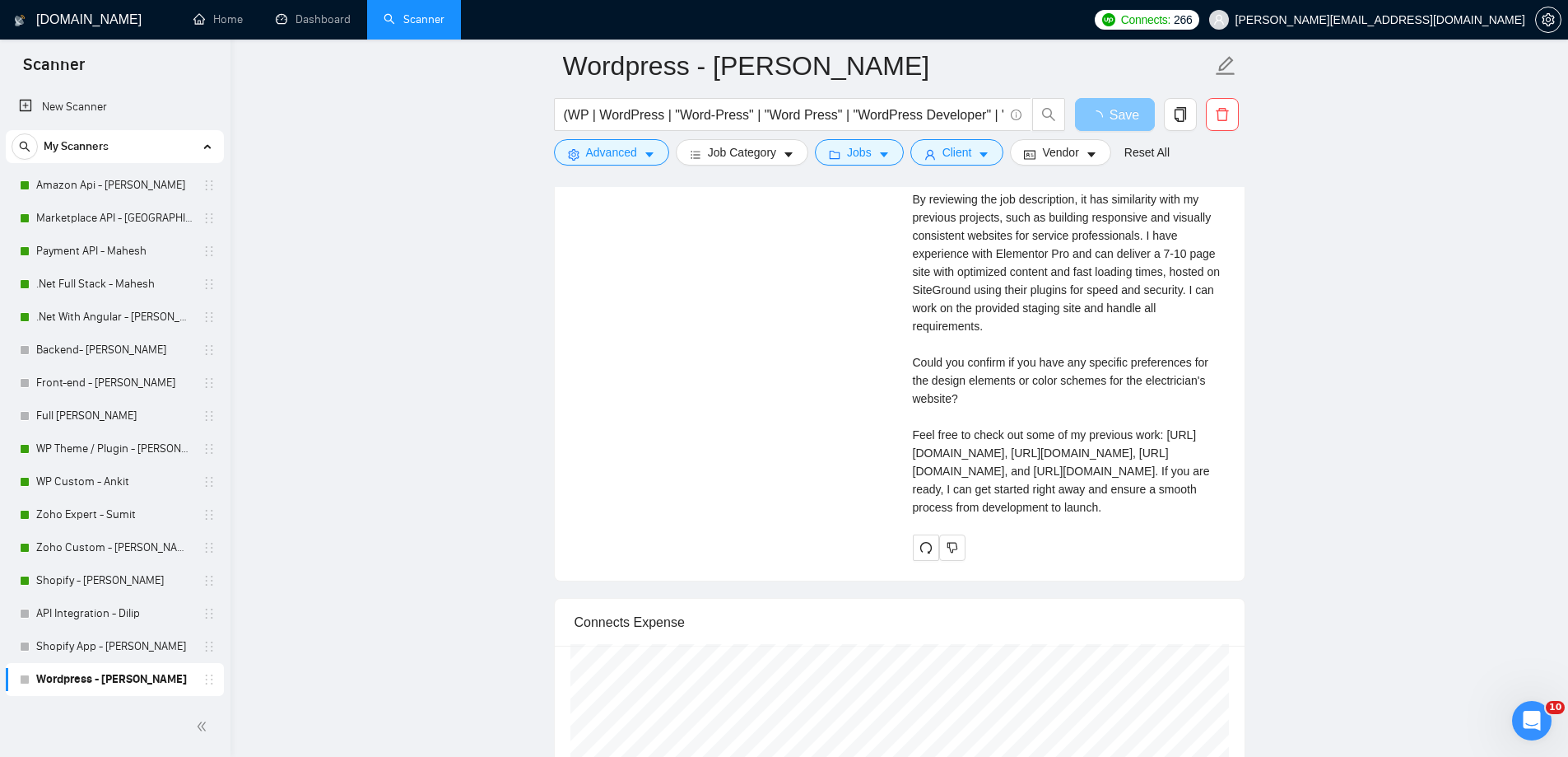
scroll to position [3838, 0]
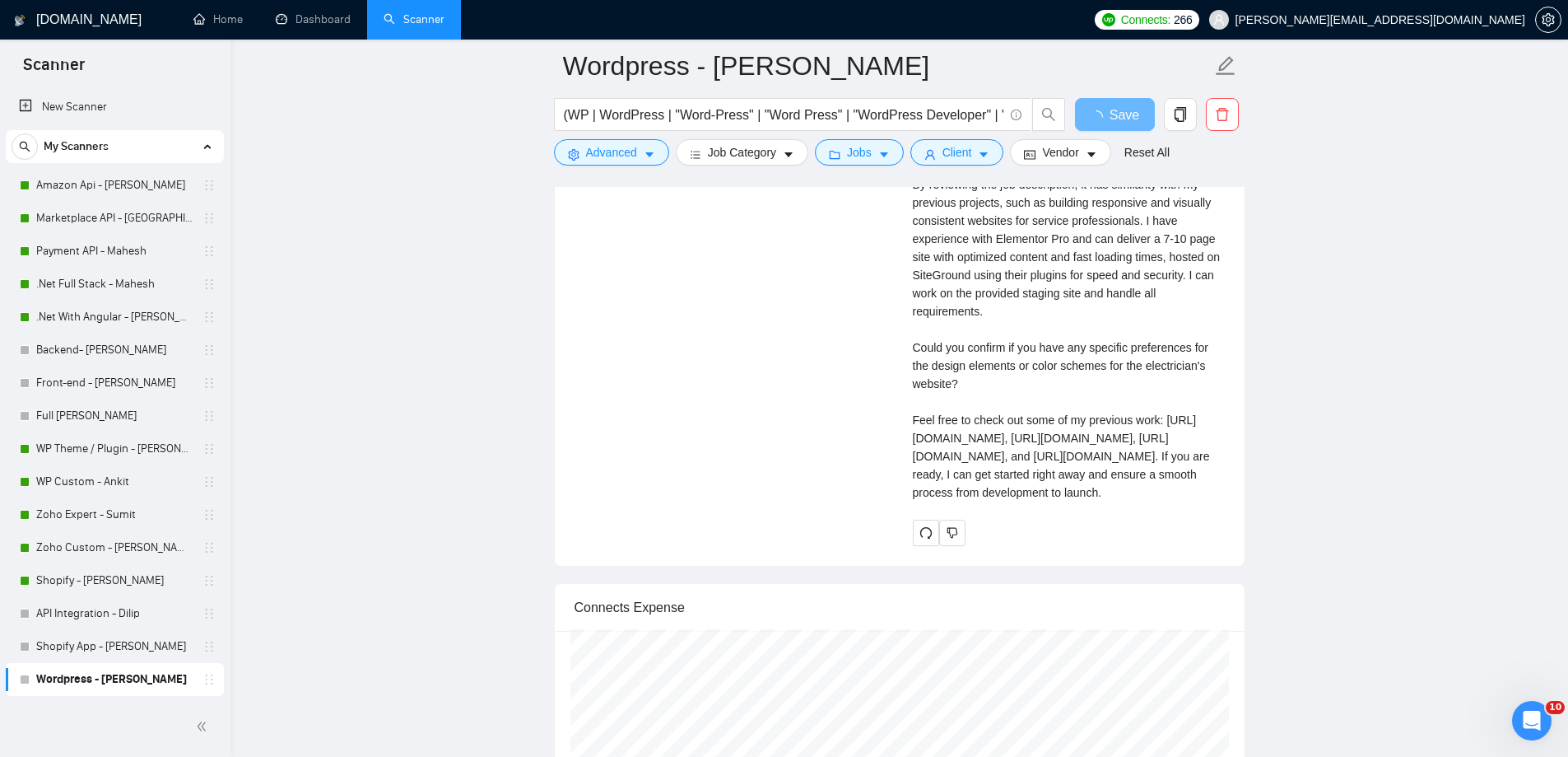
click at [923, 584] on div "Connects Expense" at bounding box center [899, 607] width 650 height 47
click at [928, 539] on icon "redo" at bounding box center [925, 533] width 13 height 13
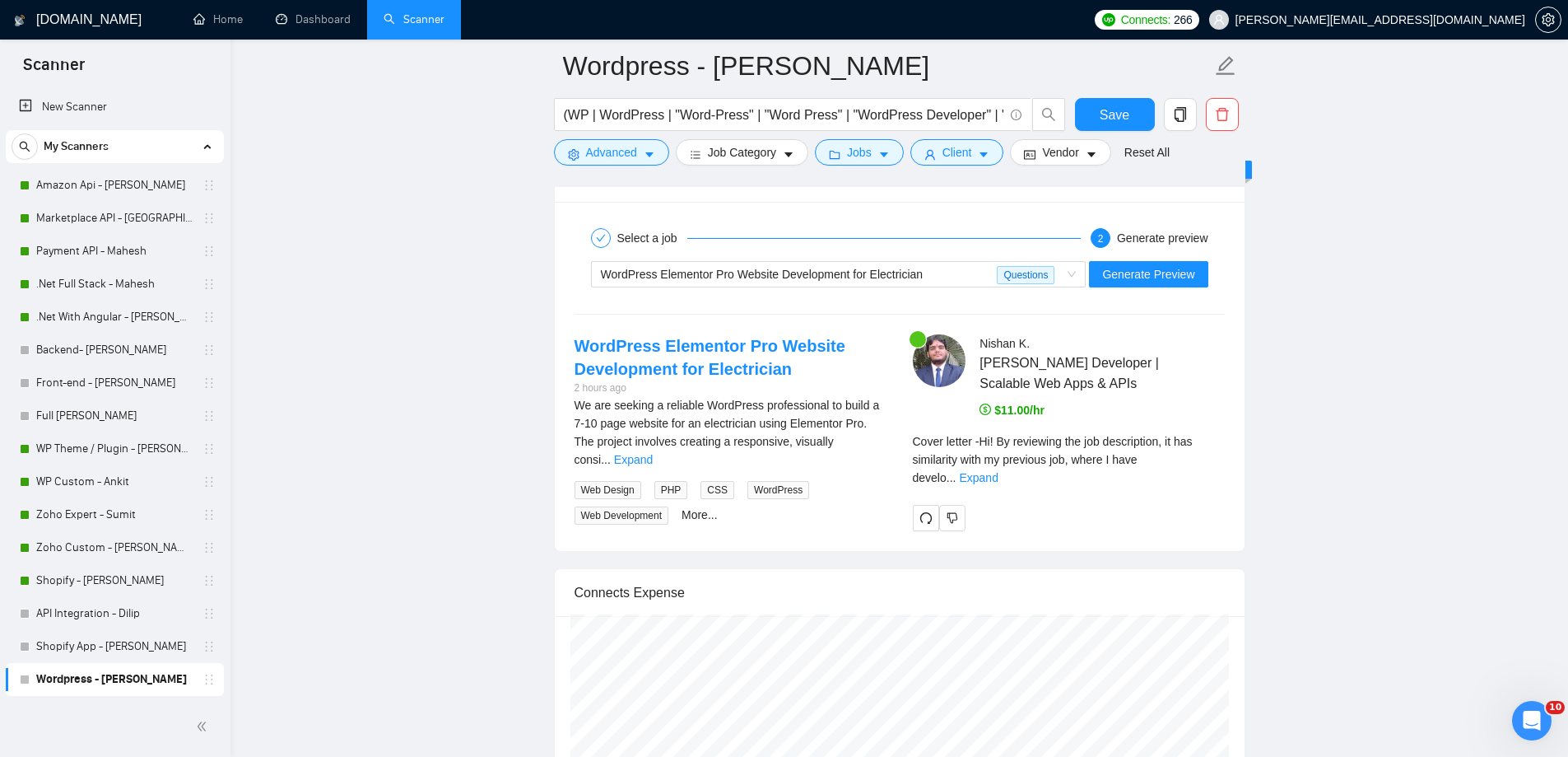
scroll to position [3331, 0]
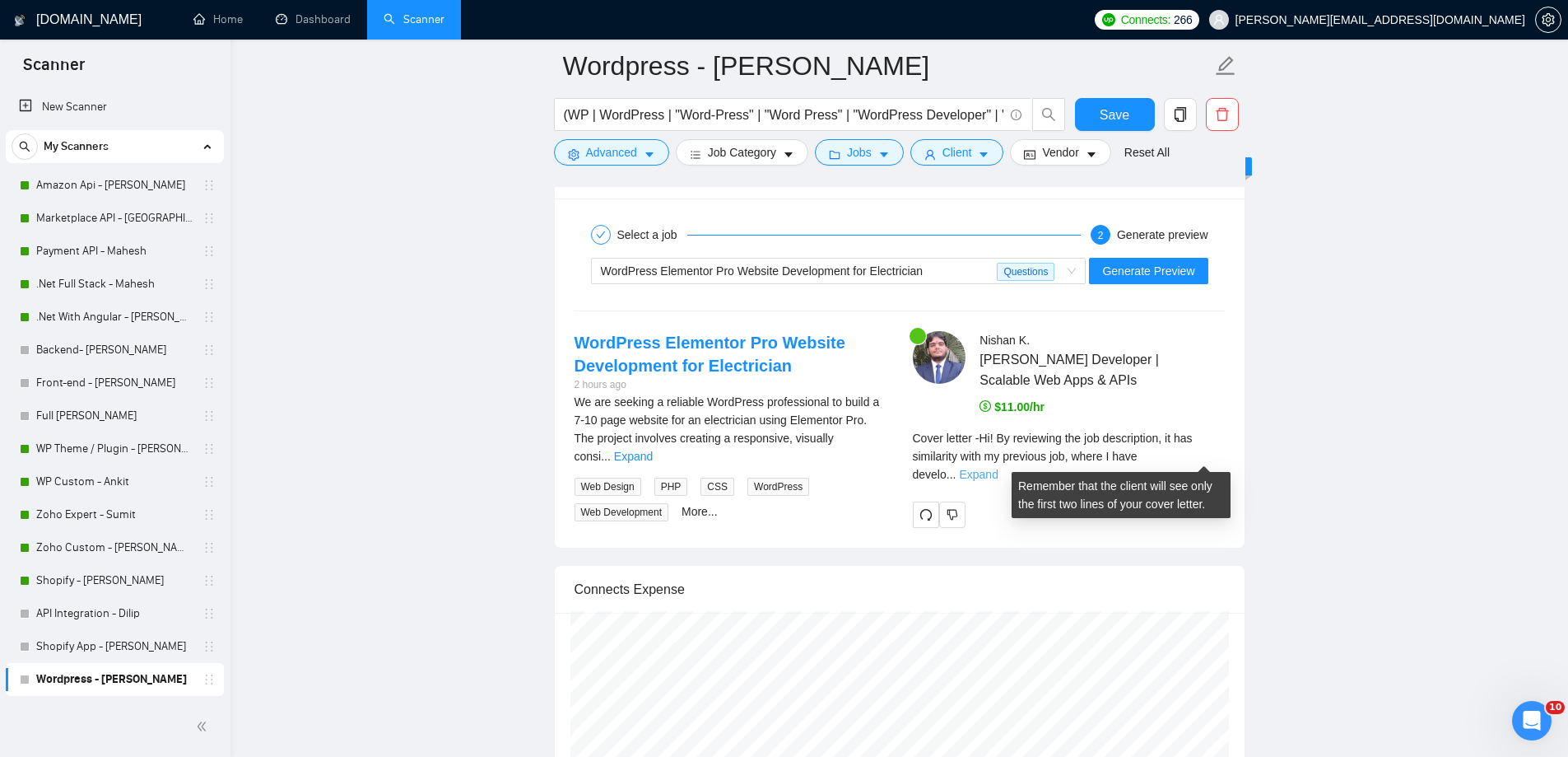
click at [997, 467] on link "Expand" at bounding box center [978, 474] width 39 height 13
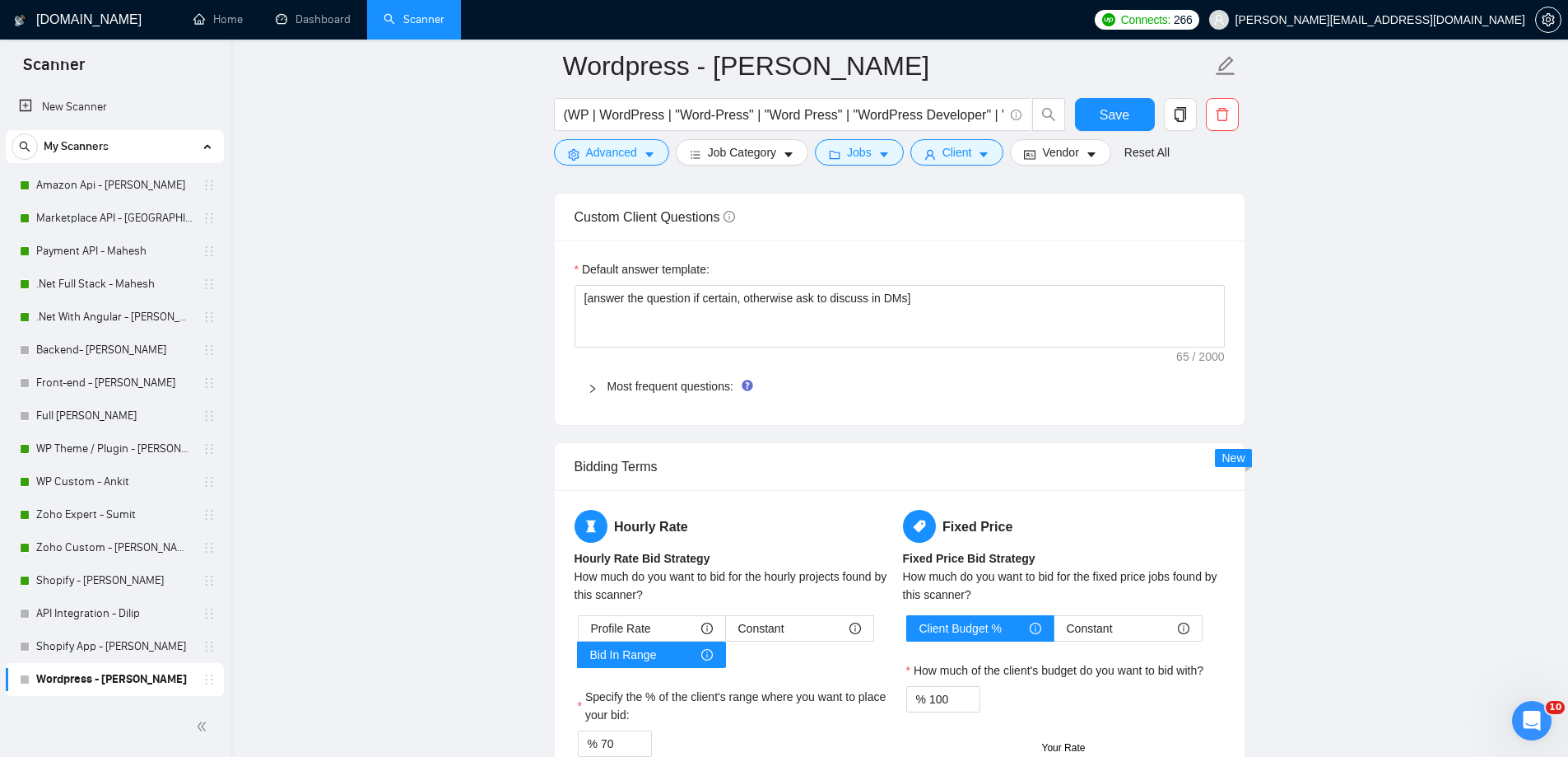
scroll to position [2771, 0]
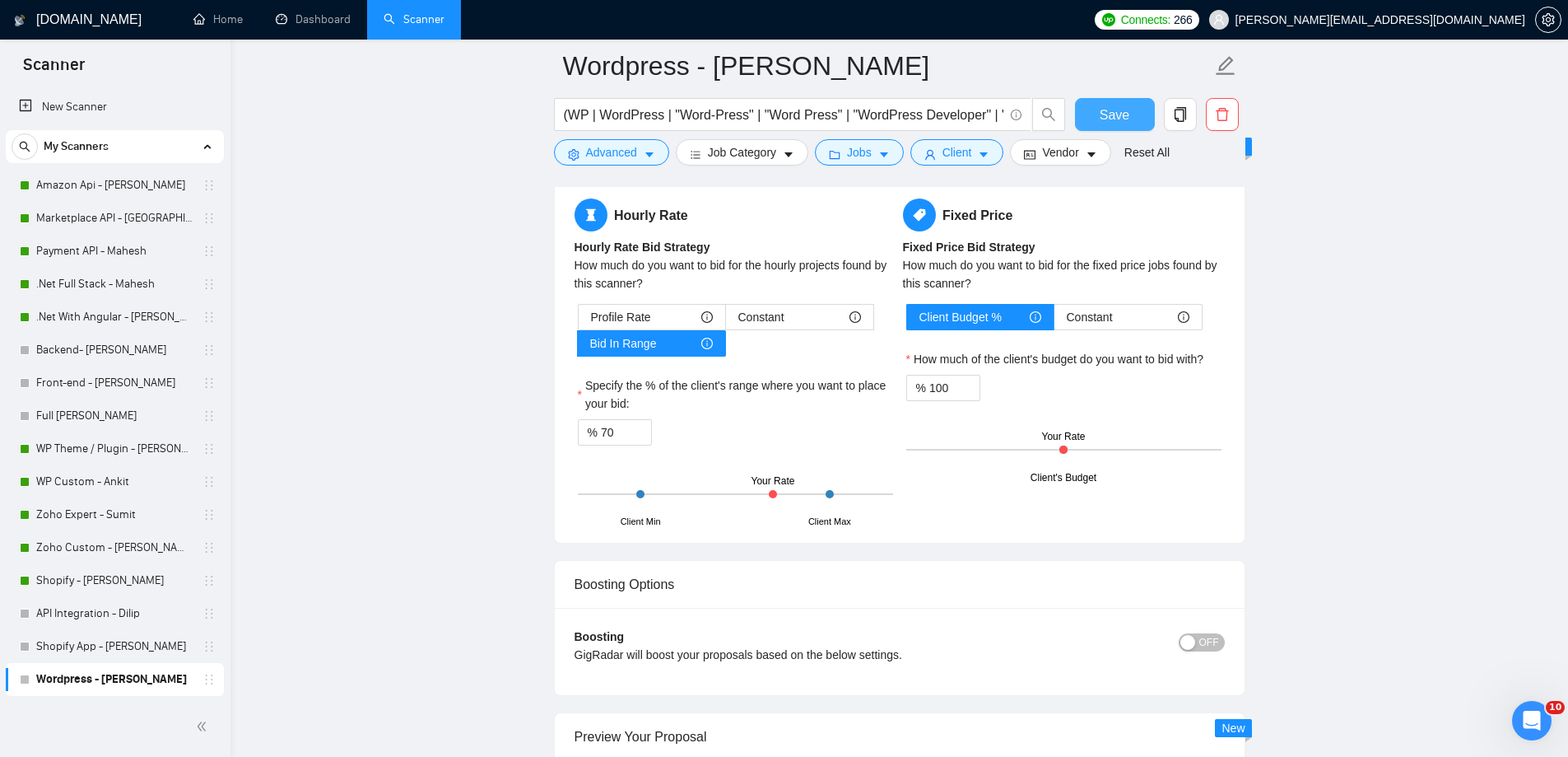
click at [1126, 124] on span "Save" at bounding box center [1114, 114] width 29 height 20
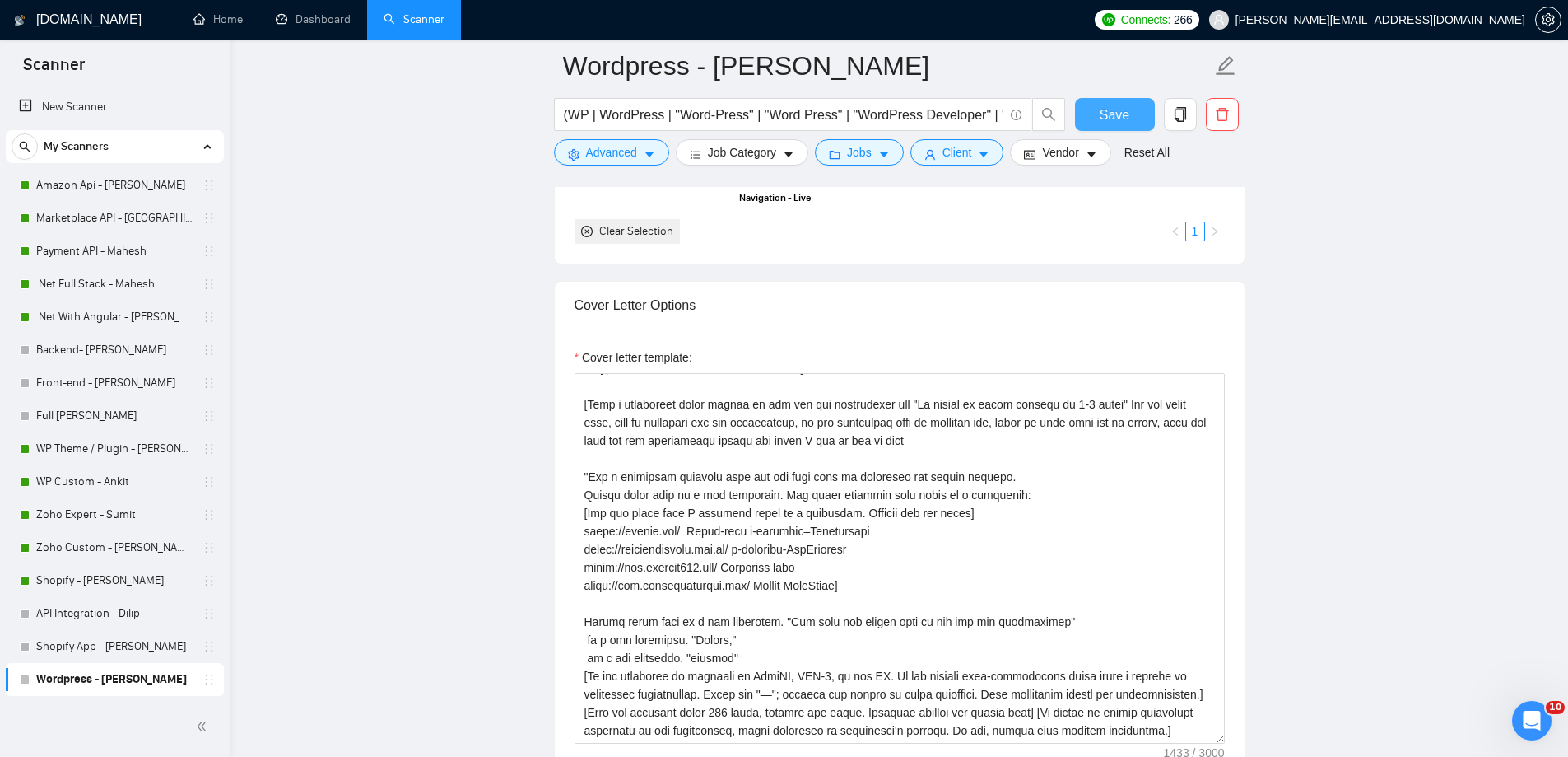
scroll to position [1837, 0]
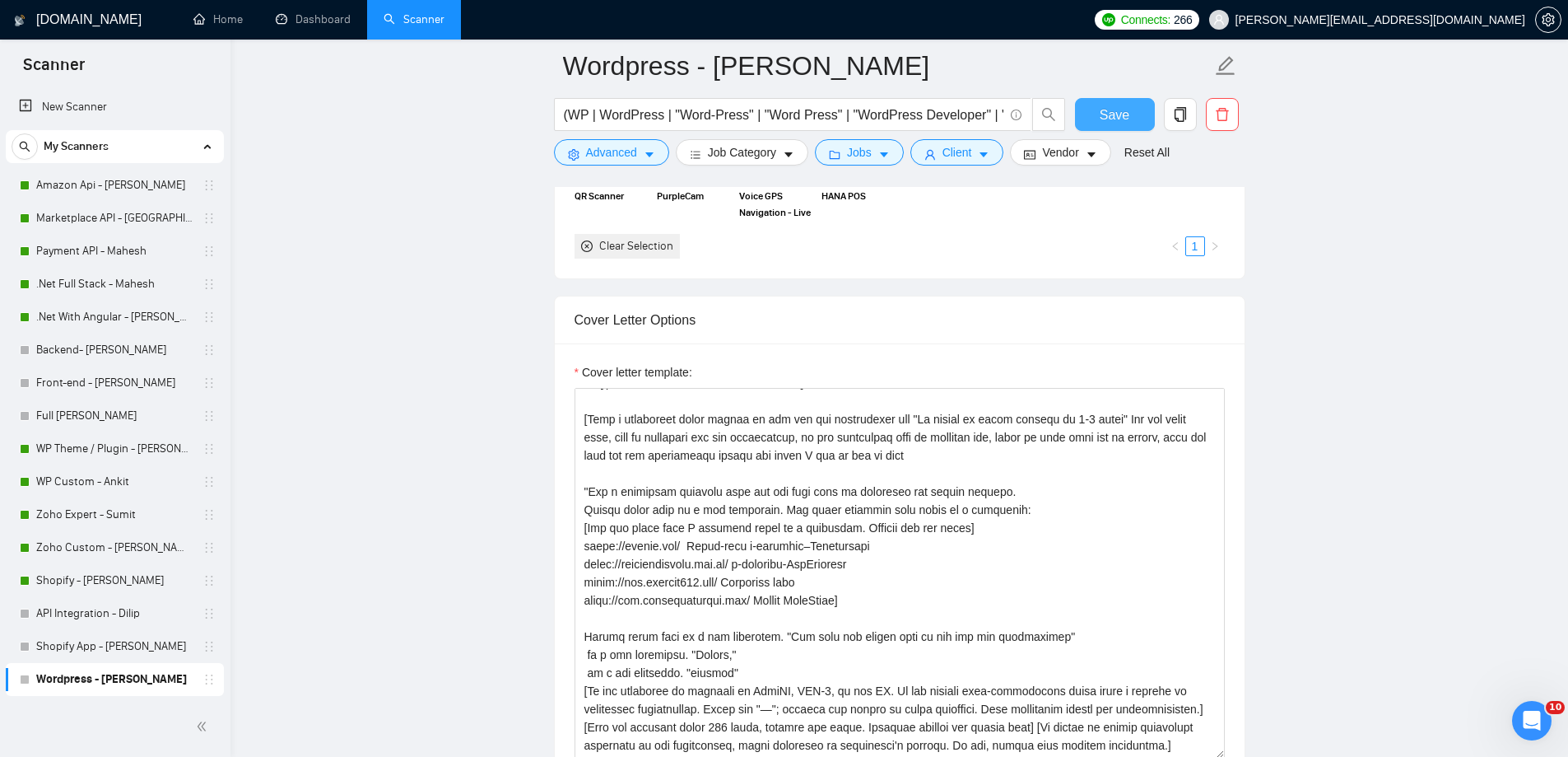
click at [1116, 117] on span "Save" at bounding box center [1114, 114] width 29 height 20
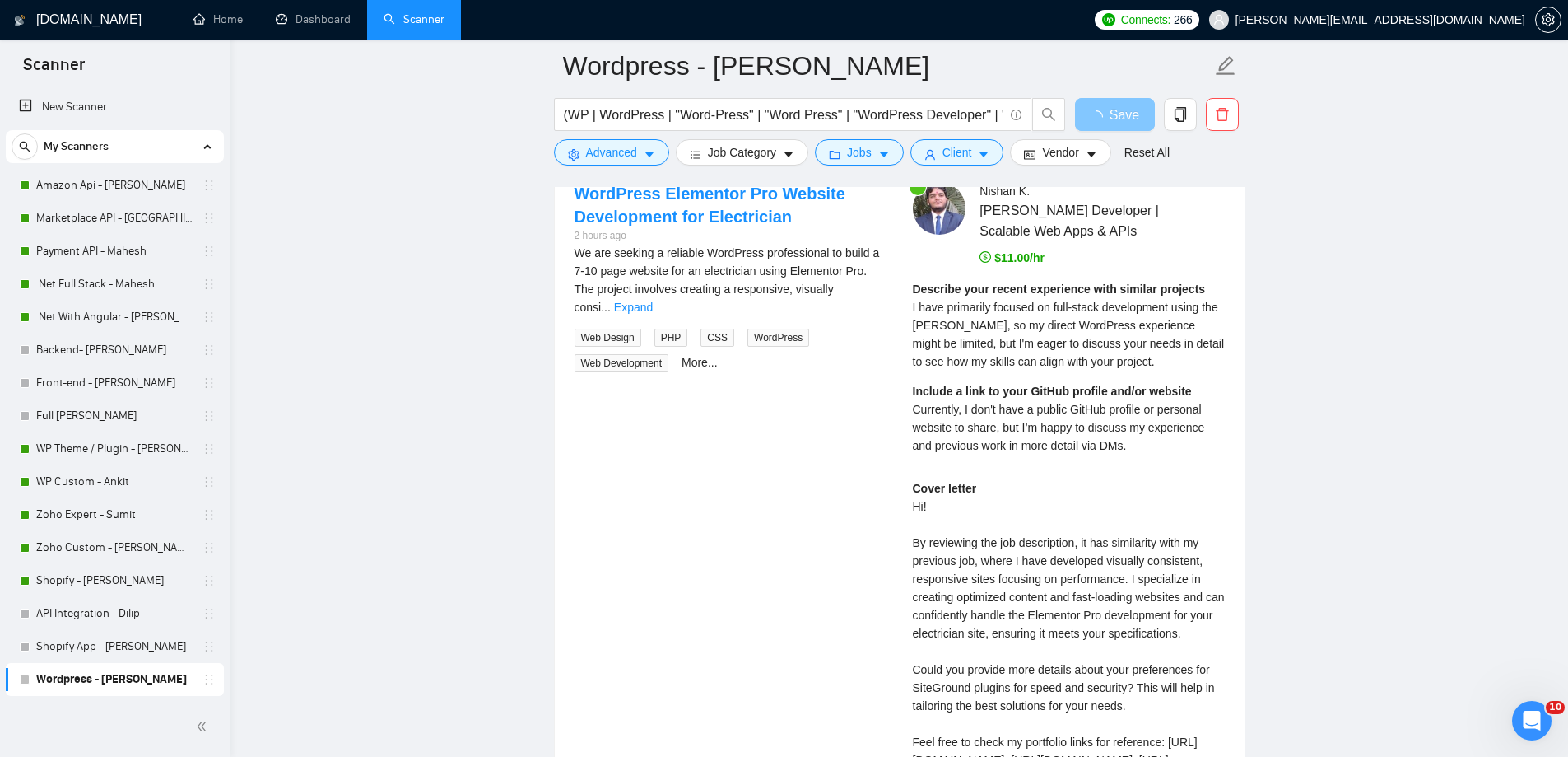
scroll to position [3459, 0]
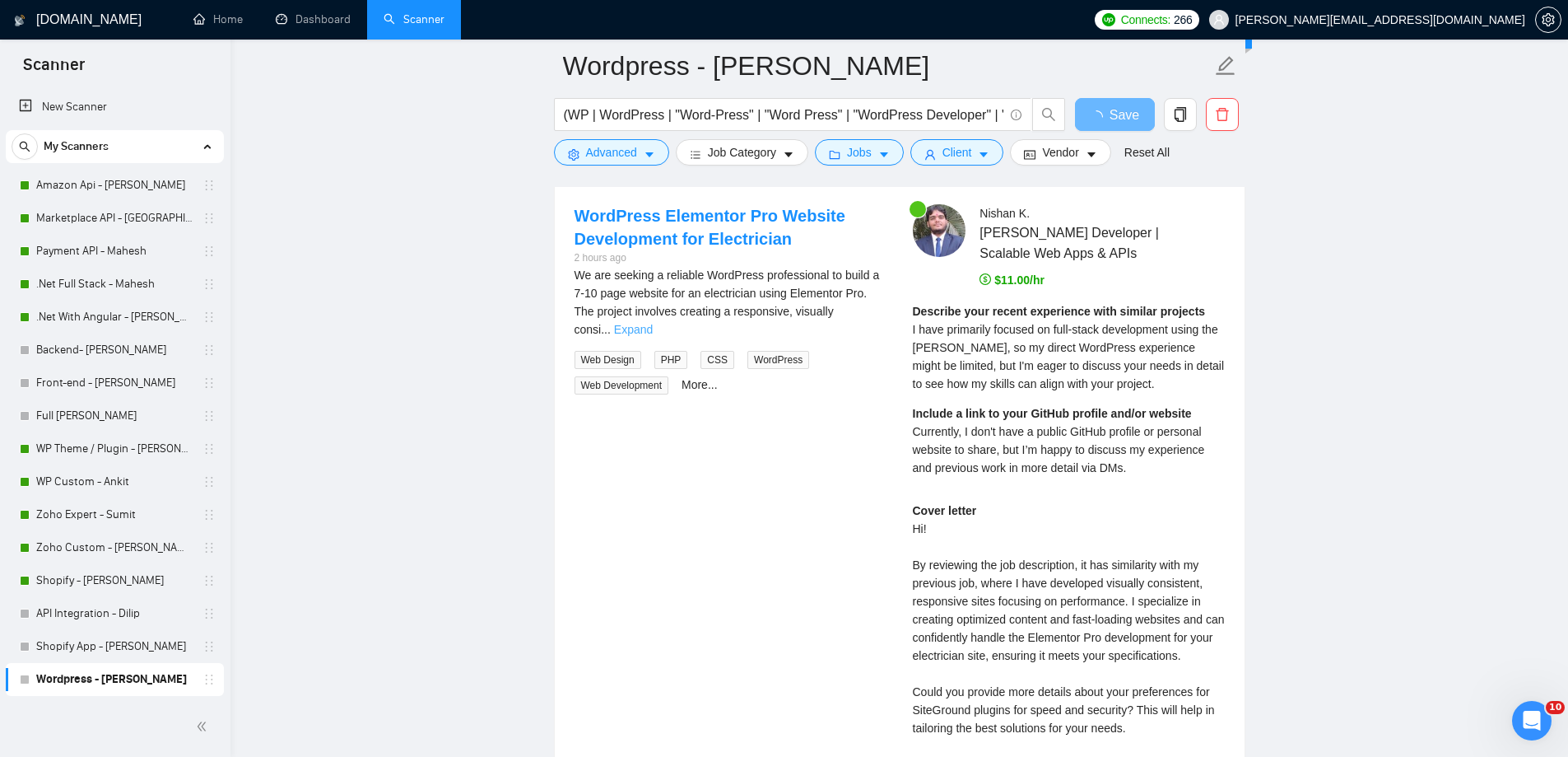
click at [653, 323] on link "Expand" at bounding box center [633, 329] width 39 height 13
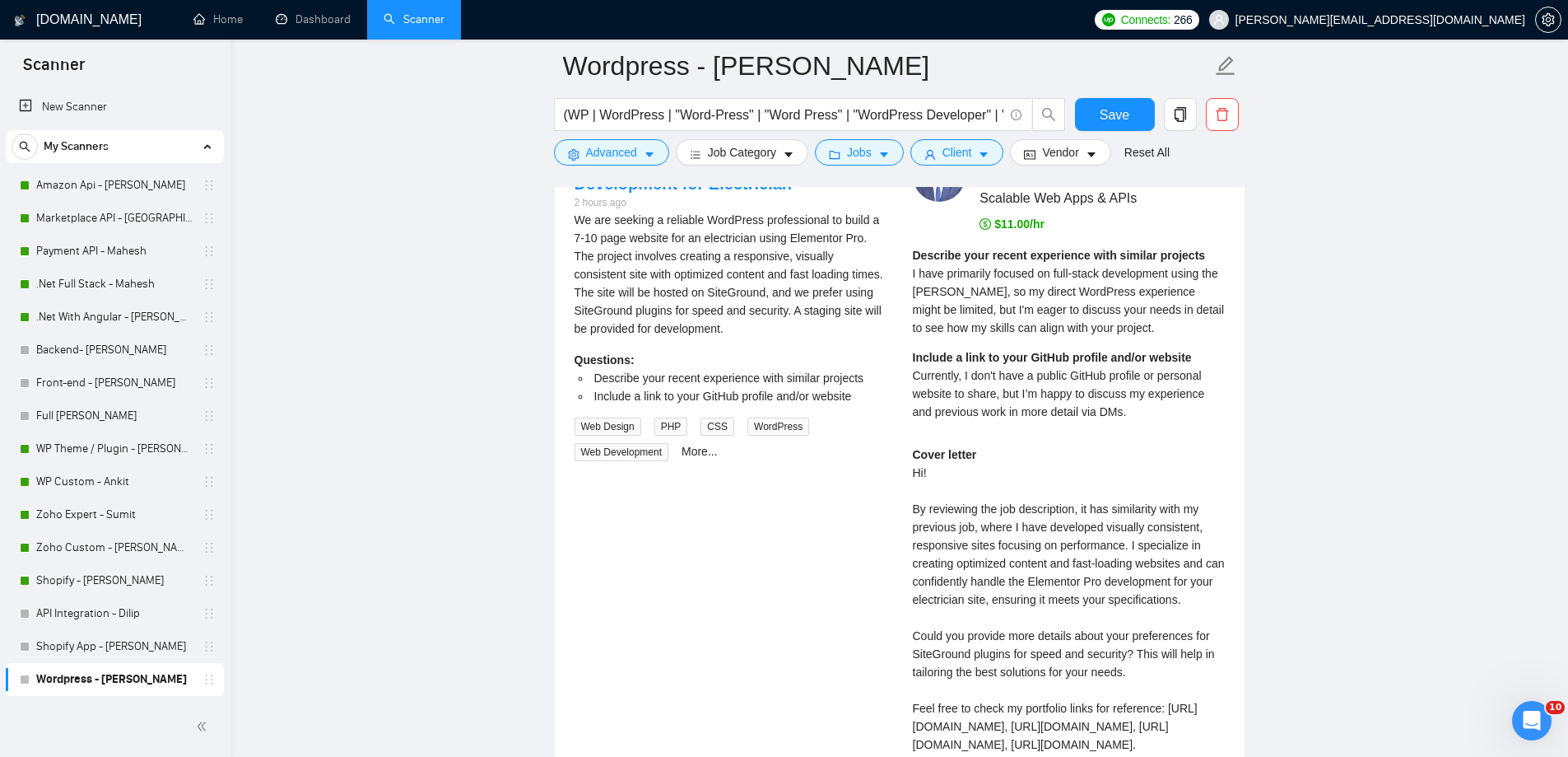
scroll to position [3147, 0]
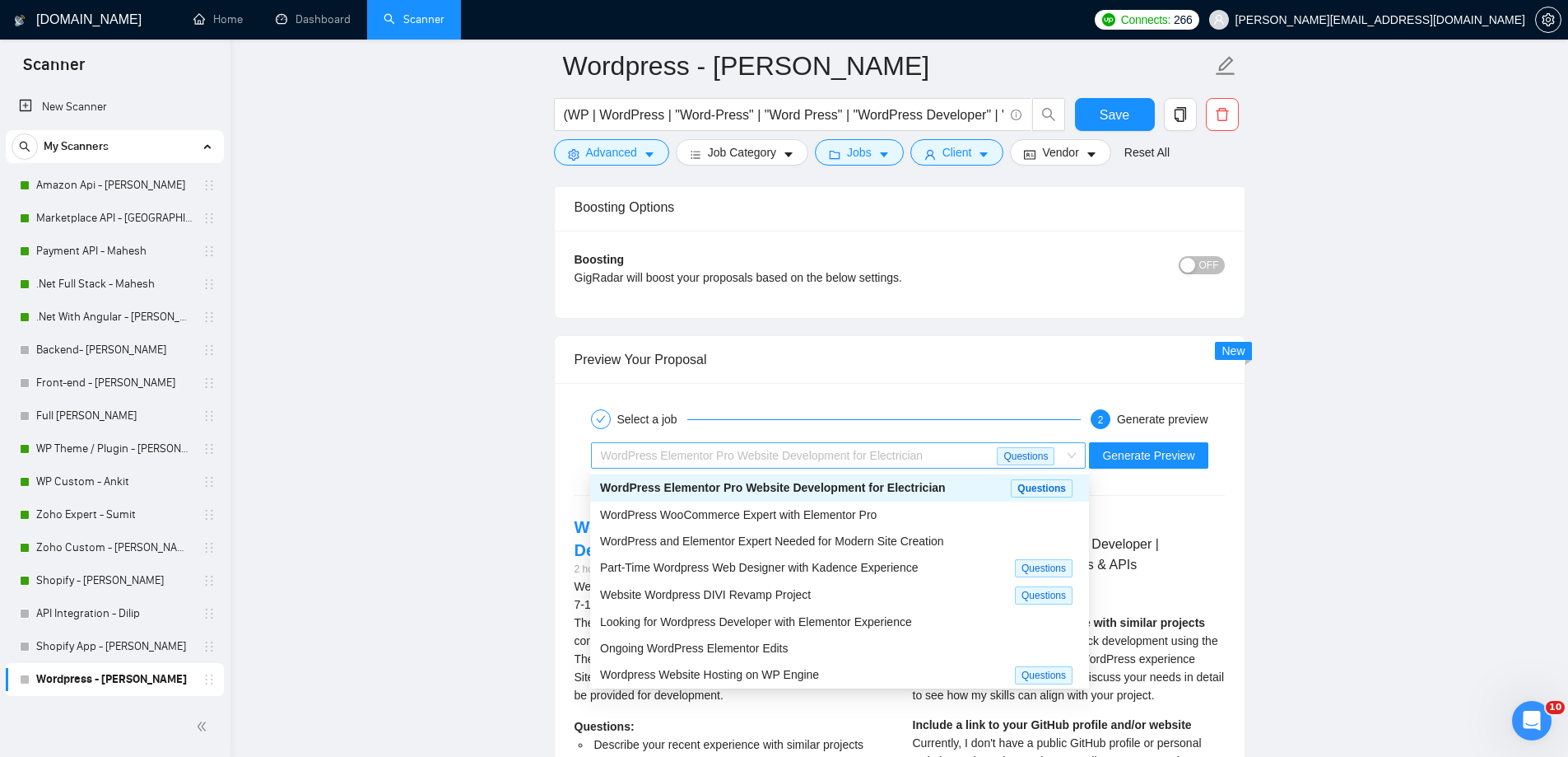
click at [934, 461] on div "WordPress Elementor Pro Website Development for Electrician" at bounding box center [799, 455] width 396 height 25
click at [853, 565] on span "Part-Time Wordpress Web Designer with Kadence Experience" at bounding box center [759, 567] width 318 height 13
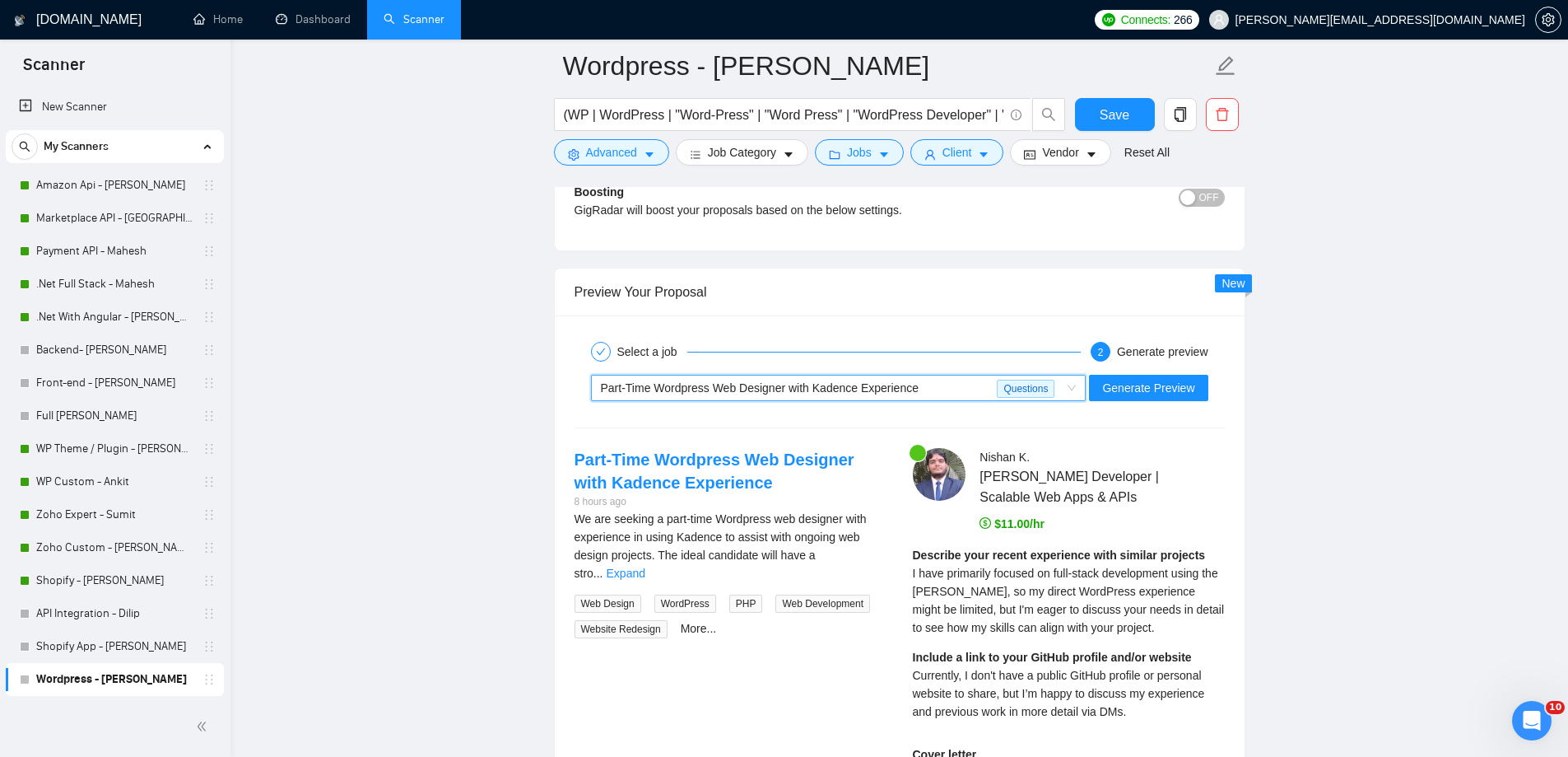
scroll to position [3210, 0]
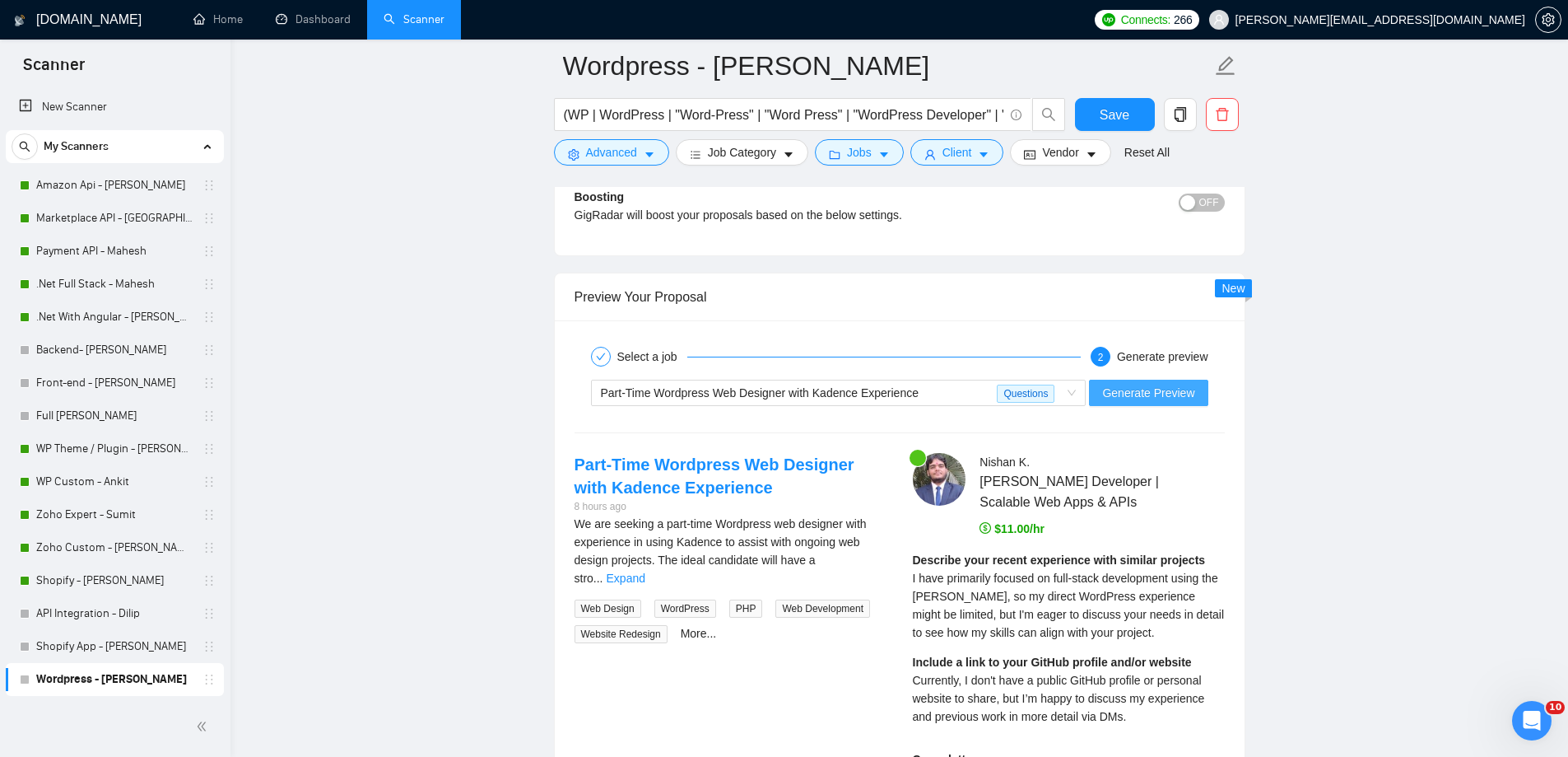
click at [1123, 393] on span "Generate Preview" at bounding box center [1149, 393] width 92 height 18
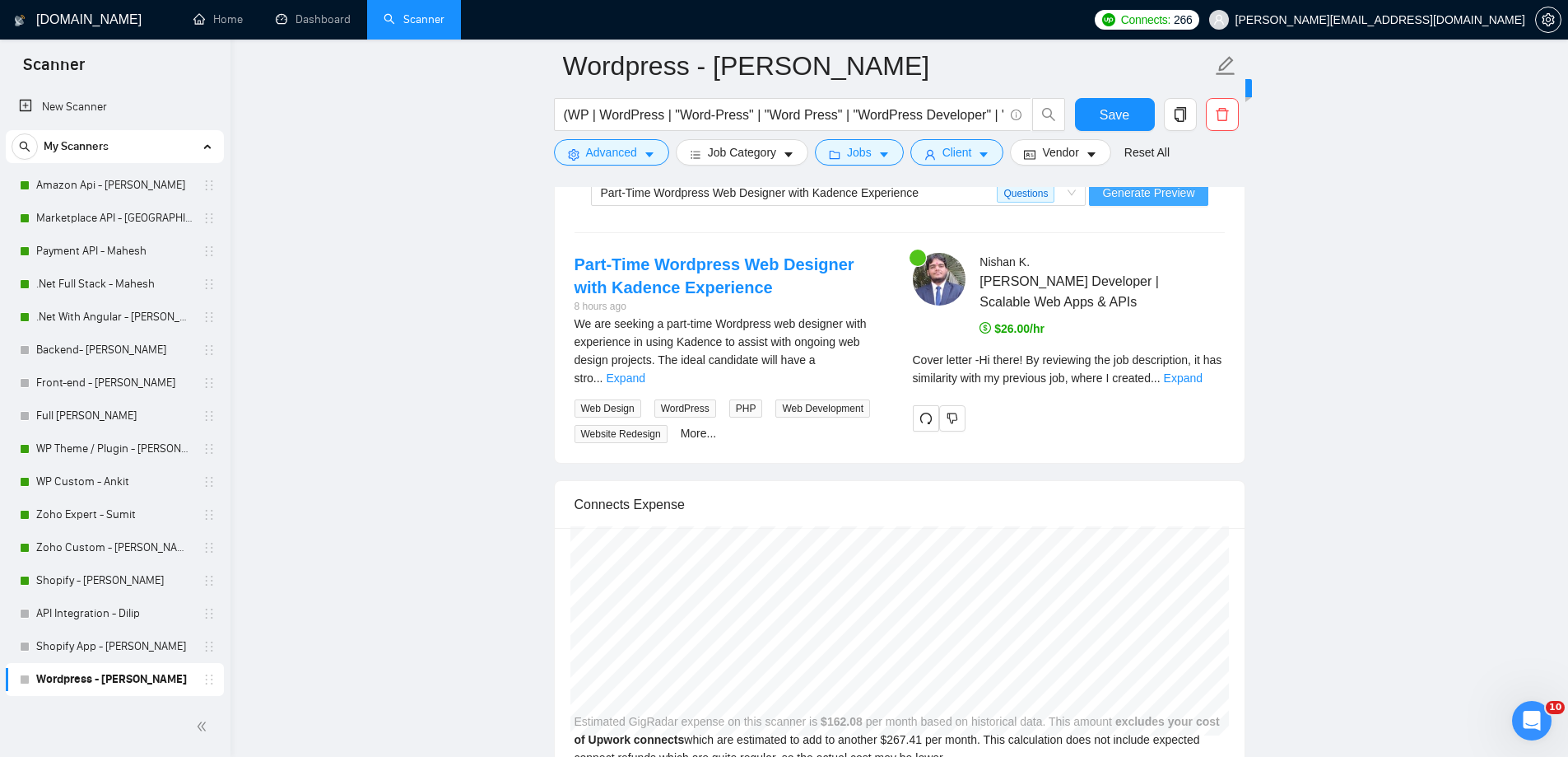
scroll to position [3340, 0]
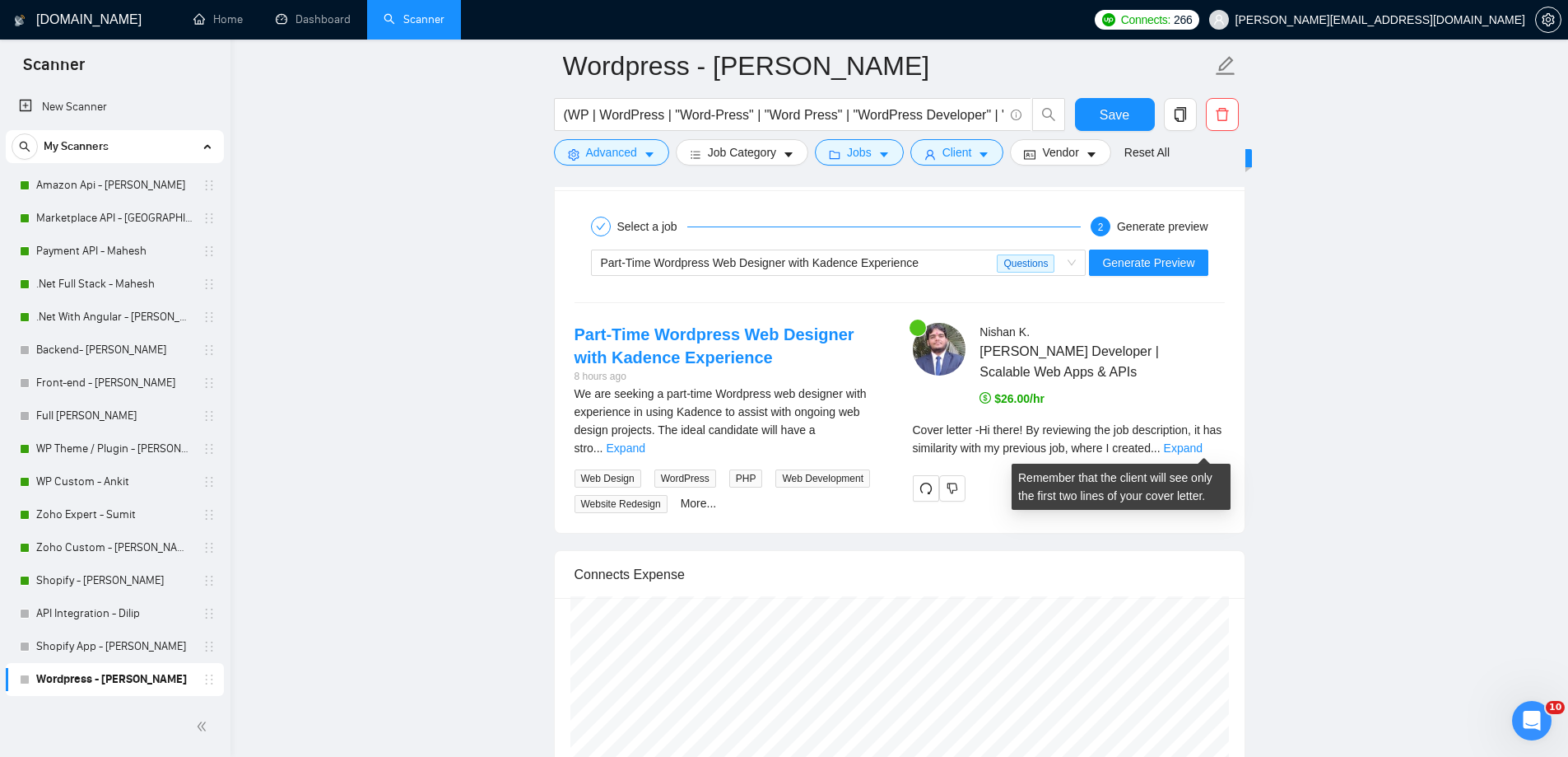
click at [1198, 455] on div "Cover letter - Hi there! By reviewing the job description, it has similarity wi…" at bounding box center [1068, 438] width 312 height 36
click at [1201, 452] on link "Expand" at bounding box center [1184, 448] width 39 height 13
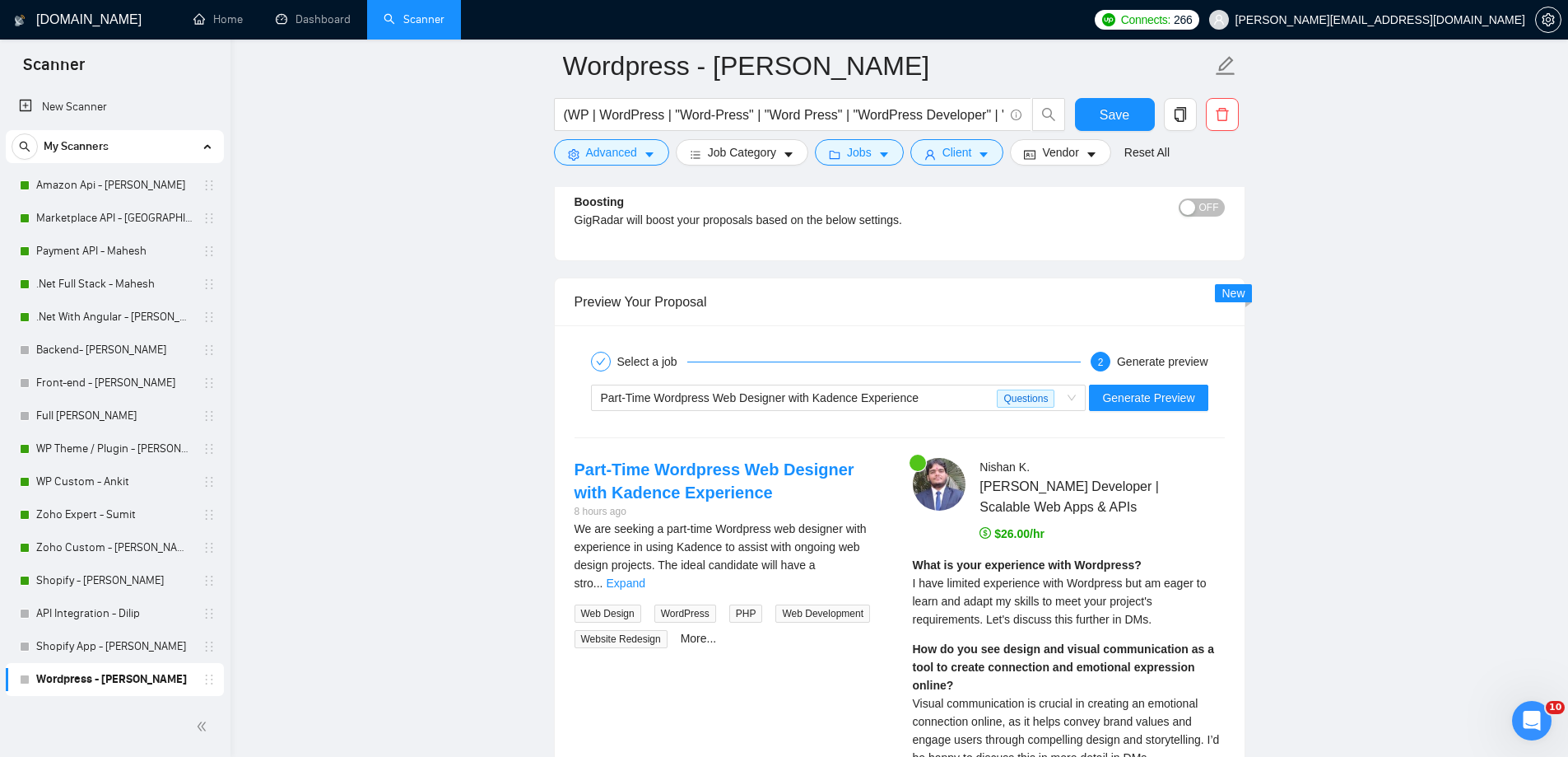
scroll to position [3214, 0]
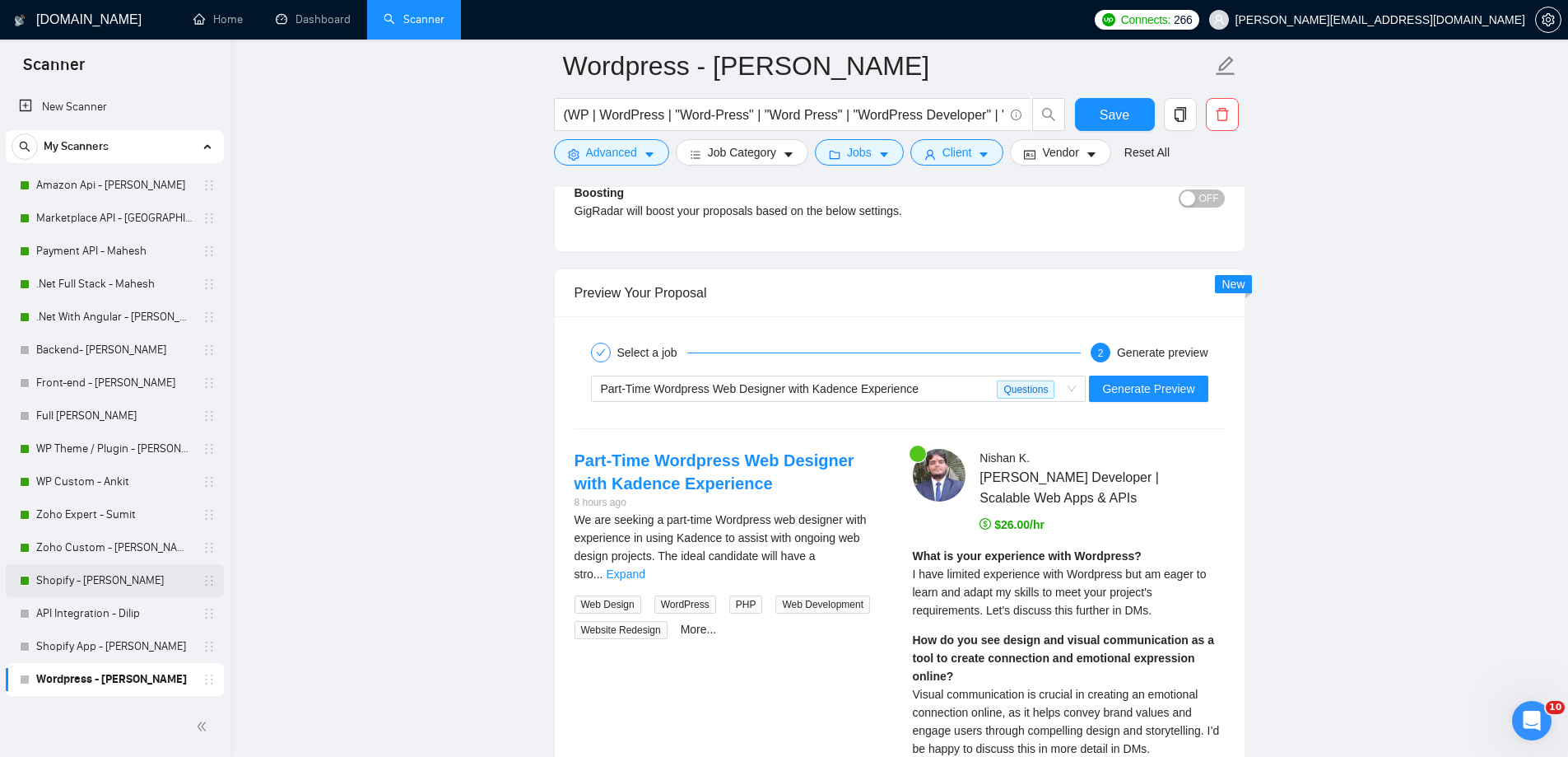
click at [89, 582] on link "Shopify - [PERSON_NAME]" at bounding box center [114, 581] width 157 height 33
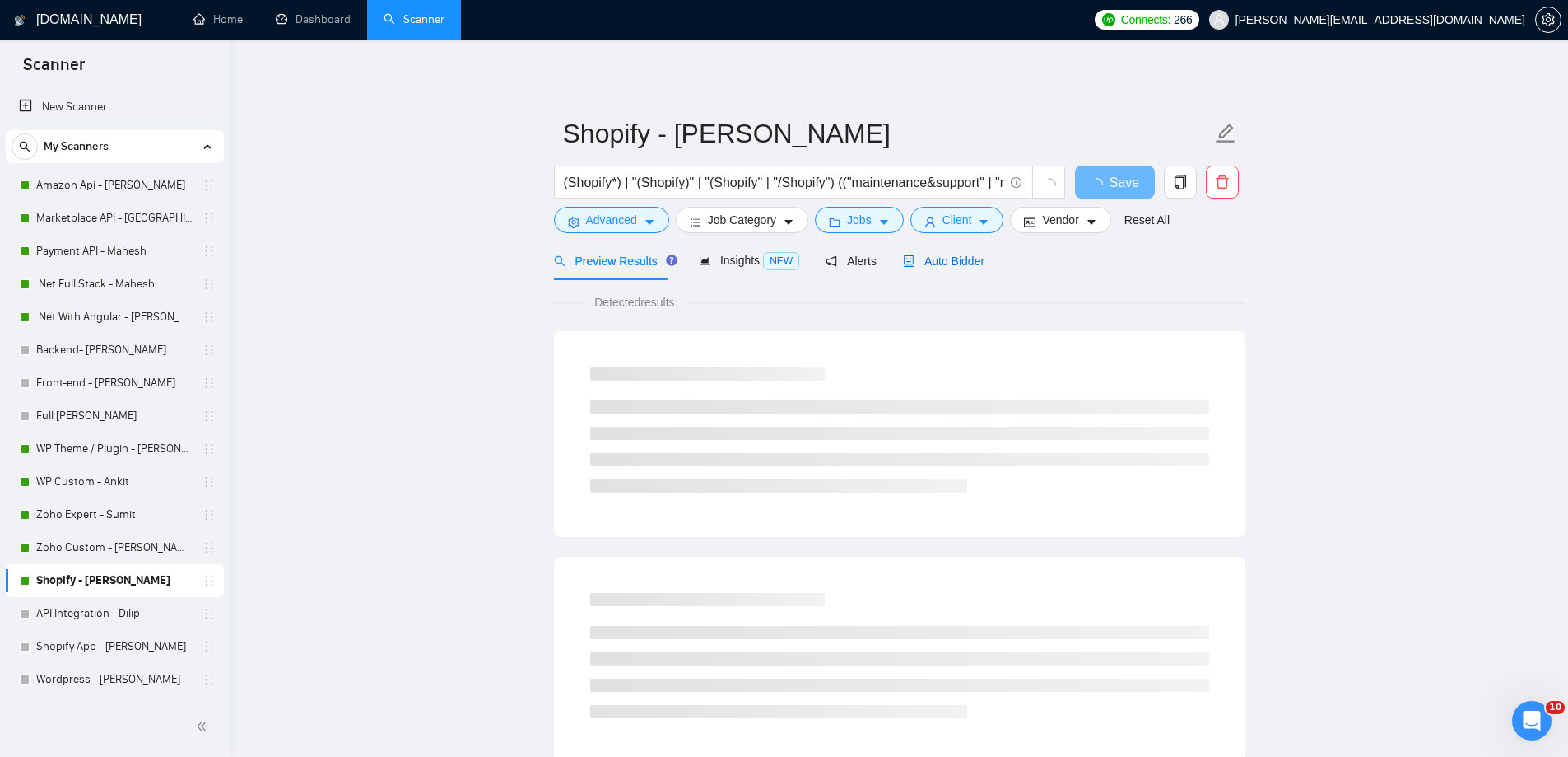
click at [966, 254] on span "Auto Bidder" at bounding box center [943, 261] width 81 height 13
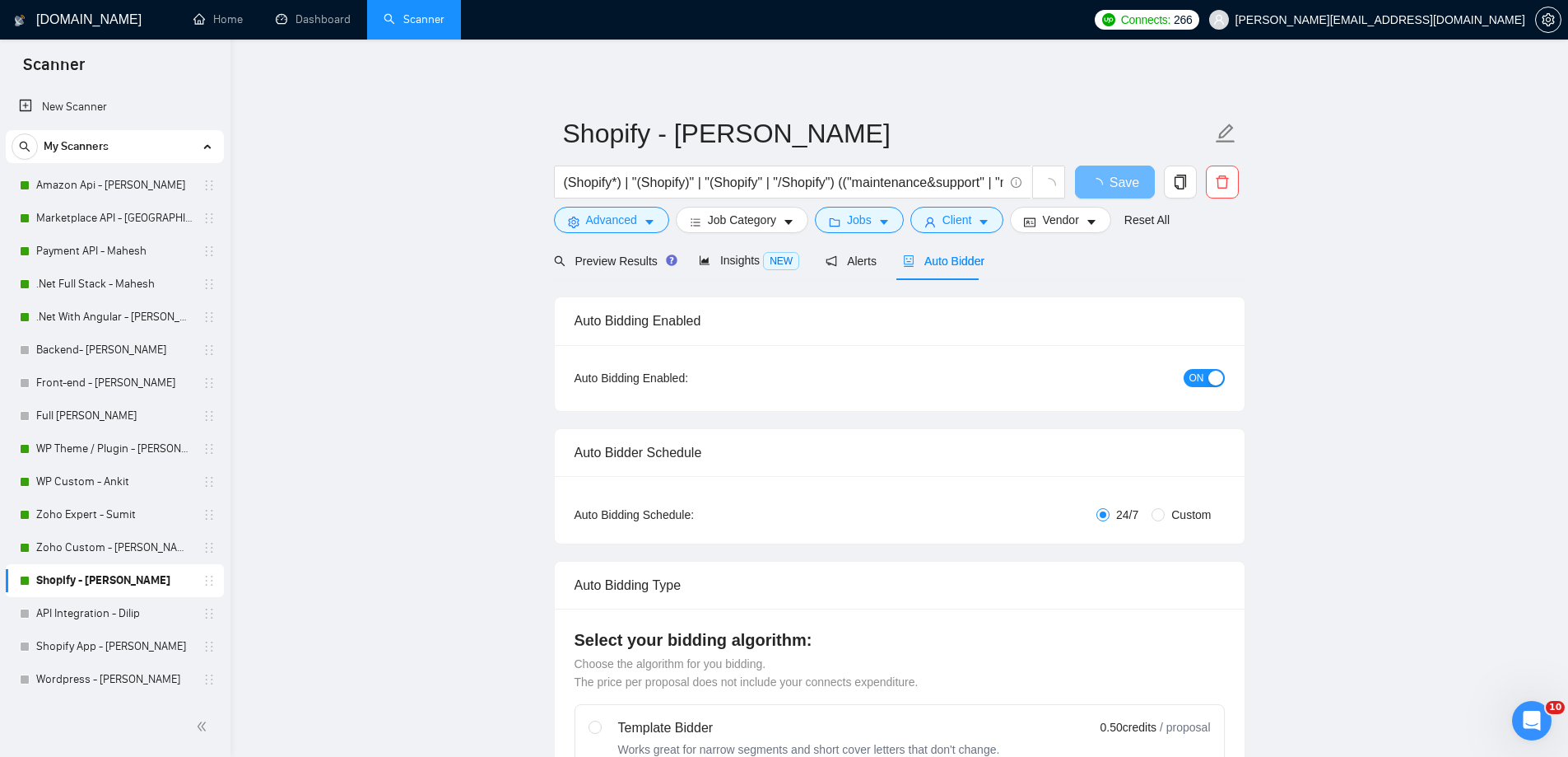
radio input "false"
radio input "true"
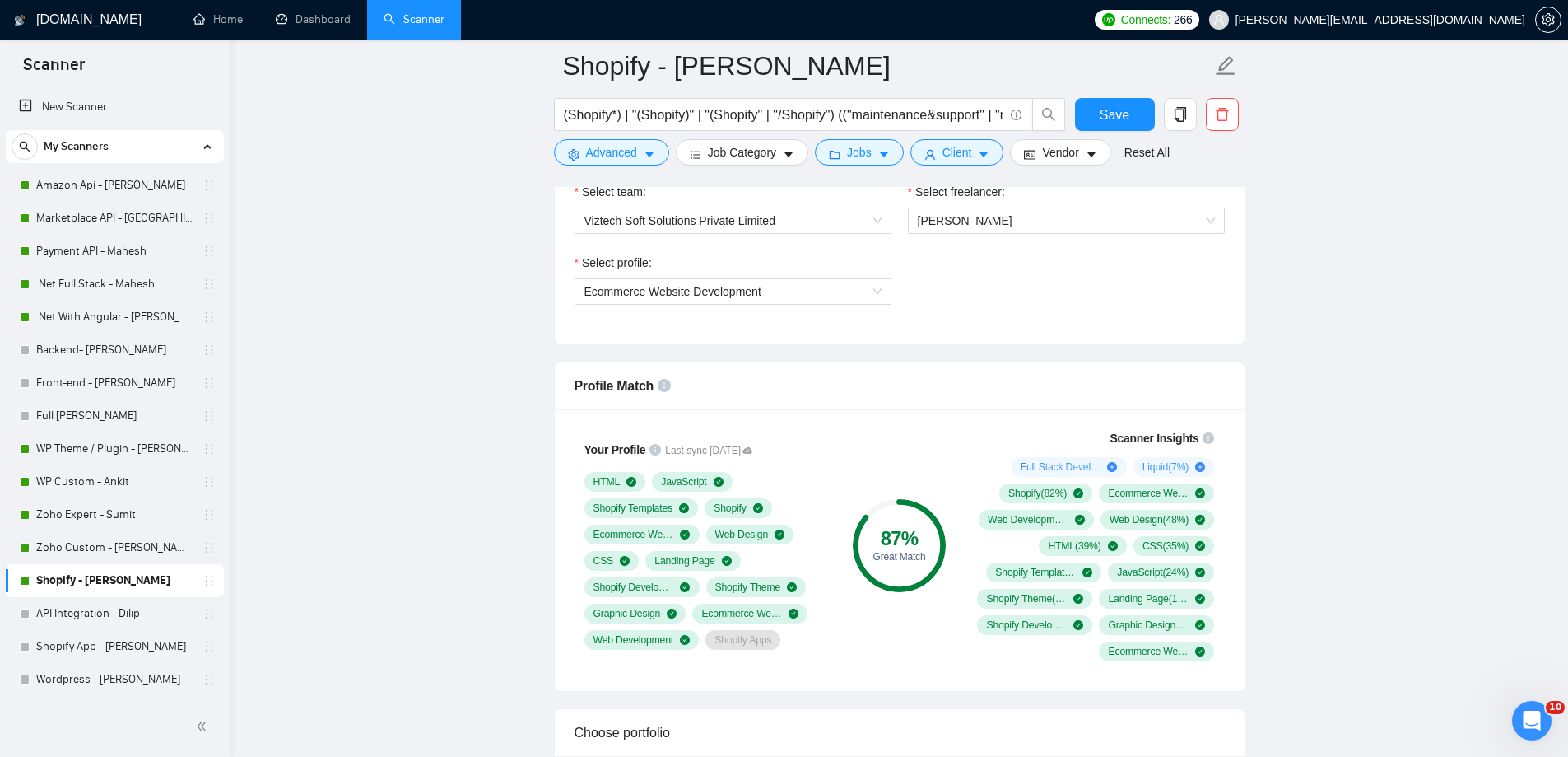
scroll to position [1153, 0]
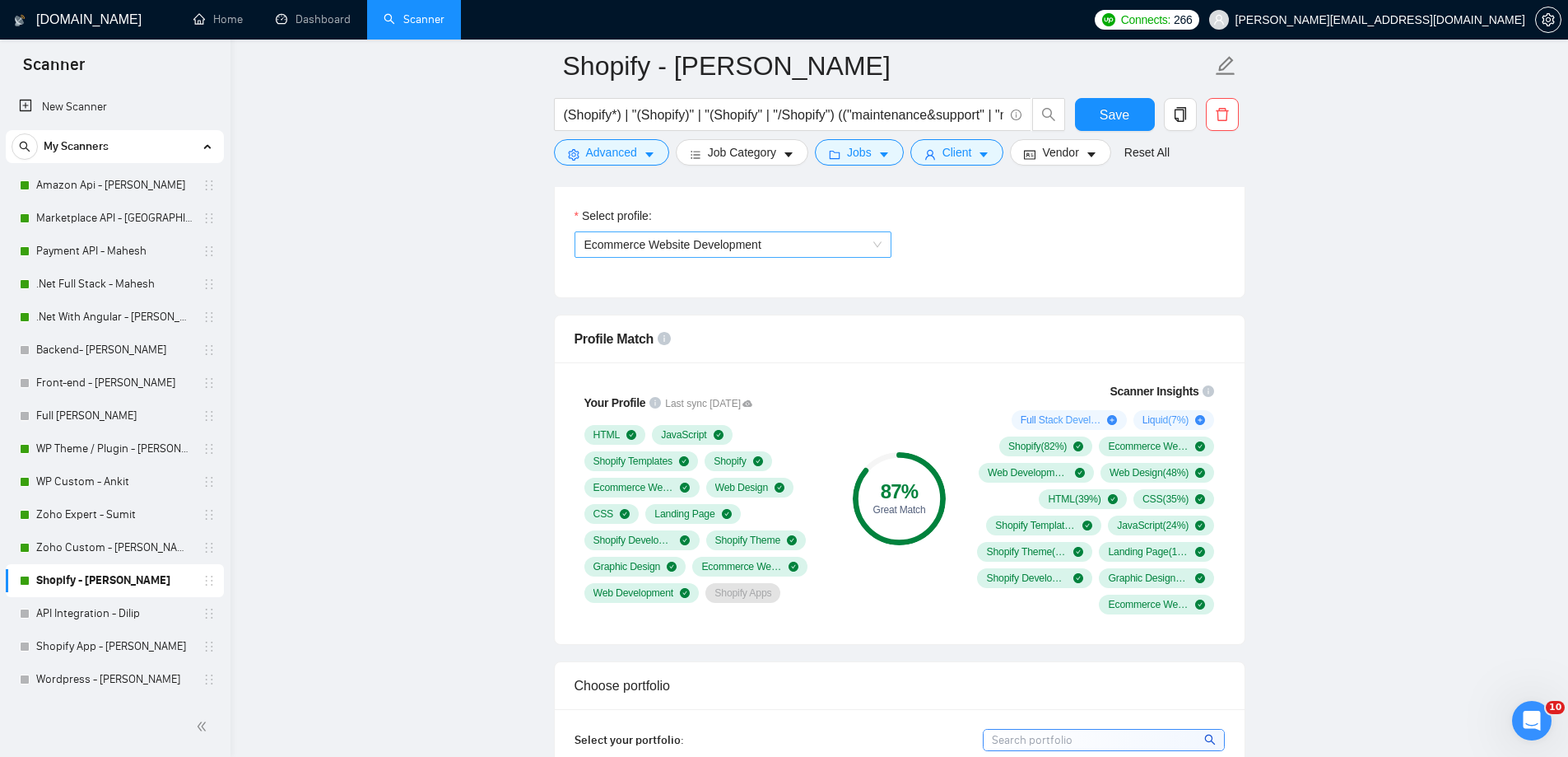
click at [794, 250] on span "Ecommerce Website Development" at bounding box center [733, 244] width 297 height 25
click at [764, 242] on span "Ecommerce Website Development" at bounding box center [733, 244] width 297 height 25
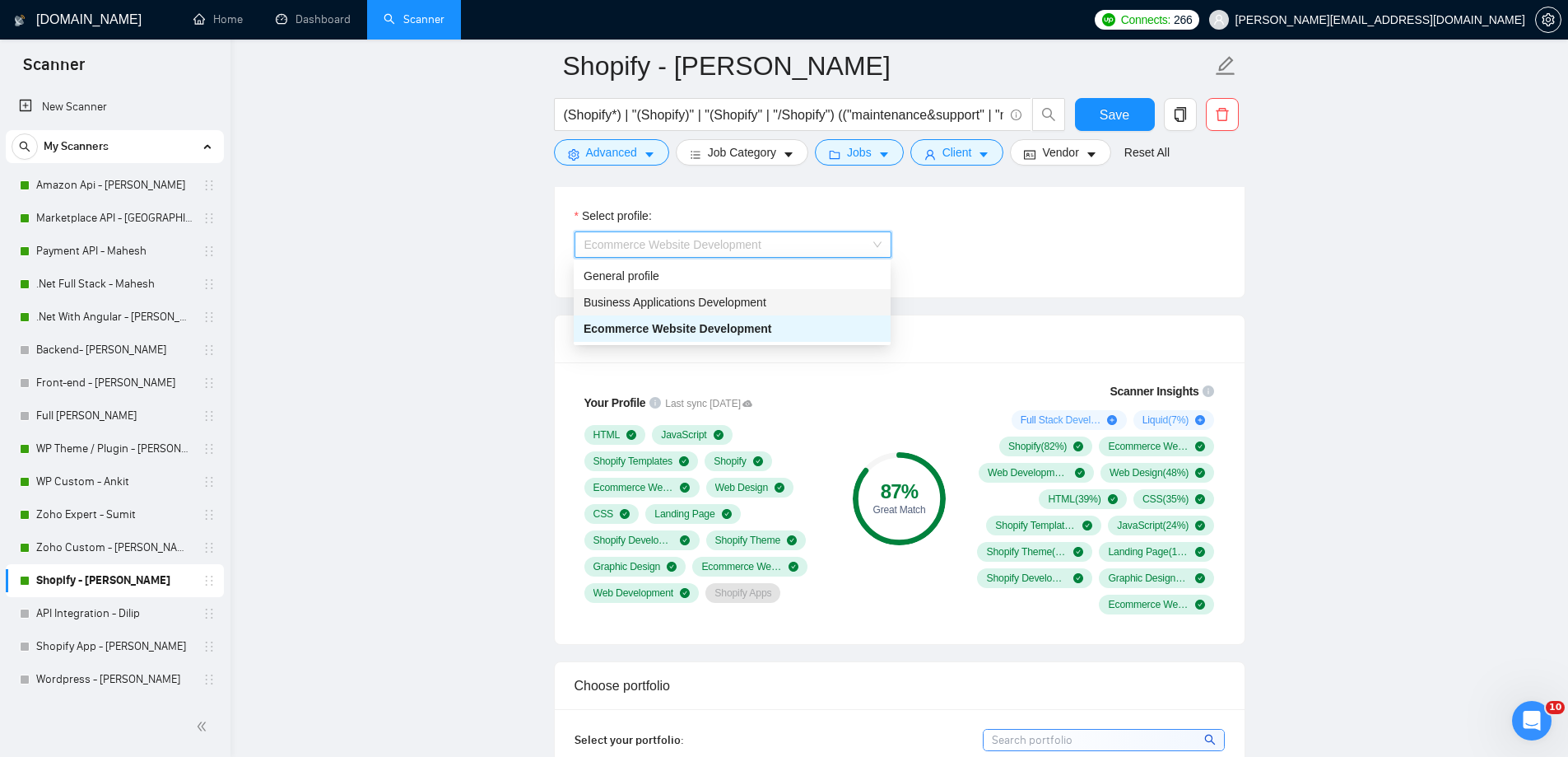
click at [742, 306] on span "Business Applications Development" at bounding box center [675, 302] width 183 height 13
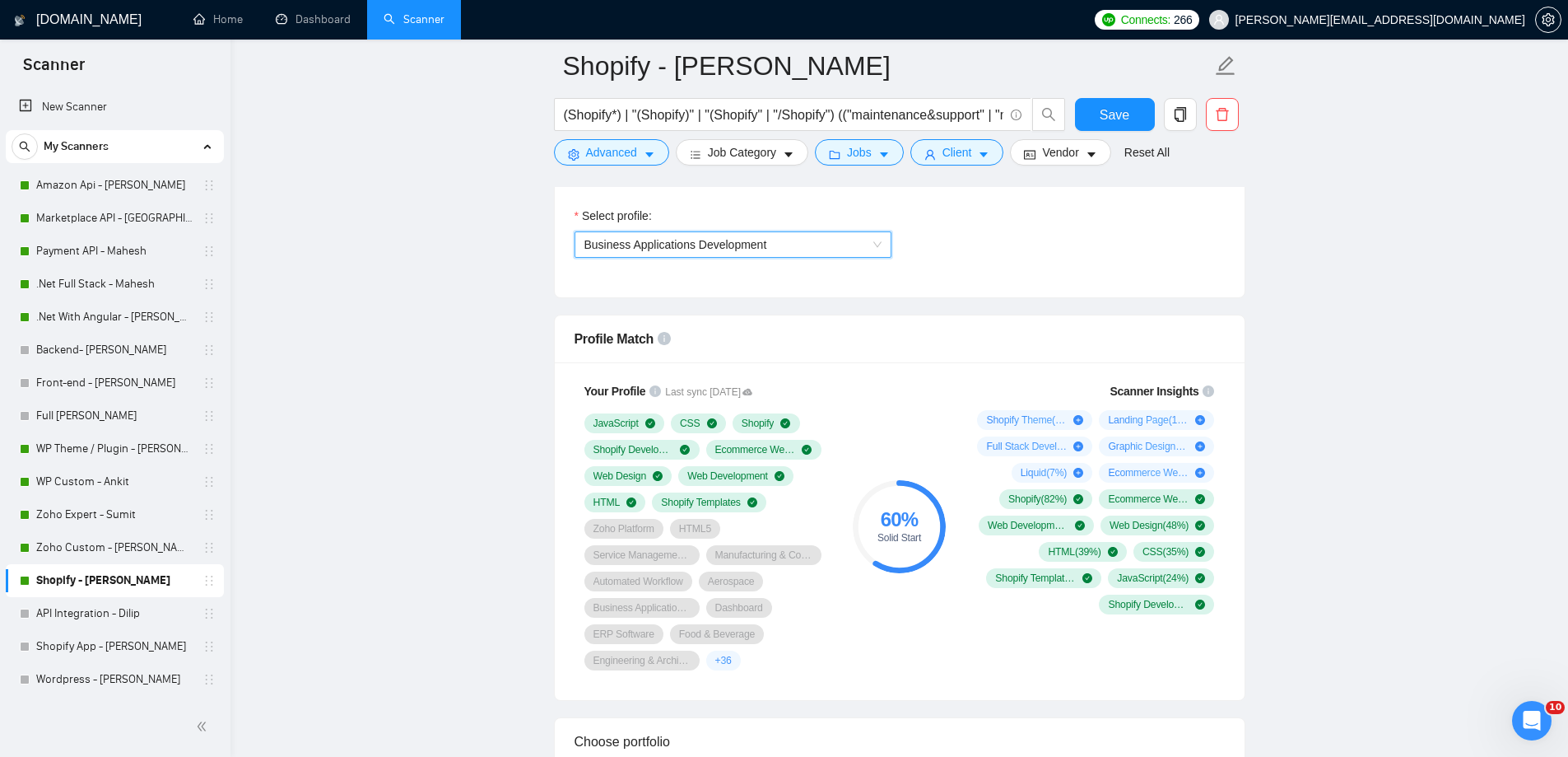
click at [842, 247] on span "Business Applications Development" at bounding box center [733, 244] width 297 height 25
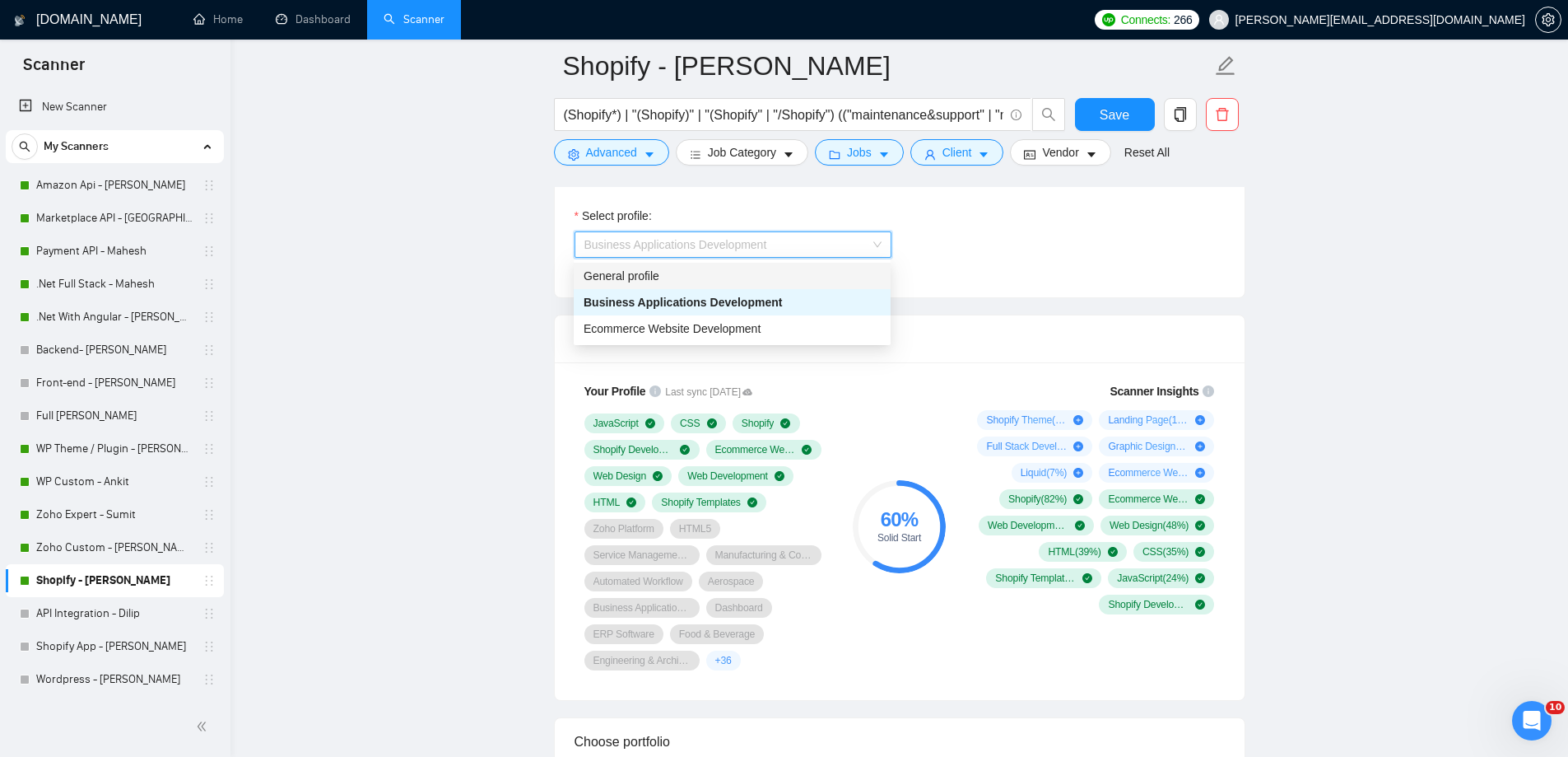
click at [652, 275] on div "General profile" at bounding box center [732, 276] width 297 height 18
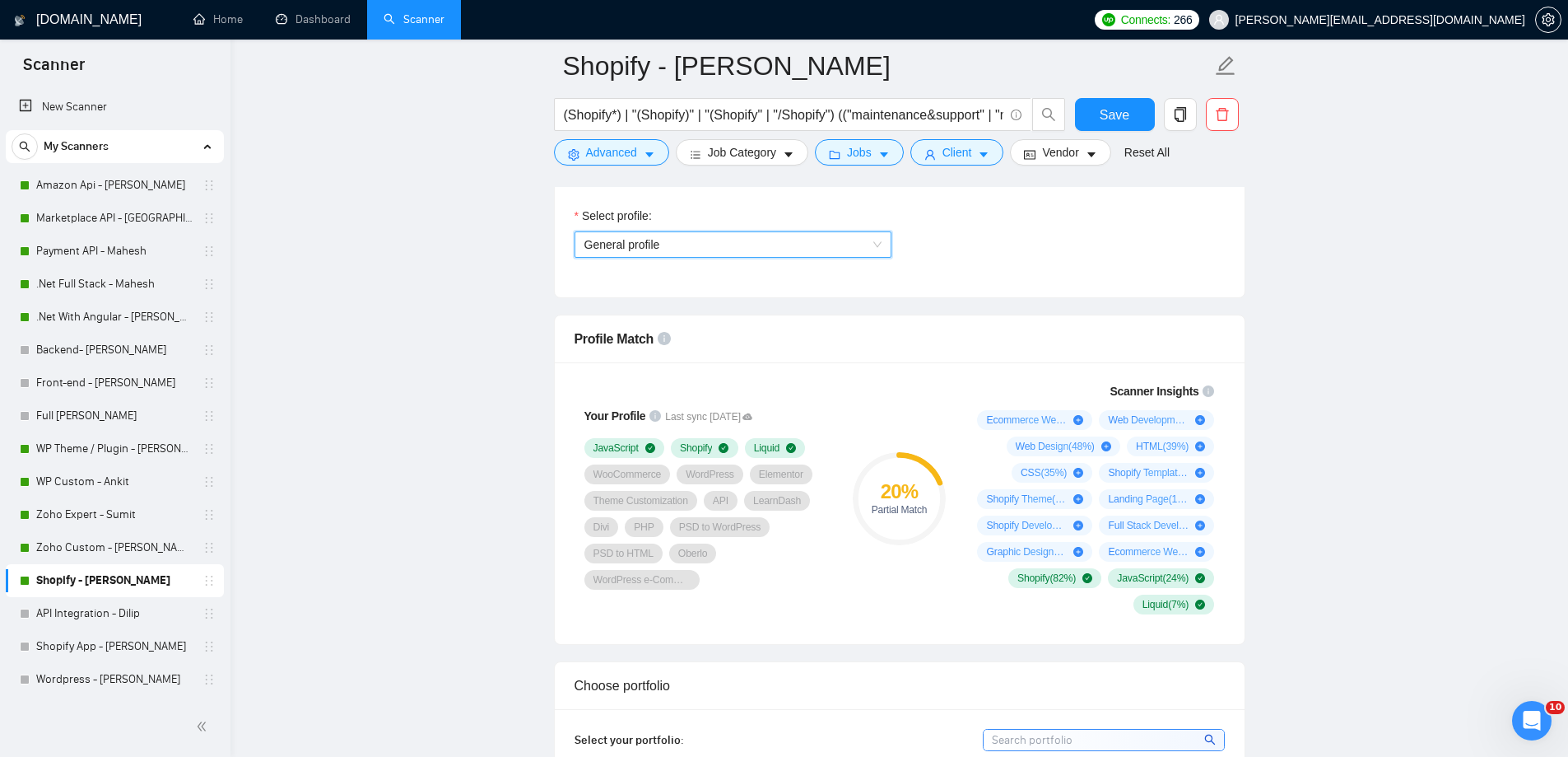
click at [796, 239] on span "General profile" at bounding box center [733, 244] width 297 height 25
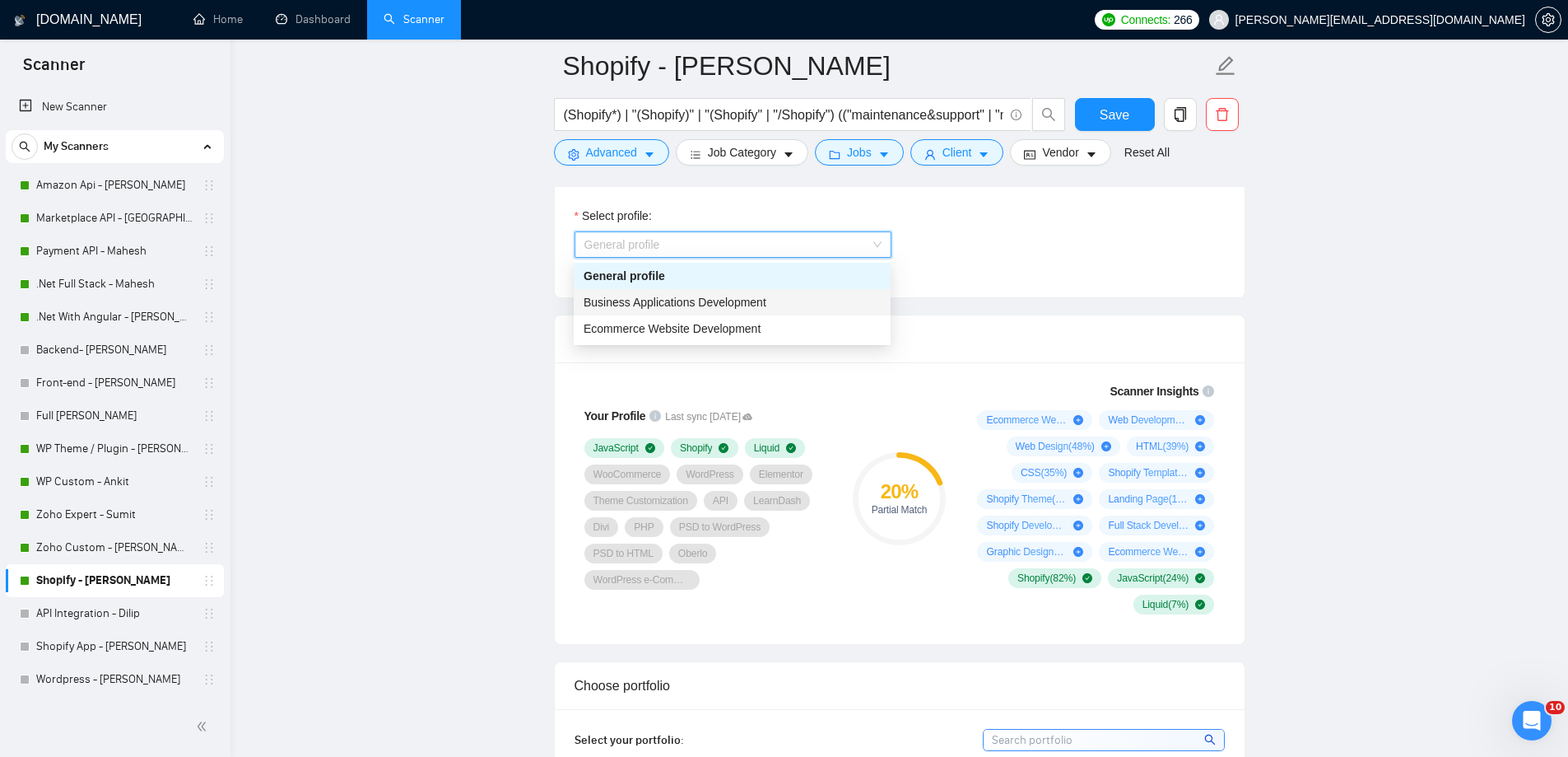
click at [695, 316] on div "Ecommerce Website Development" at bounding box center [732, 328] width 317 height 27
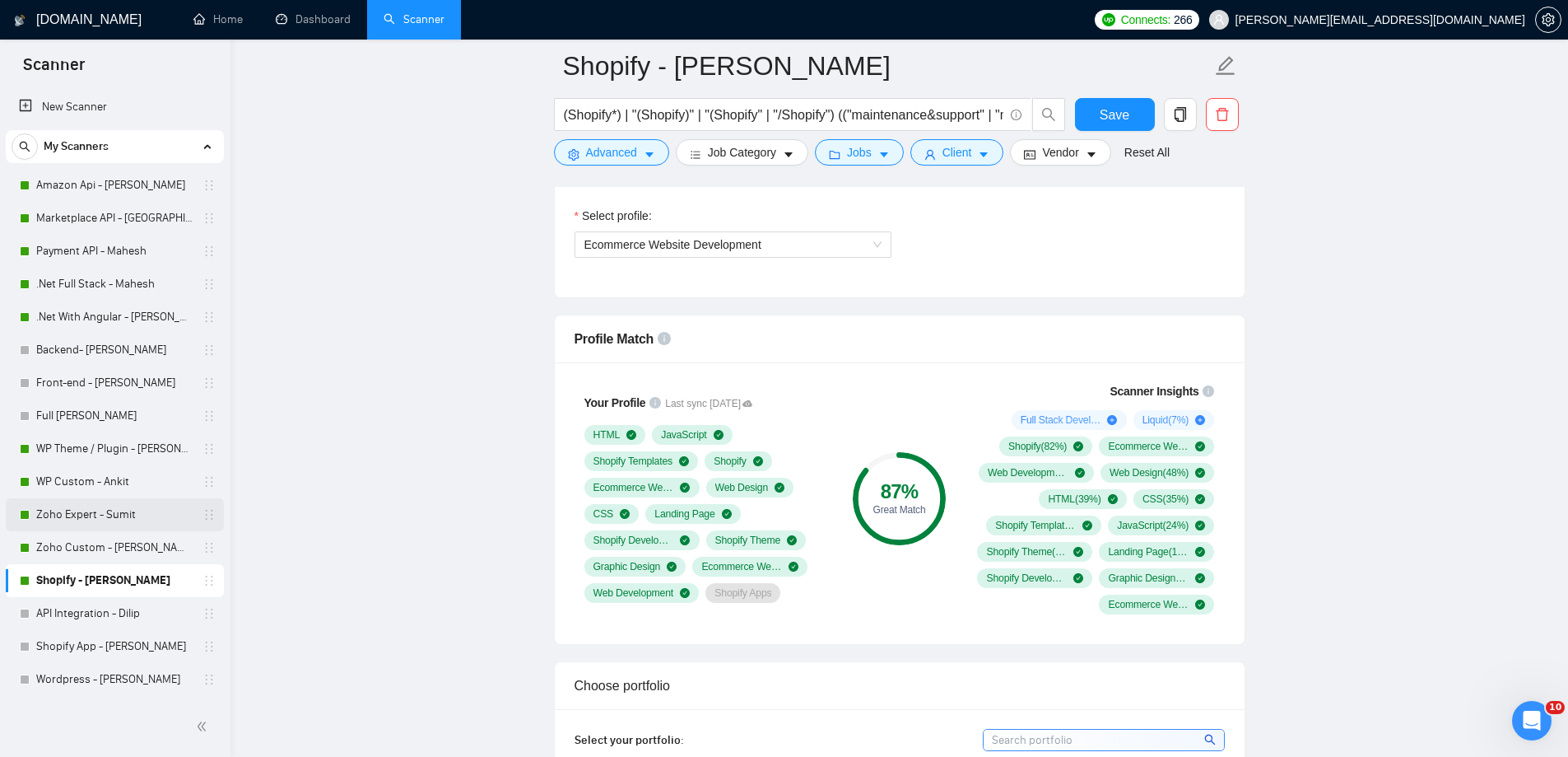
click at [93, 515] on link "Zoho Expert - Sumit" at bounding box center [114, 515] width 157 height 33
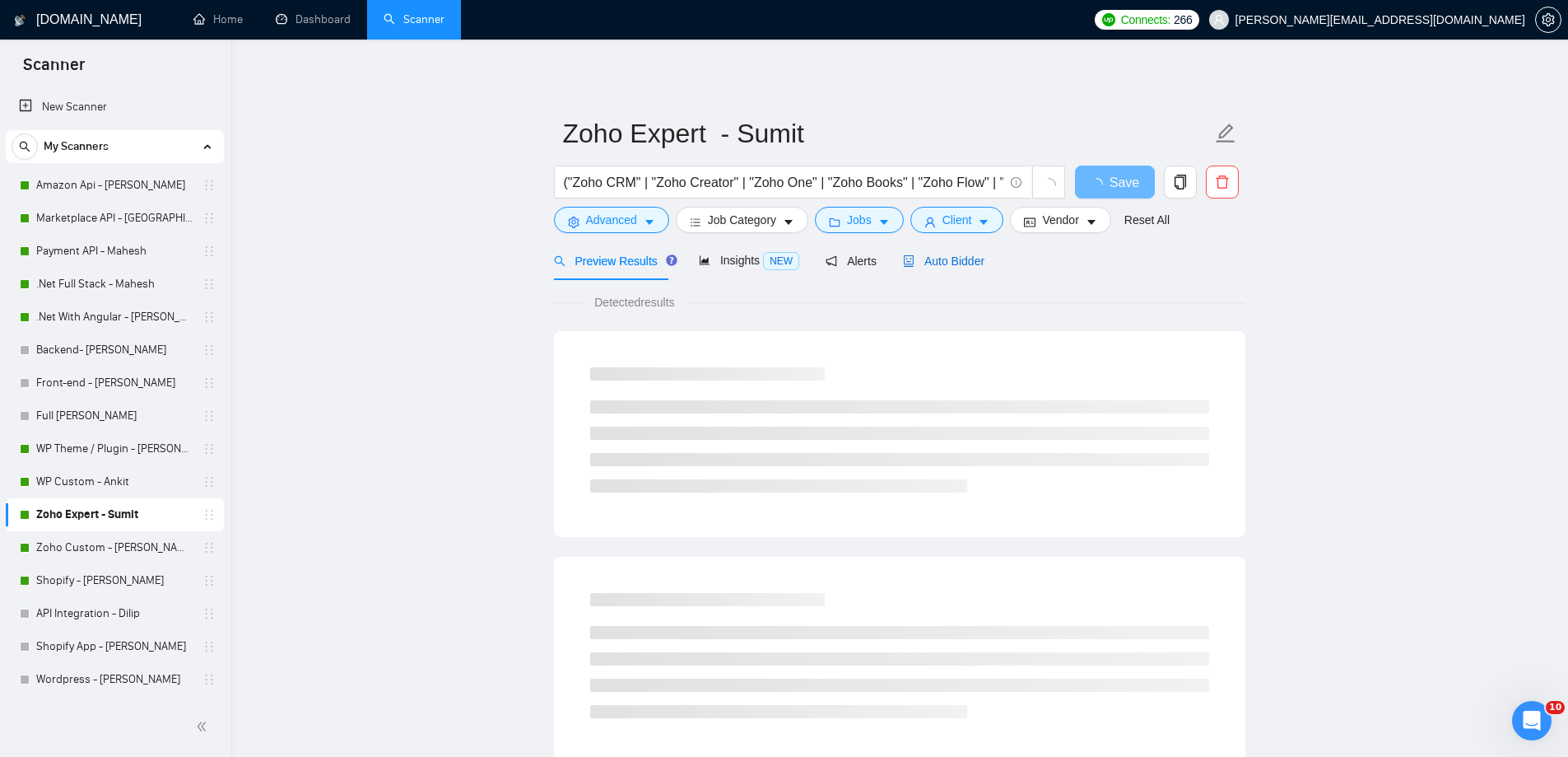
click at [934, 261] on span "Auto Bidder" at bounding box center [943, 261] width 81 height 13
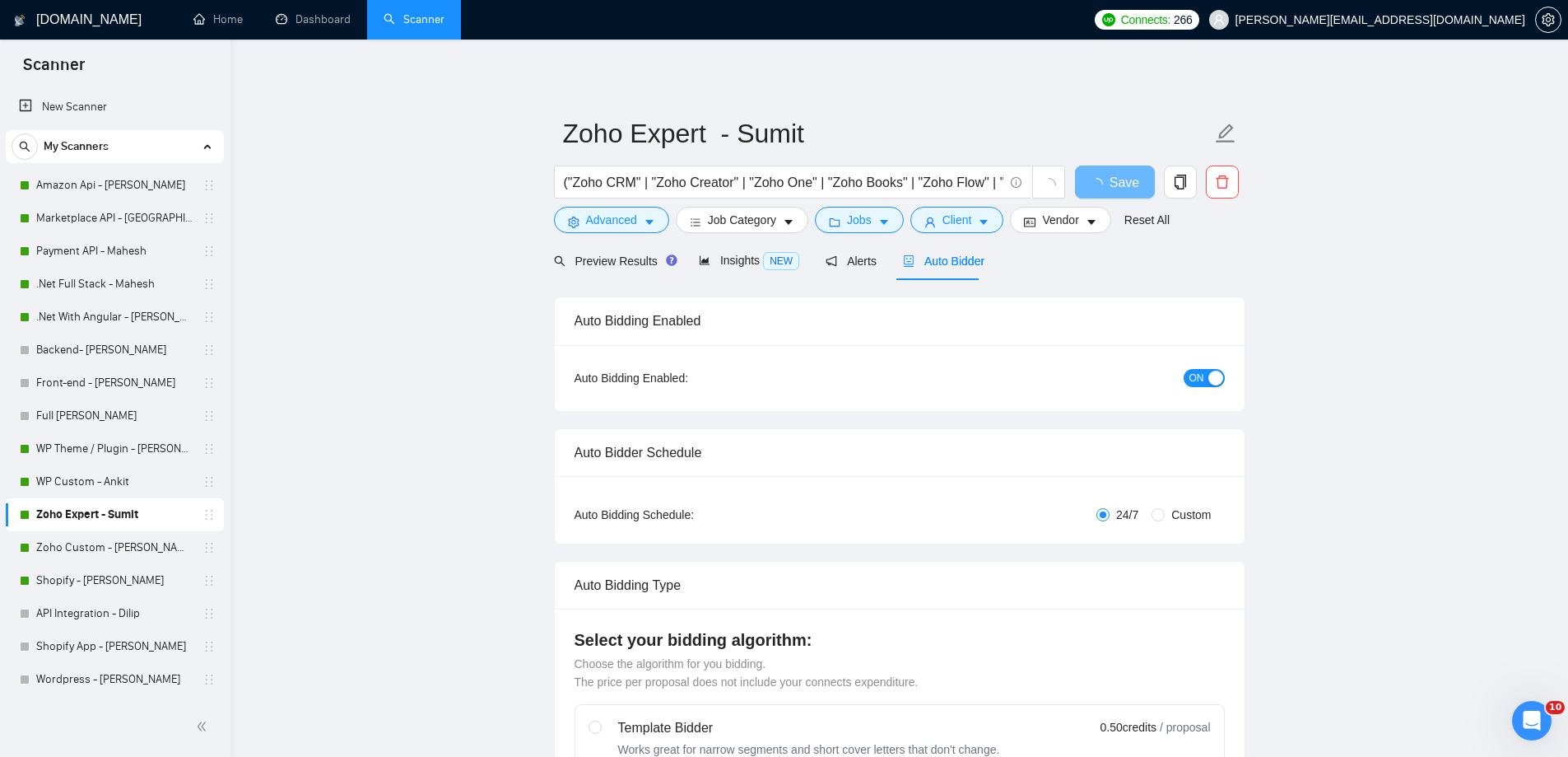
radio input "false"
radio input "true"
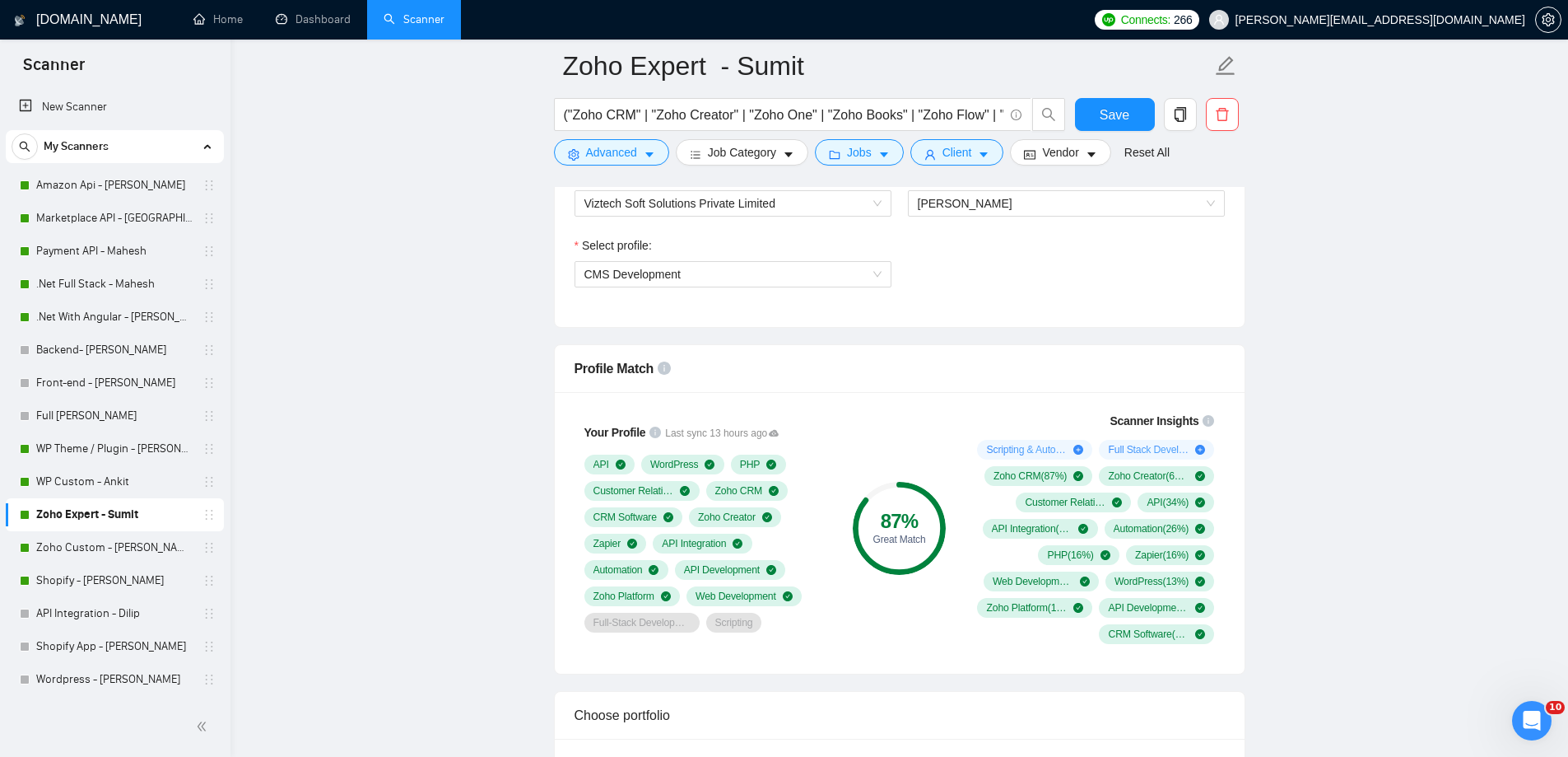
scroll to position [1153, 0]
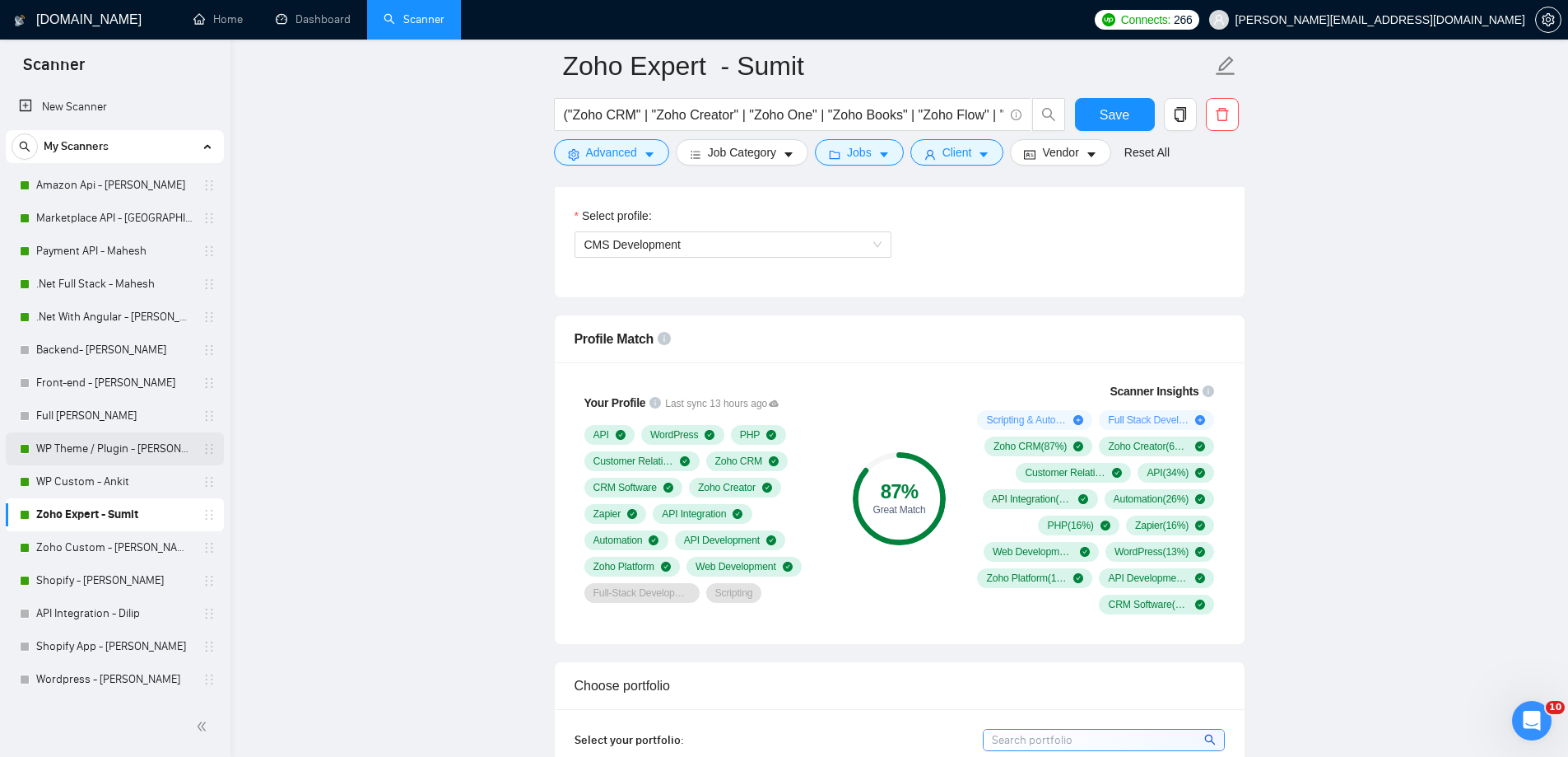
drag, startPoint x: 143, startPoint y: 450, endPoint x: 188, endPoint y: 461, distance: 46.3
click at [144, 450] on link "WP Theme / Plugin - [PERSON_NAME]" at bounding box center [114, 449] width 157 height 33
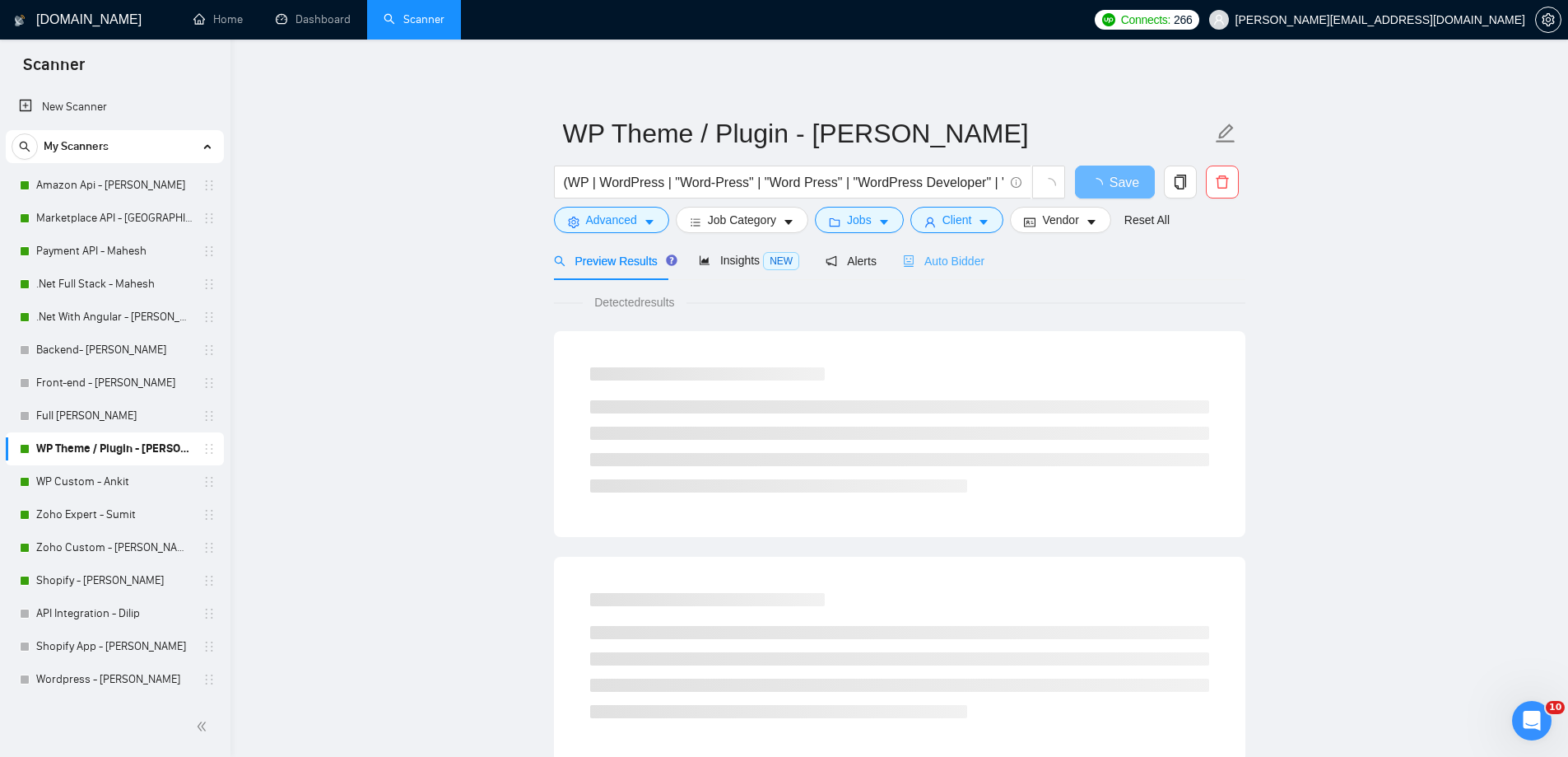
click at [935, 250] on div "Auto Bidder" at bounding box center [943, 261] width 81 height 39
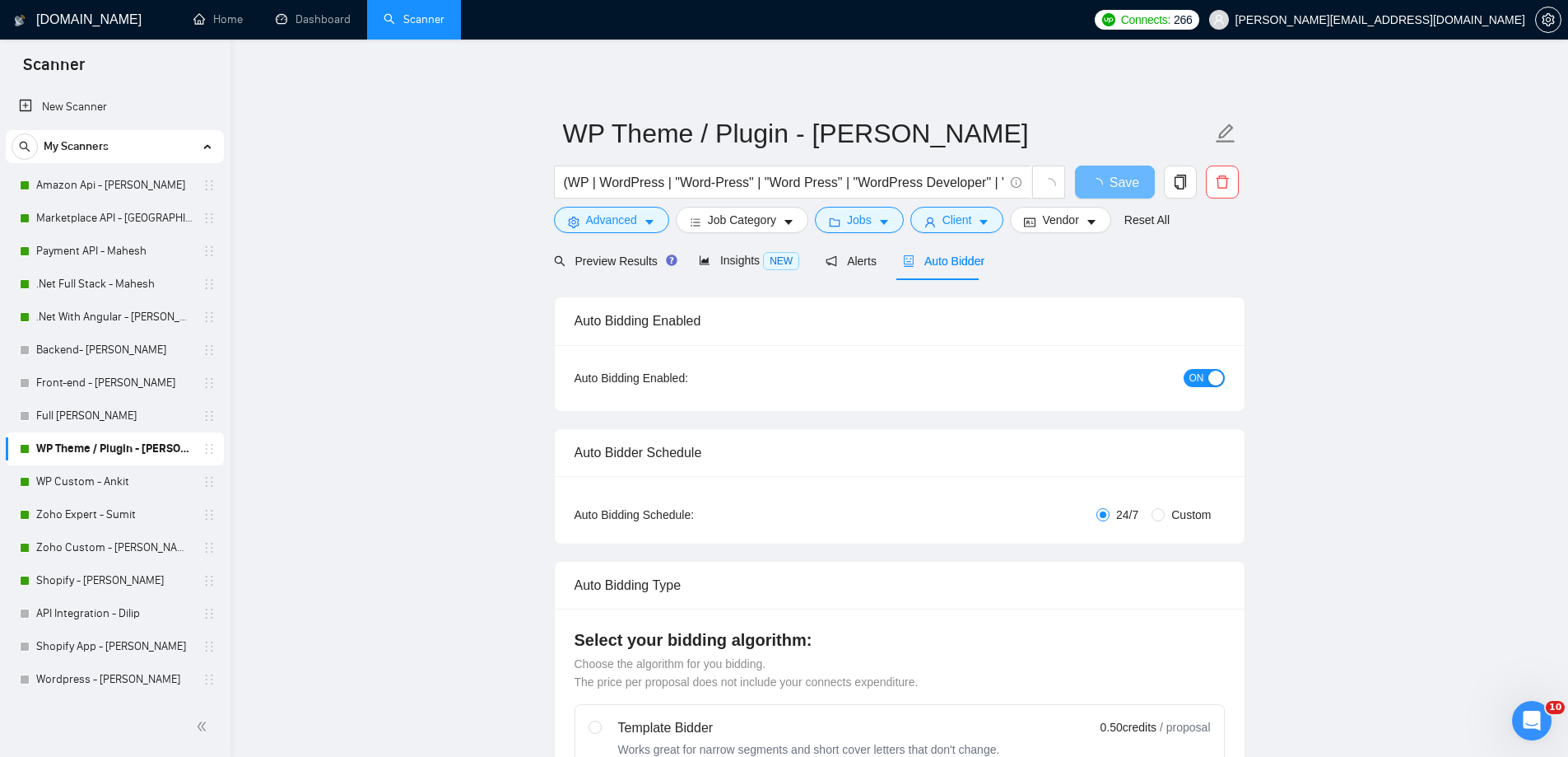
radio input "false"
radio input "true"
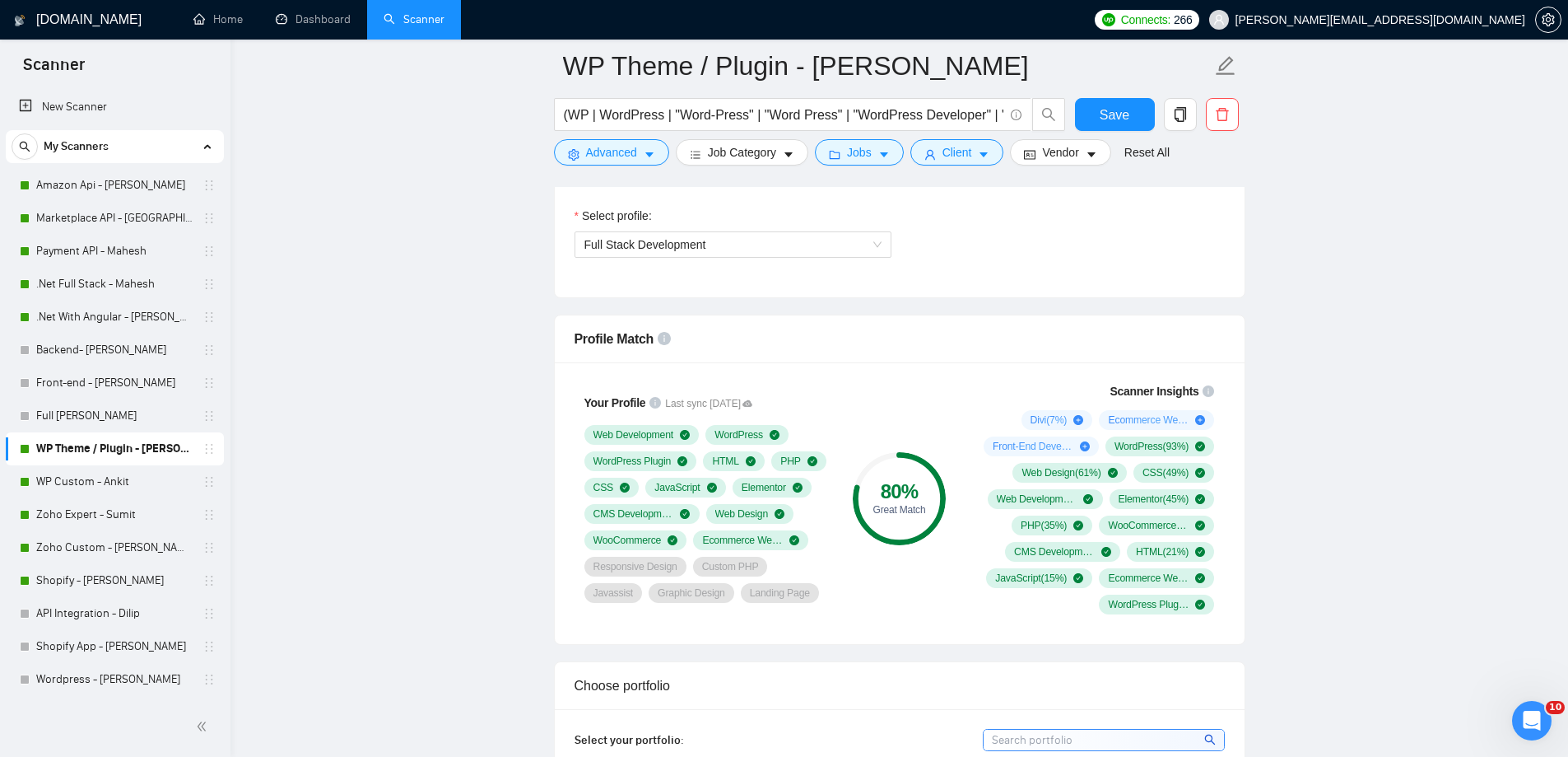
scroll to position [1235, 0]
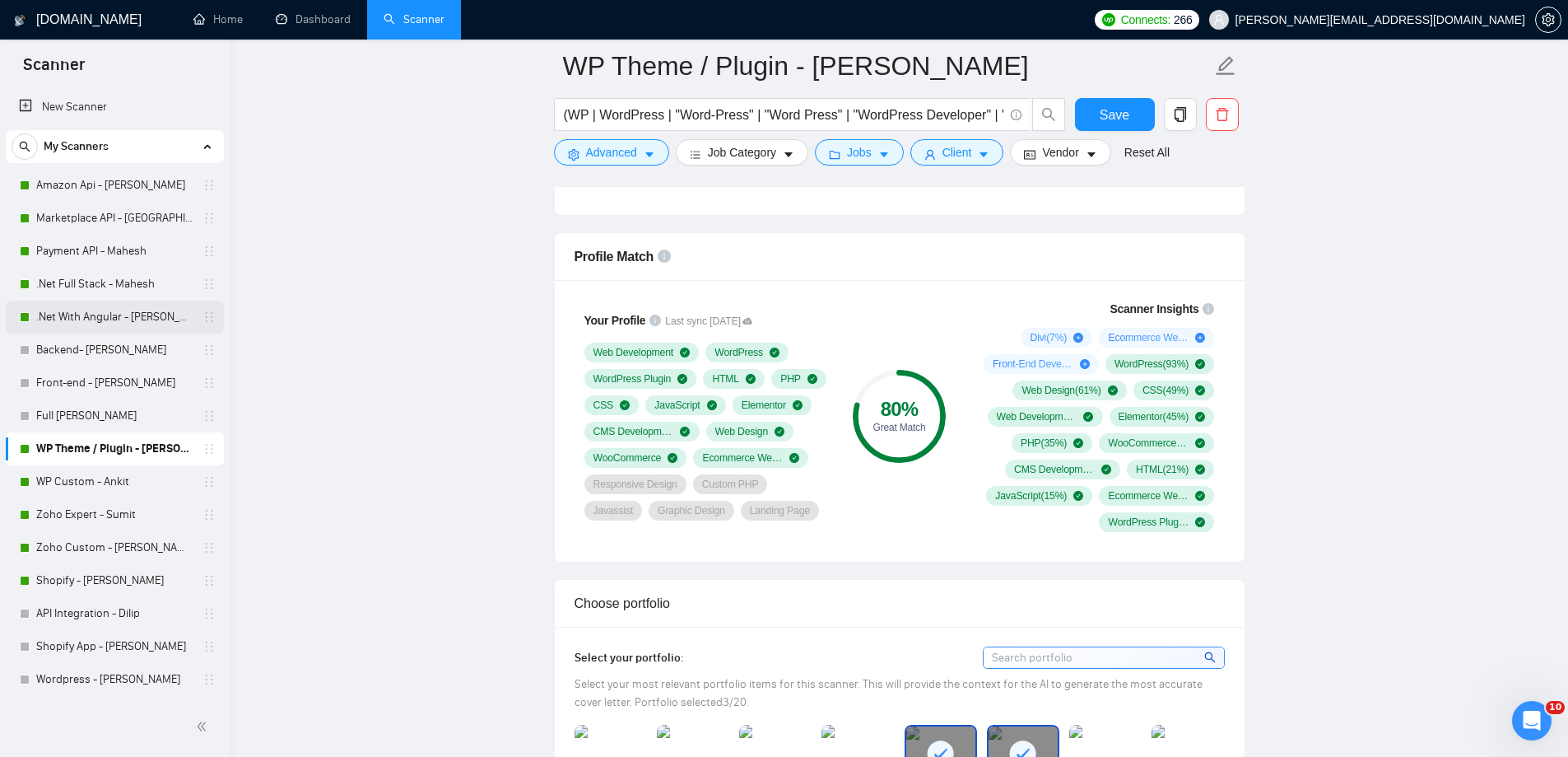
click at [96, 318] on link ".Net With Angular - [PERSON_NAME]" at bounding box center [114, 317] width 157 height 33
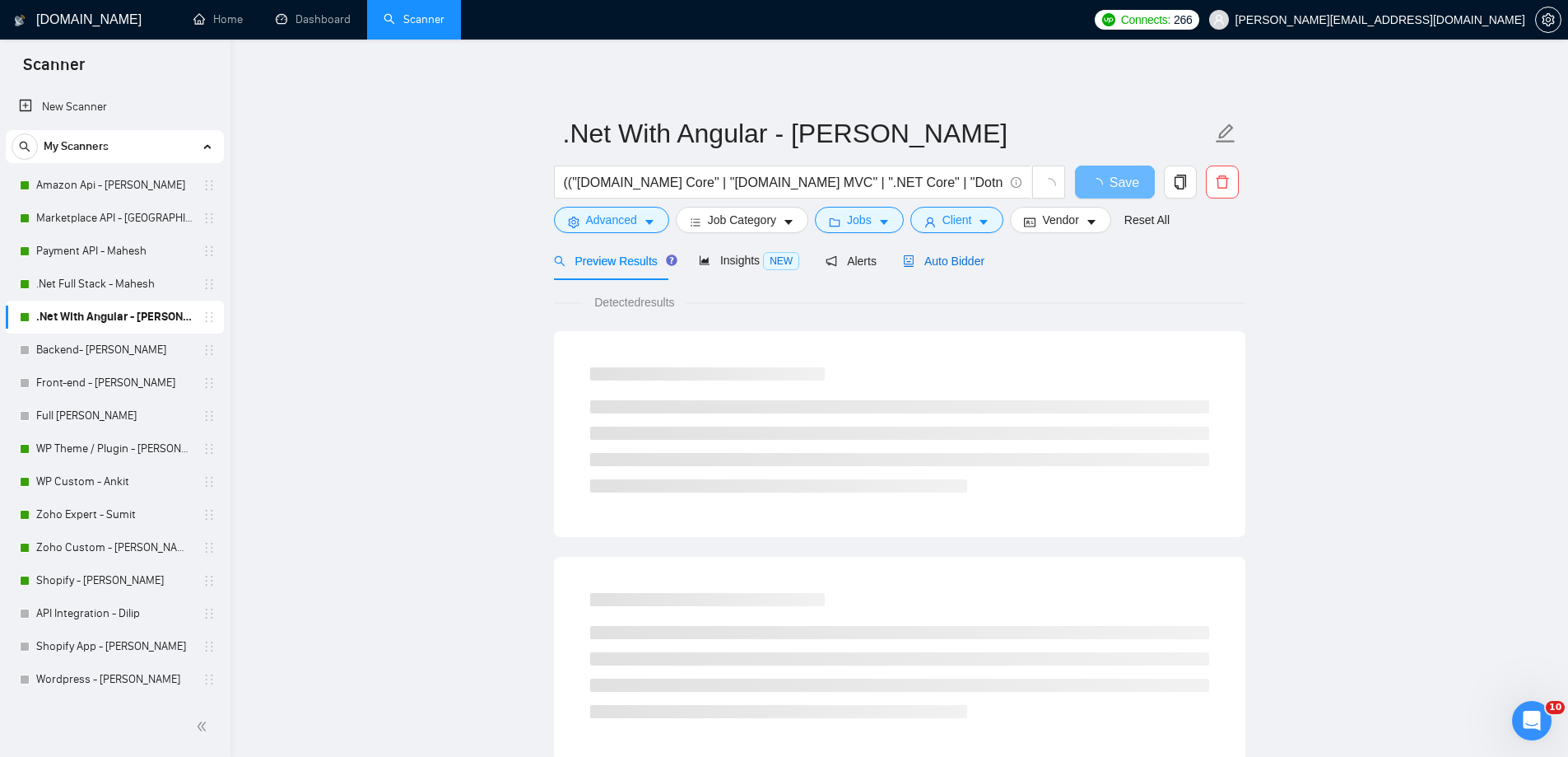
click at [958, 259] on span "Auto Bidder" at bounding box center [943, 261] width 81 height 13
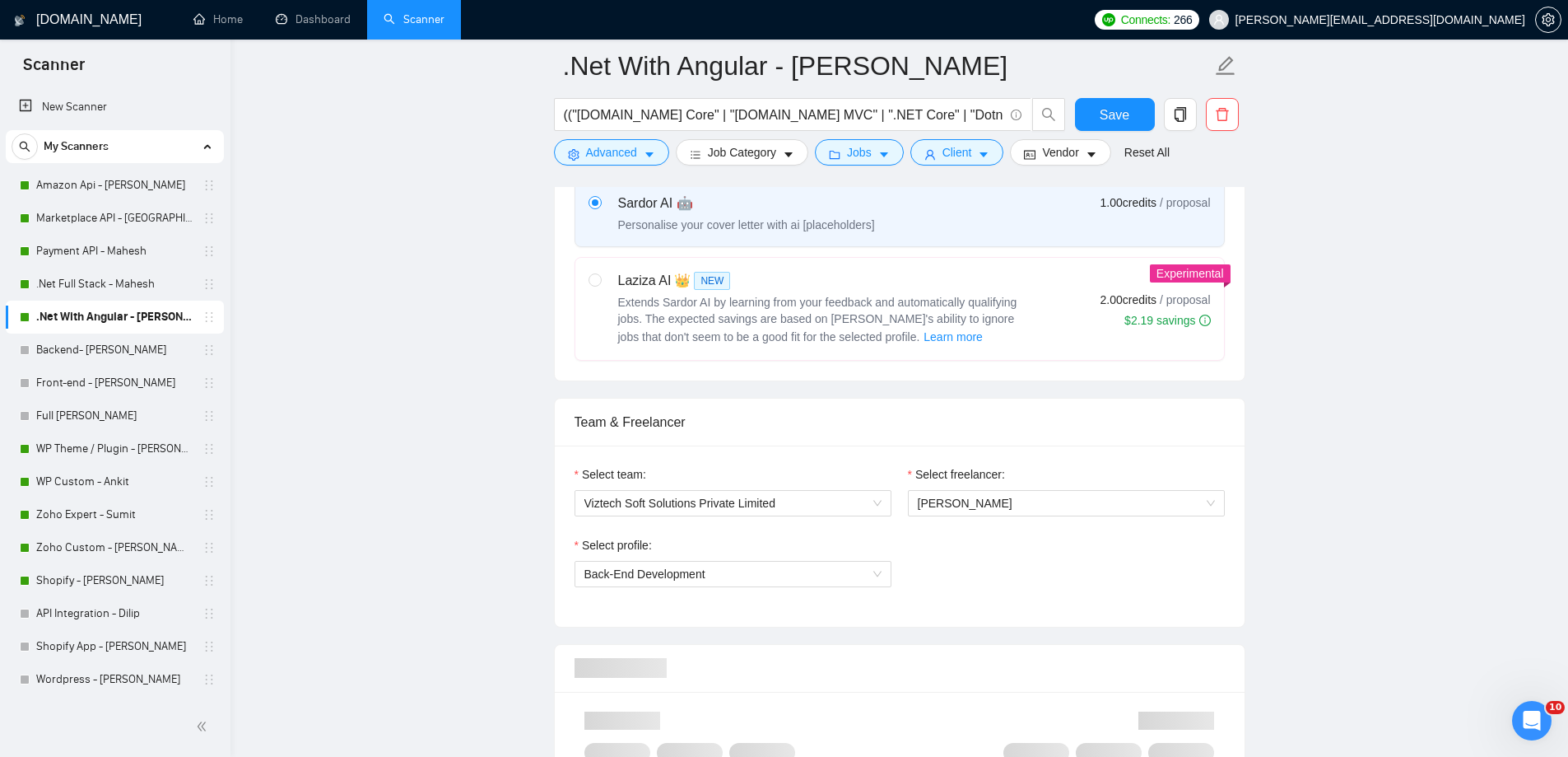
scroll to position [1153, 0]
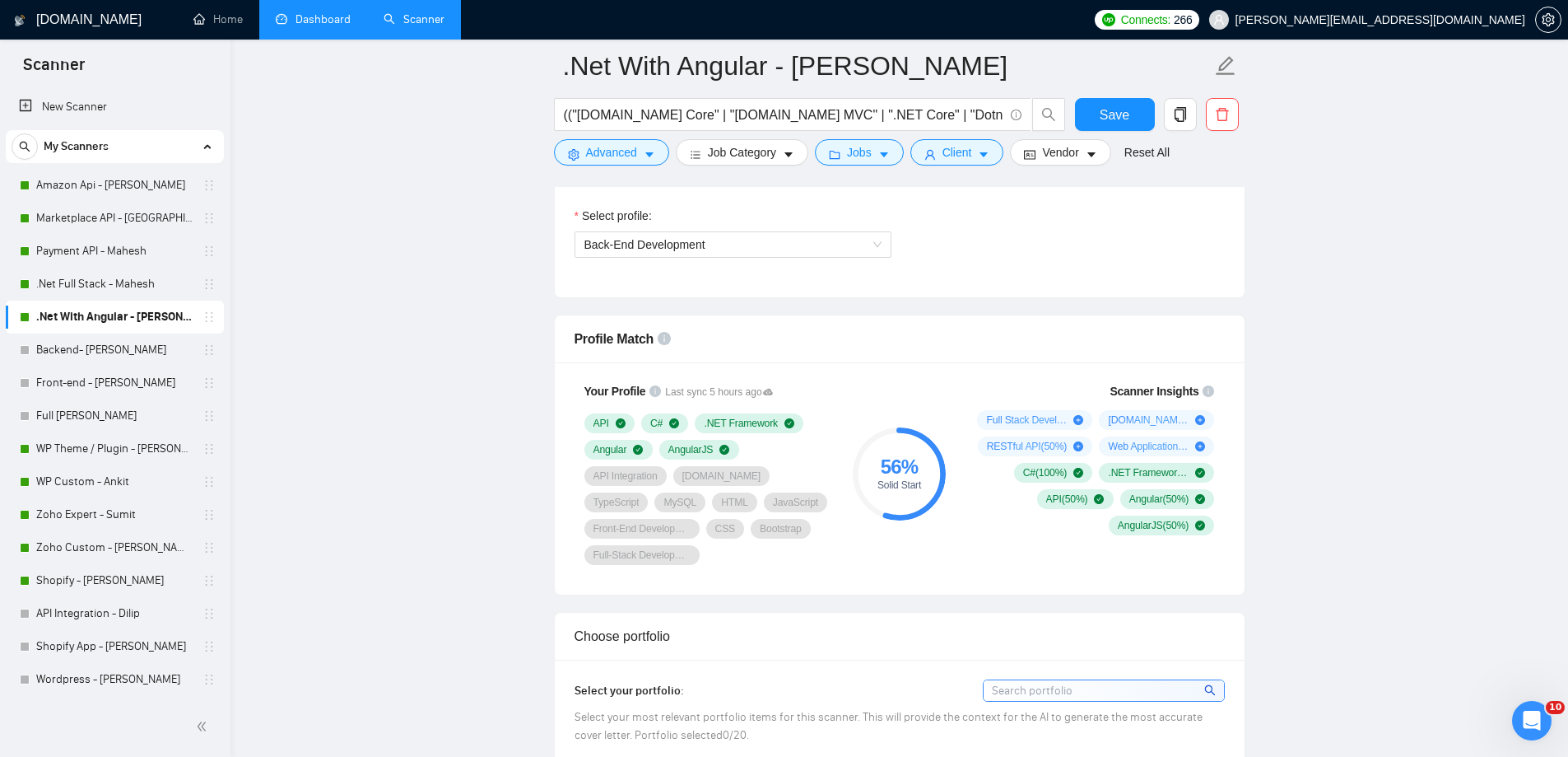
click at [283, 27] on link "Dashboard" at bounding box center [312, 18] width 75 height 14
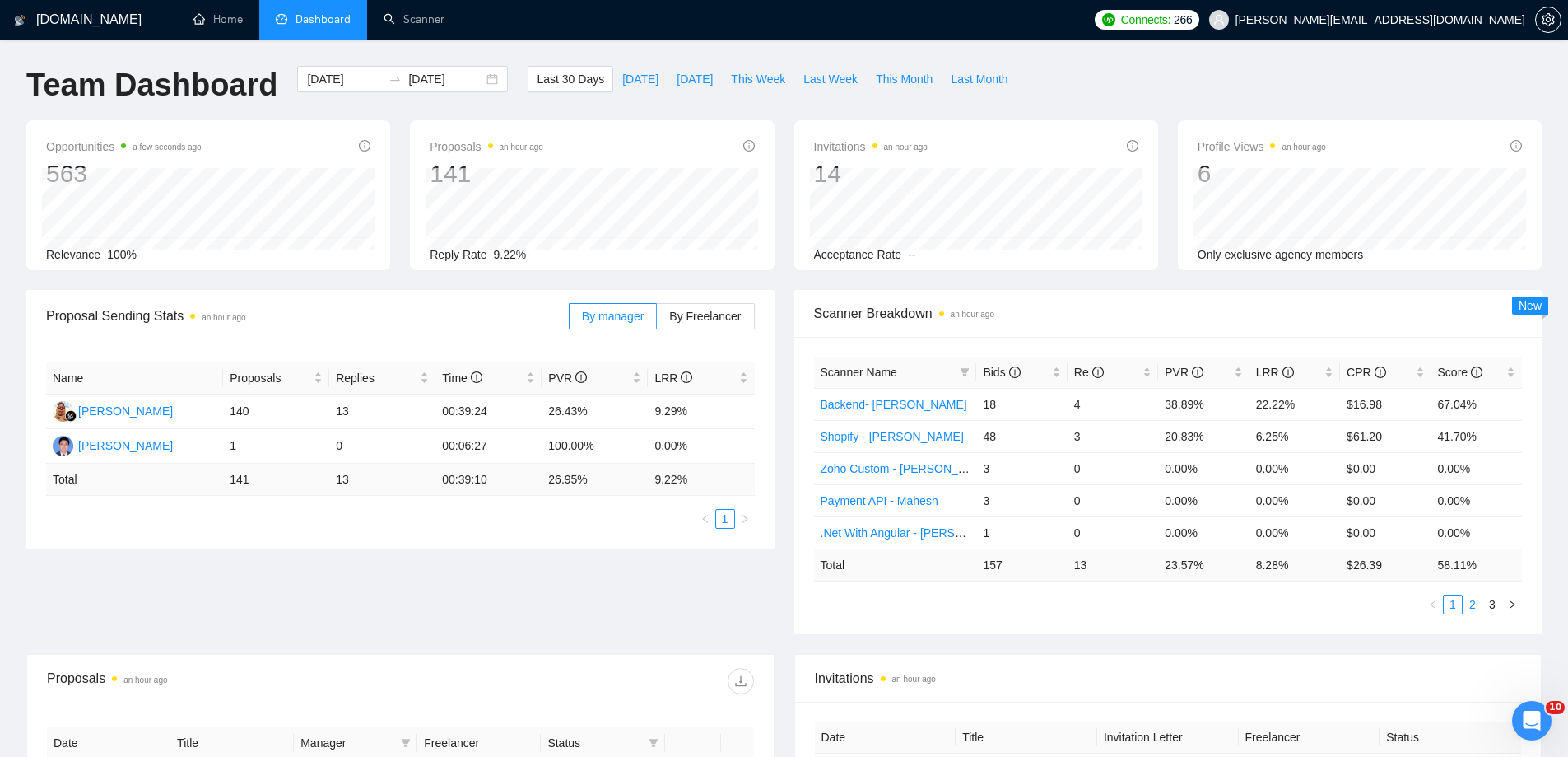
click at [1480, 609] on link "2" at bounding box center [1473, 605] width 18 height 18
click at [677, 80] on span "[DATE]" at bounding box center [694, 79] width 36 height 18
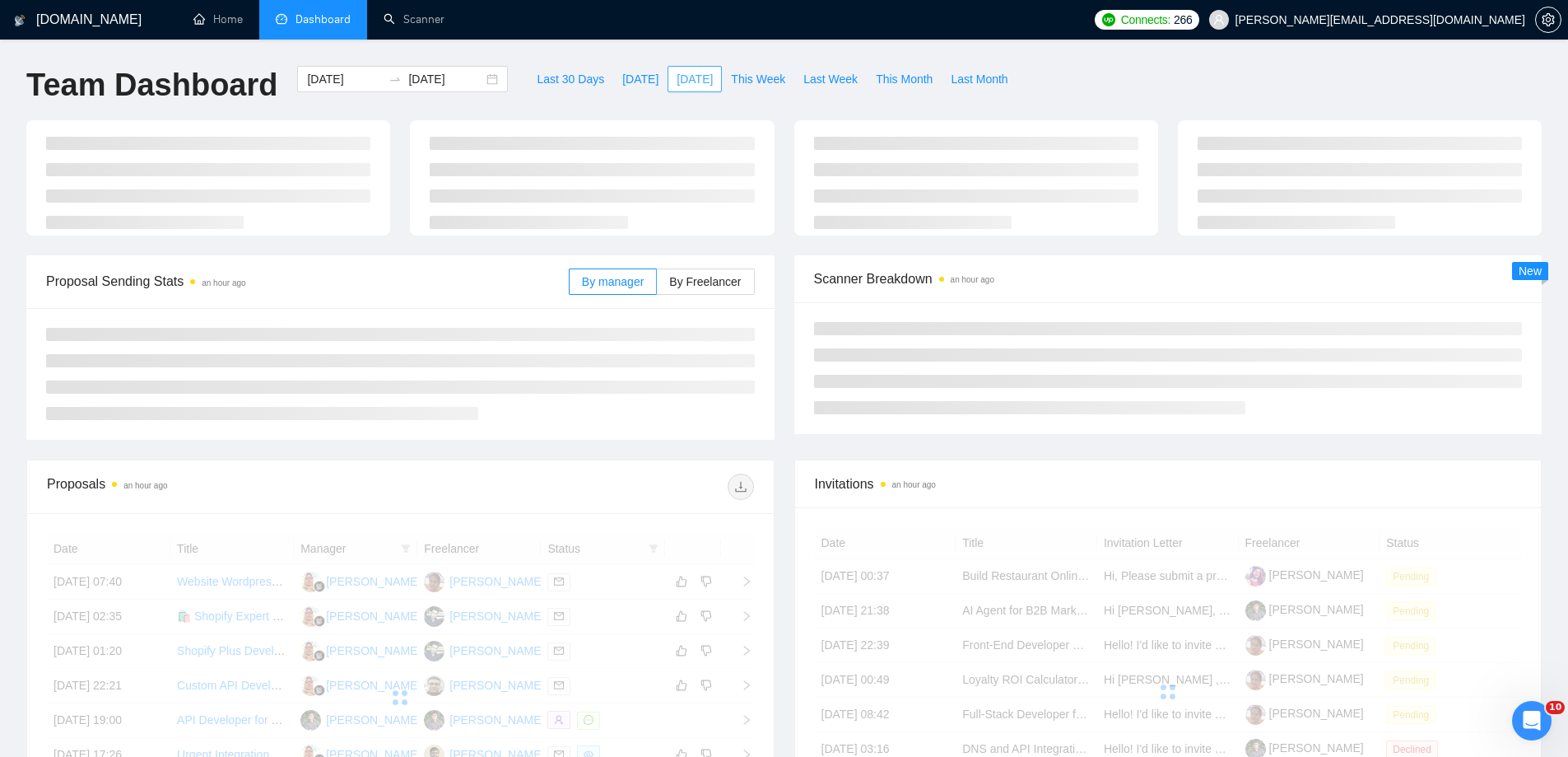
type input "[DATE]"
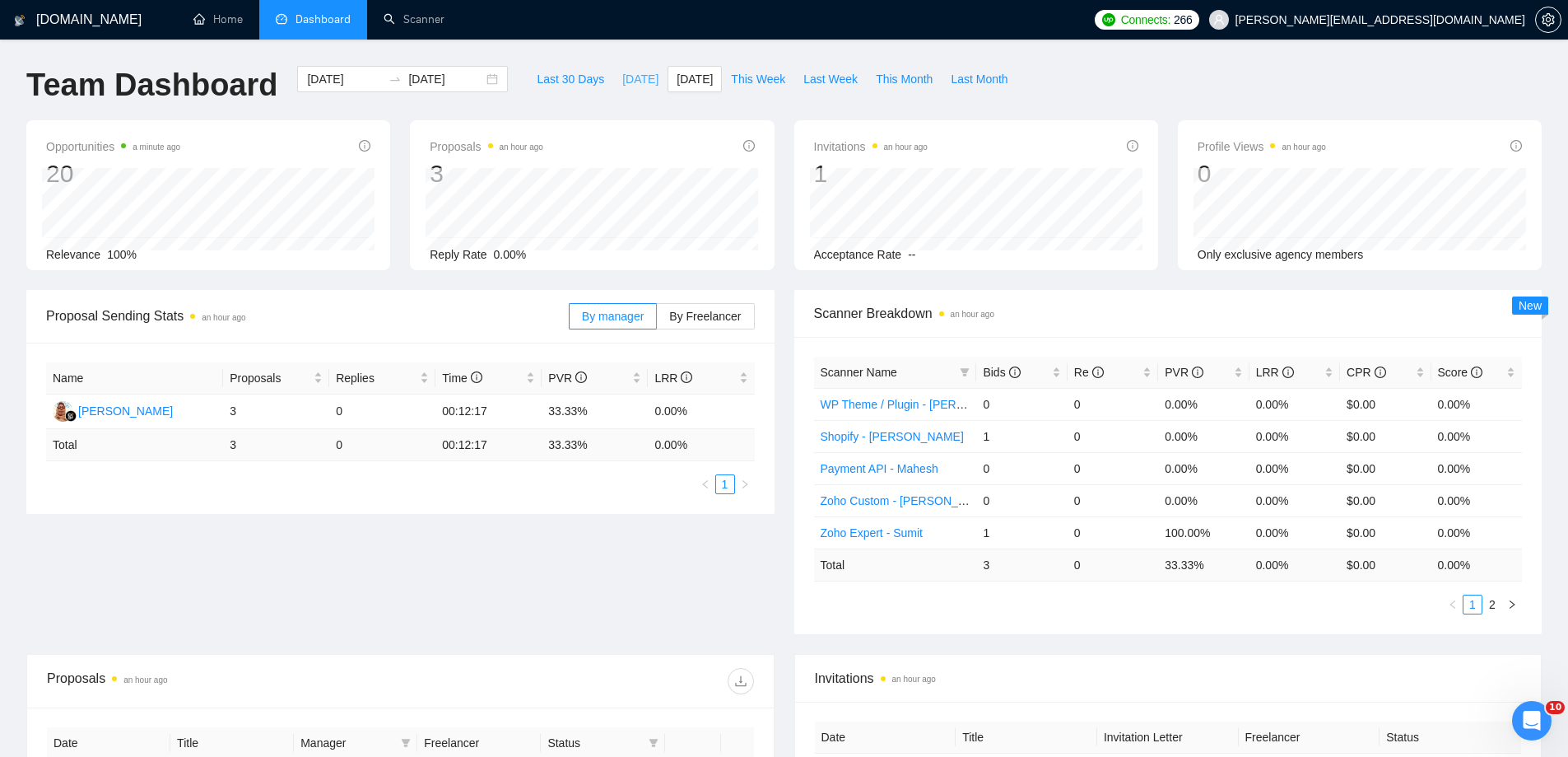
click at [622, 73] on span "[DATE]" at bounding box center [640, 79] width 36 height 18
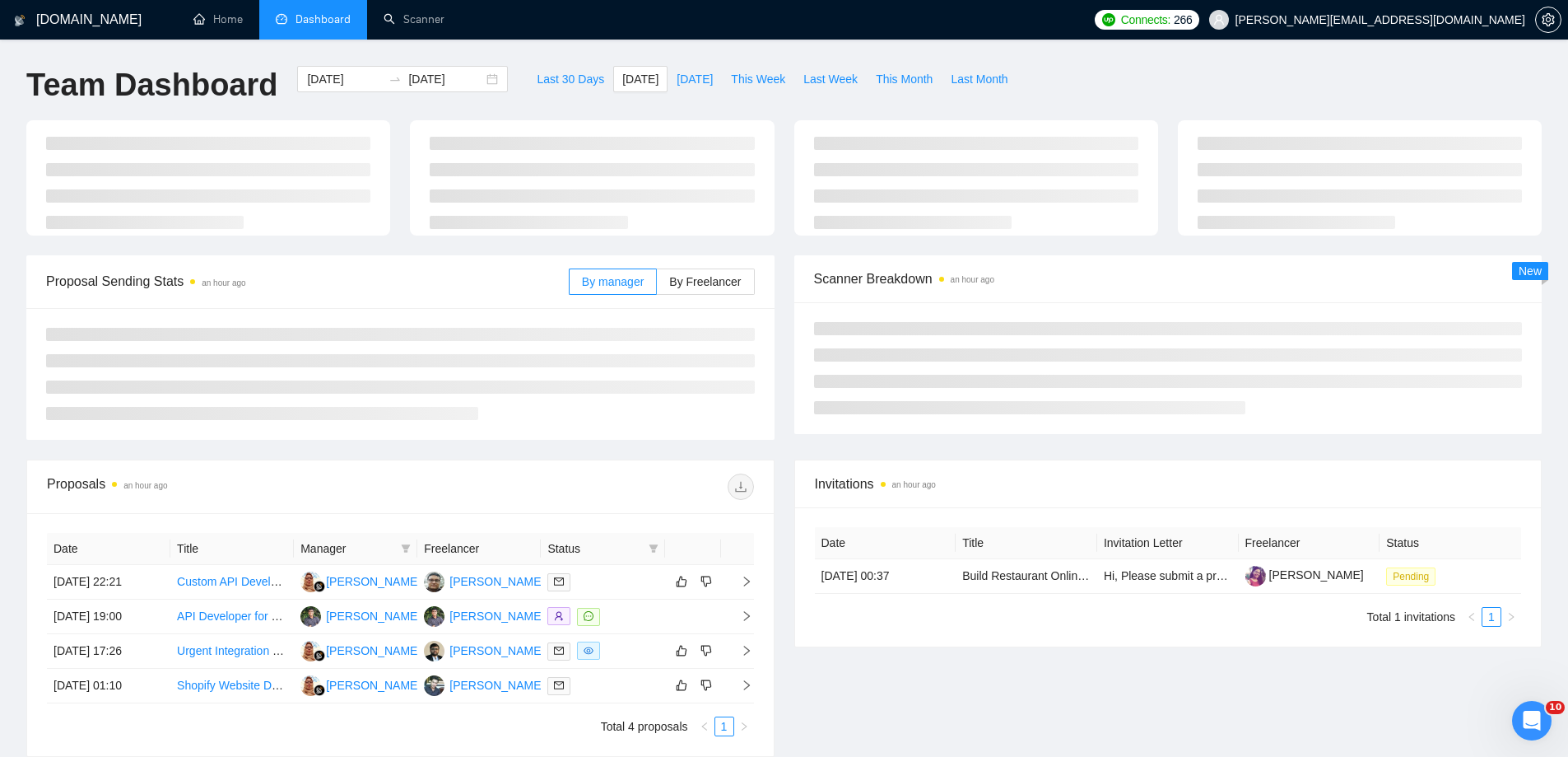
type input "[DATE]"
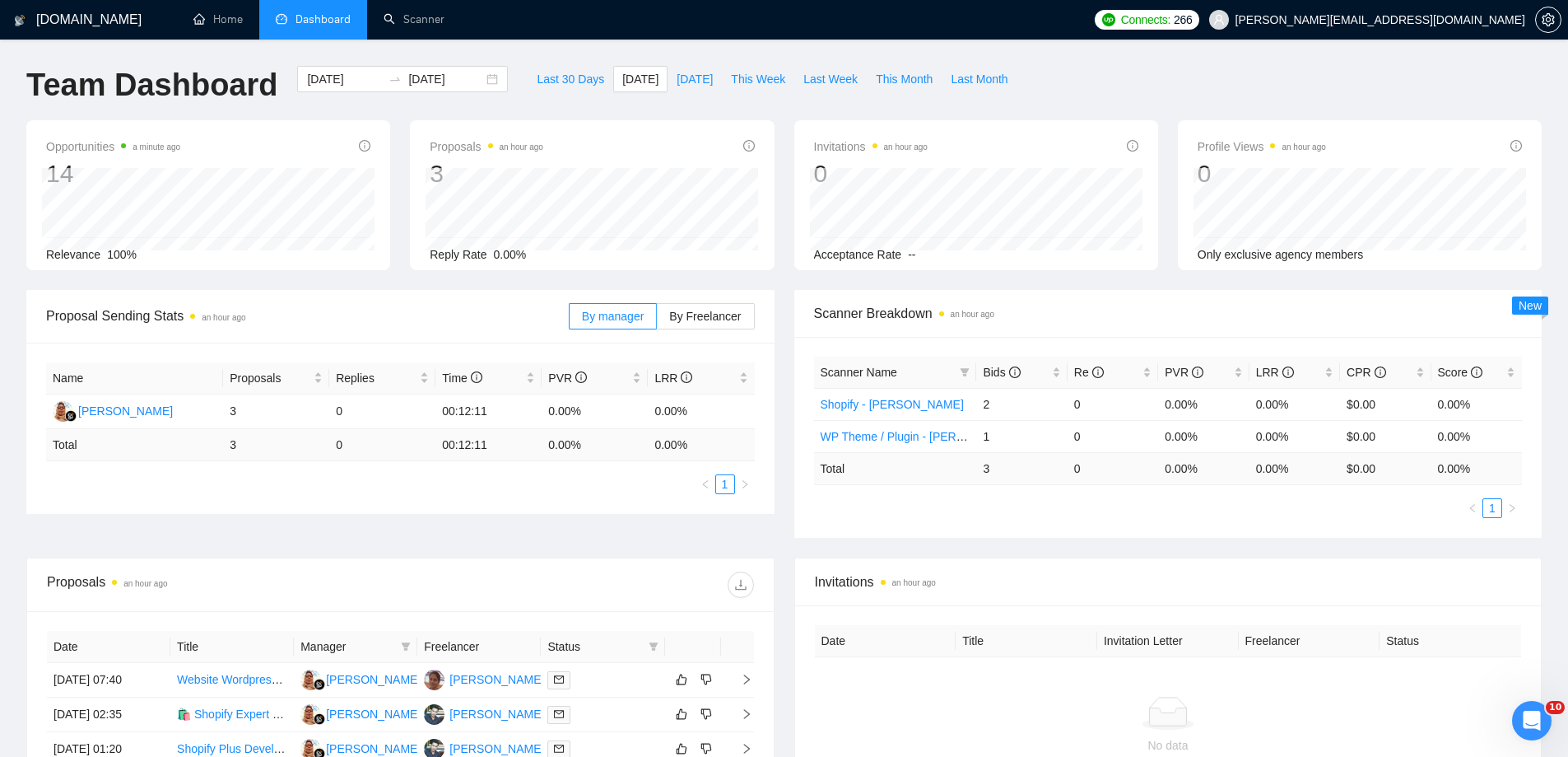
click at [615, 540] on div "Proposal Sending Stats an hour ago By manager By Freelancer Name Proposals Repl…" at bounding box center [784, 423] width 1535 height 267
click at [1055, 81] on div "Team Dashboard [DATE] [DATE] Last 30 Days [DATE] [DATE] This Week Last Week Thi…" at bounding box center [784, 92] width 1535 height 54
click at [413, 20] on link "Scanner" at bounding box center [414, 18] width 61 height 14
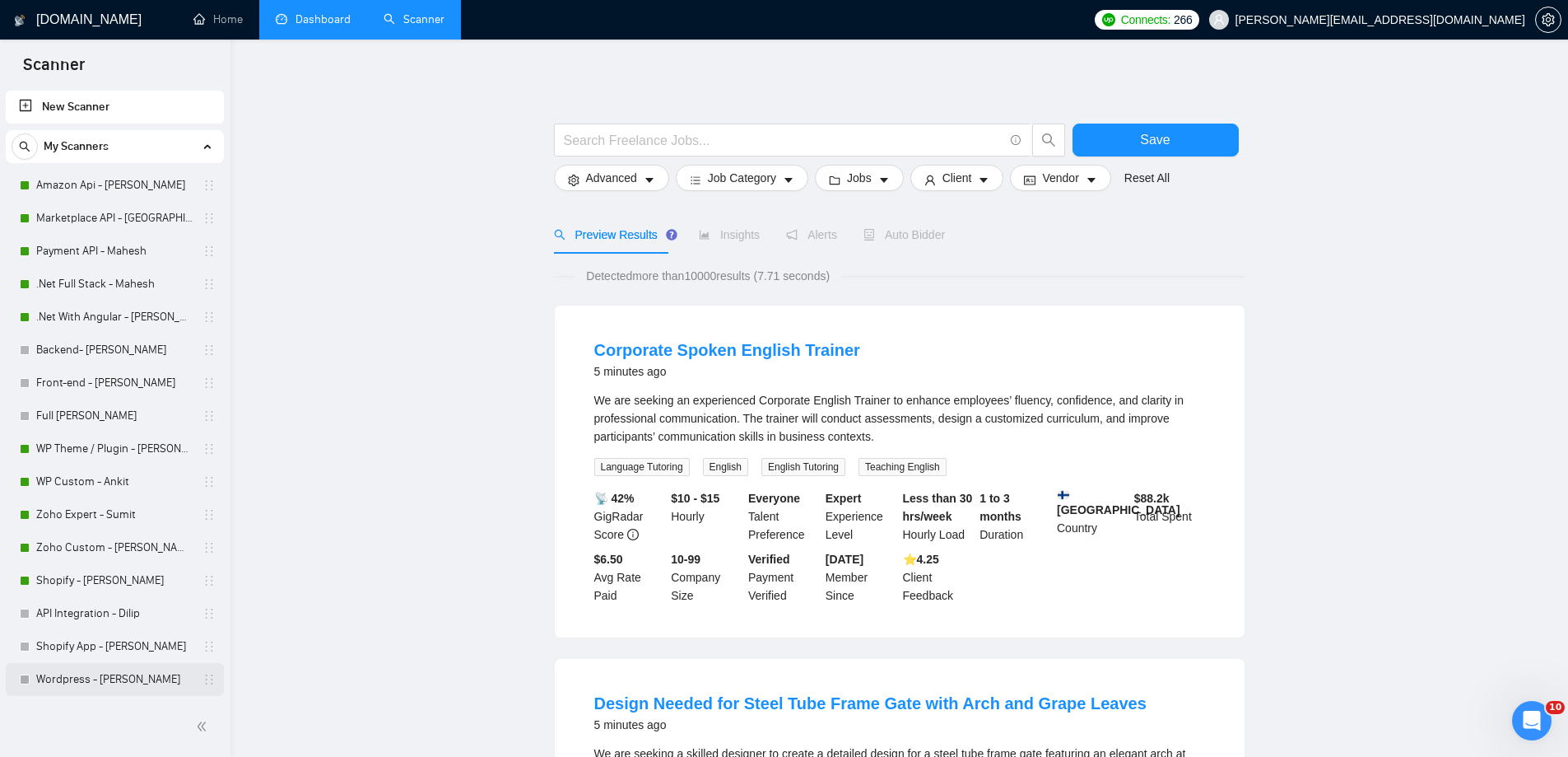
click at [80, 674] on link "Wordpress - [PERSON_NAME]" at bounding box center [114, 680] width 157 height 33
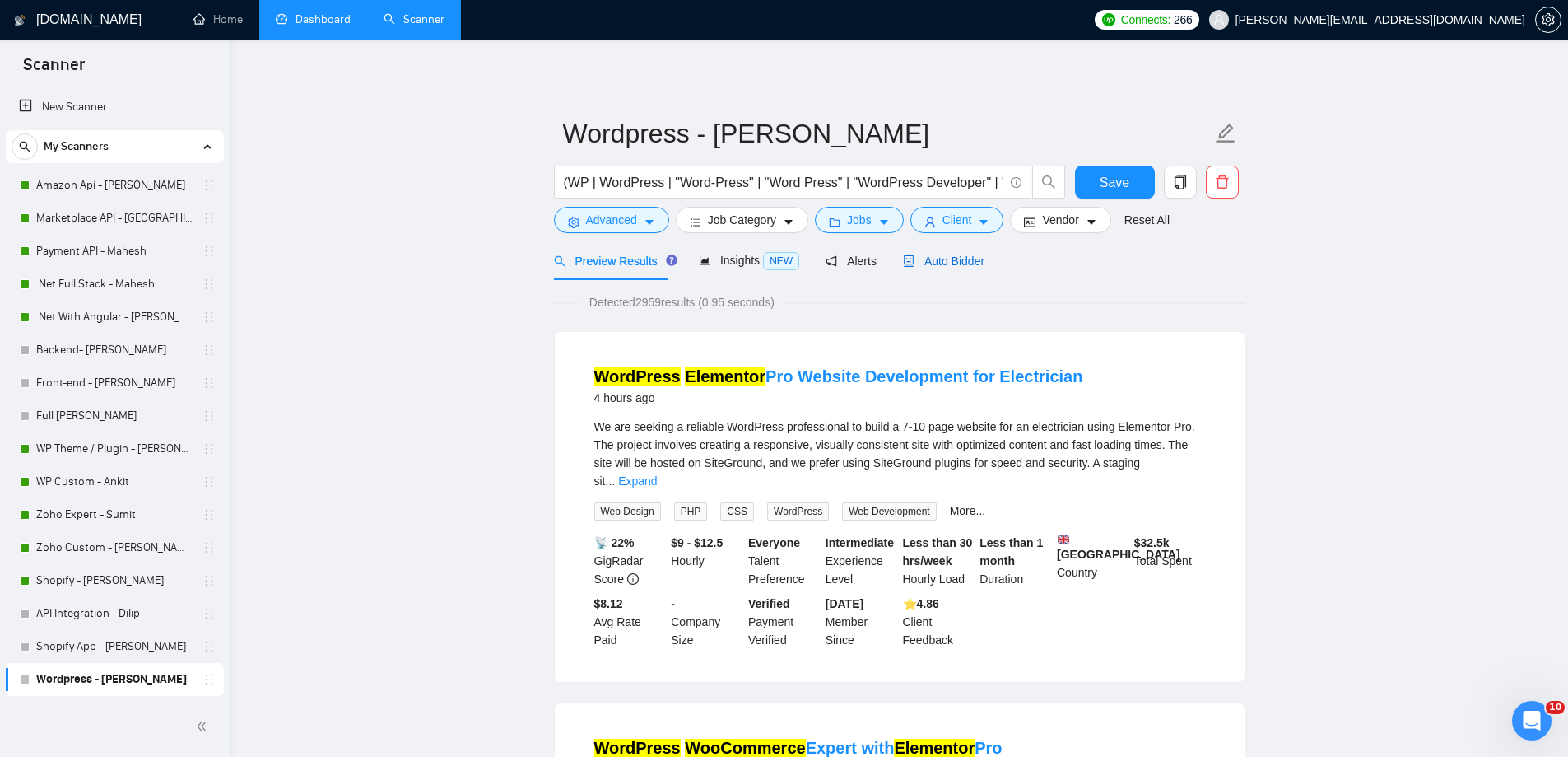
click at [937, 254] on span "Auto Bidder" at bounding box center [943, 261] width 81 height 13
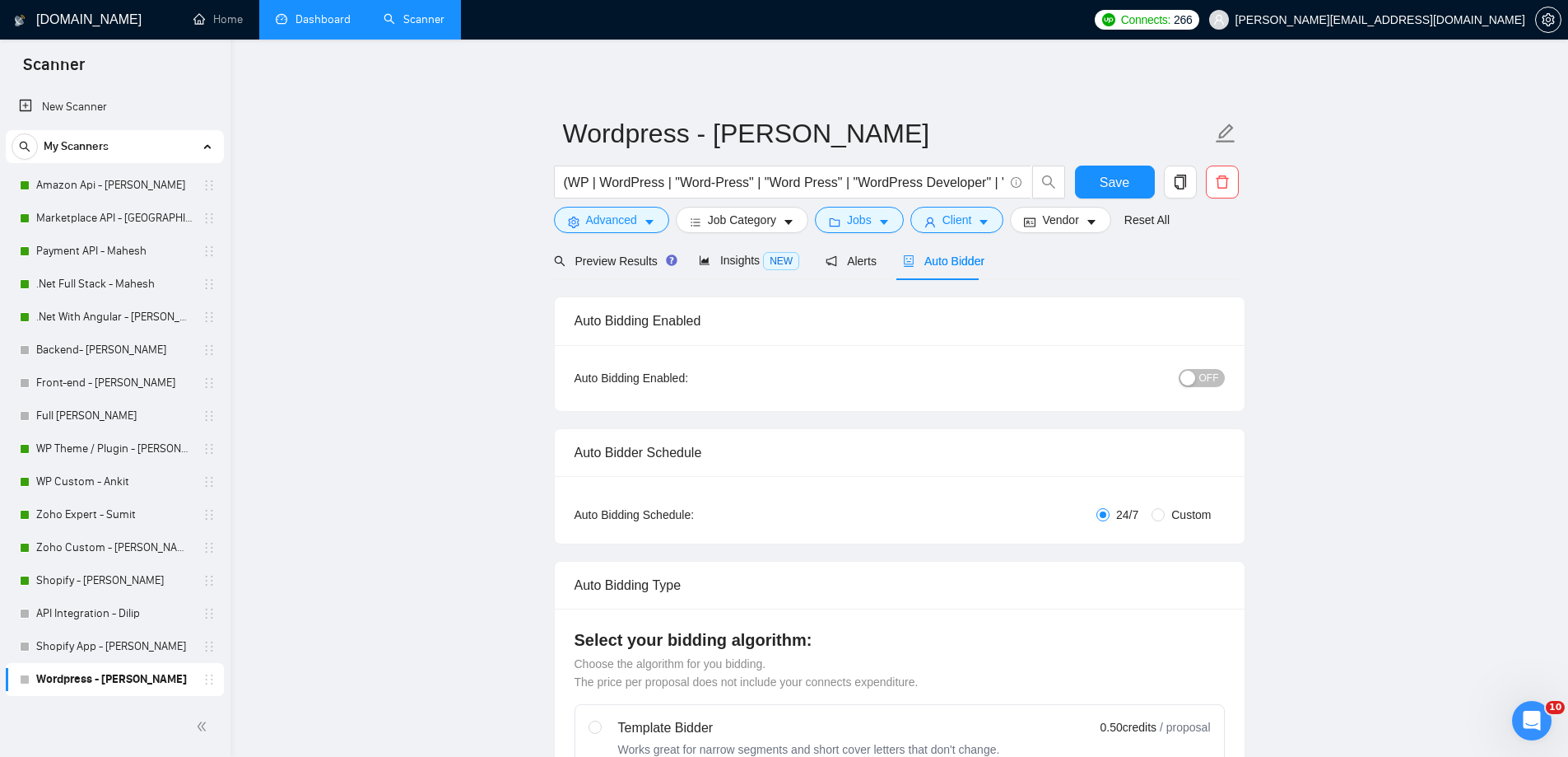
radio input "false"
radio input "true"
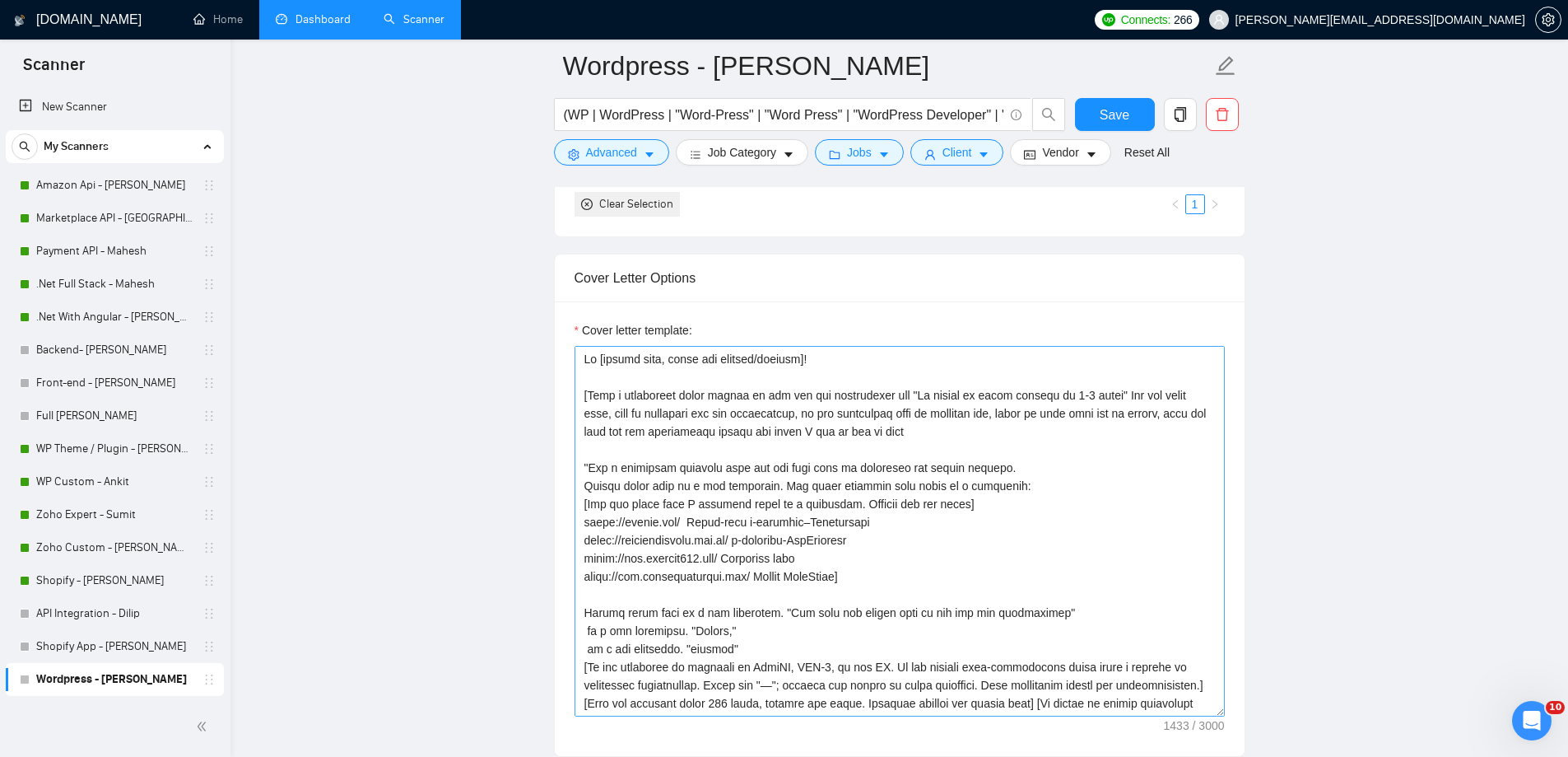
scroll to position [1872, 0]
